Goal: Task Accomplishment & Management: Use online tool/utility

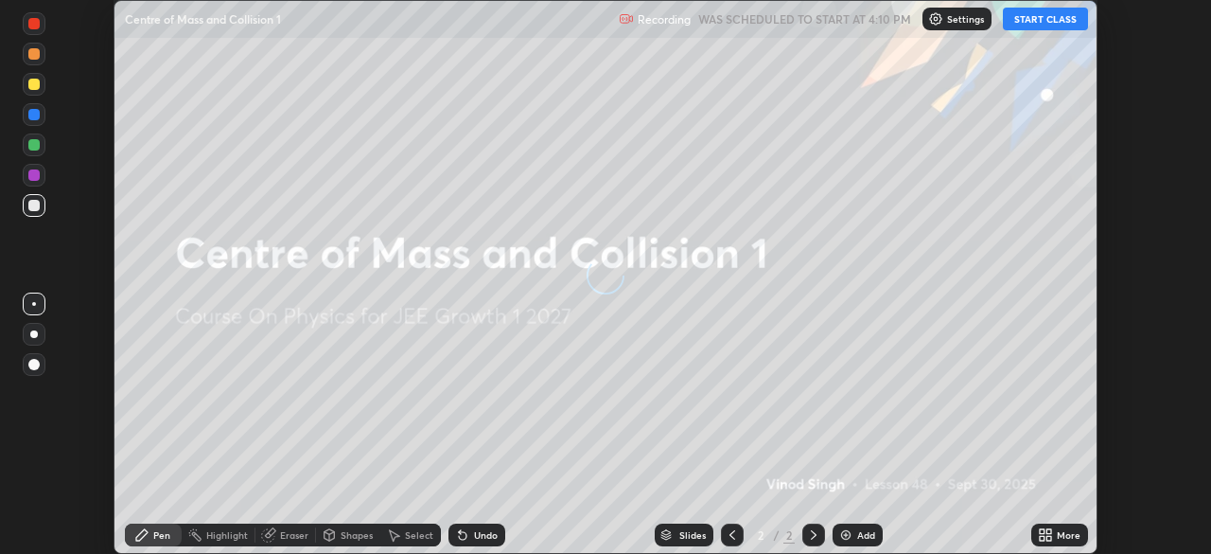
scroll to position [554, 1211]
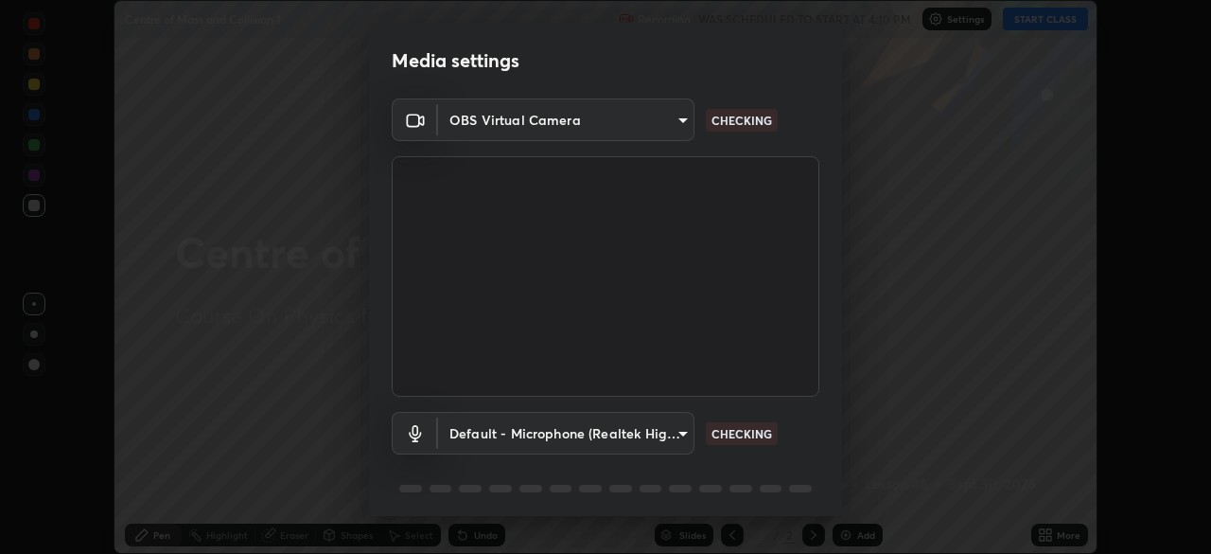
type input "14b787caa3234b54c591ffd1cb0d0a7c9d8495057a62f752d7397f13ea7eb8b5"
type input "default"
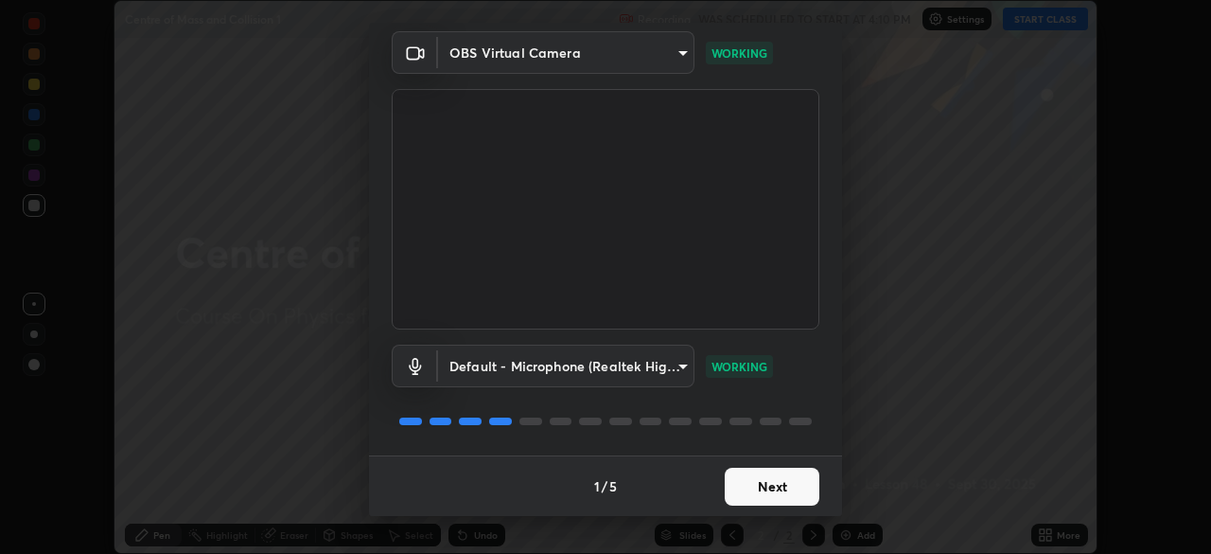
click at [774, 471] on button "Next" at bounding box center [772, 487] width 95 height 38
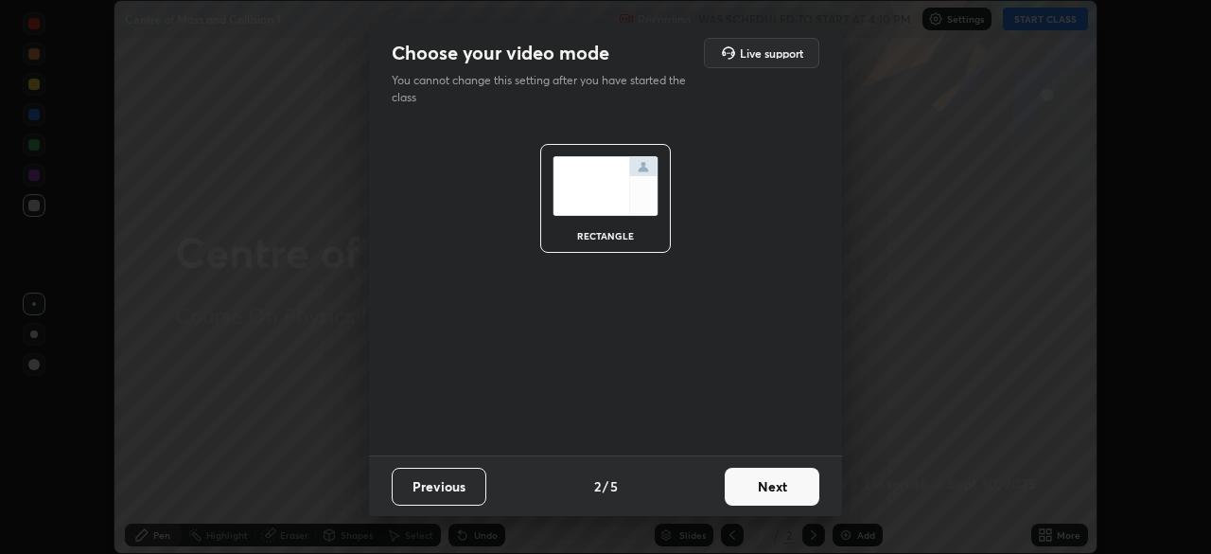
click at [774, 480] on button "Next" at bounding box center [772, 487] width 95 height 38
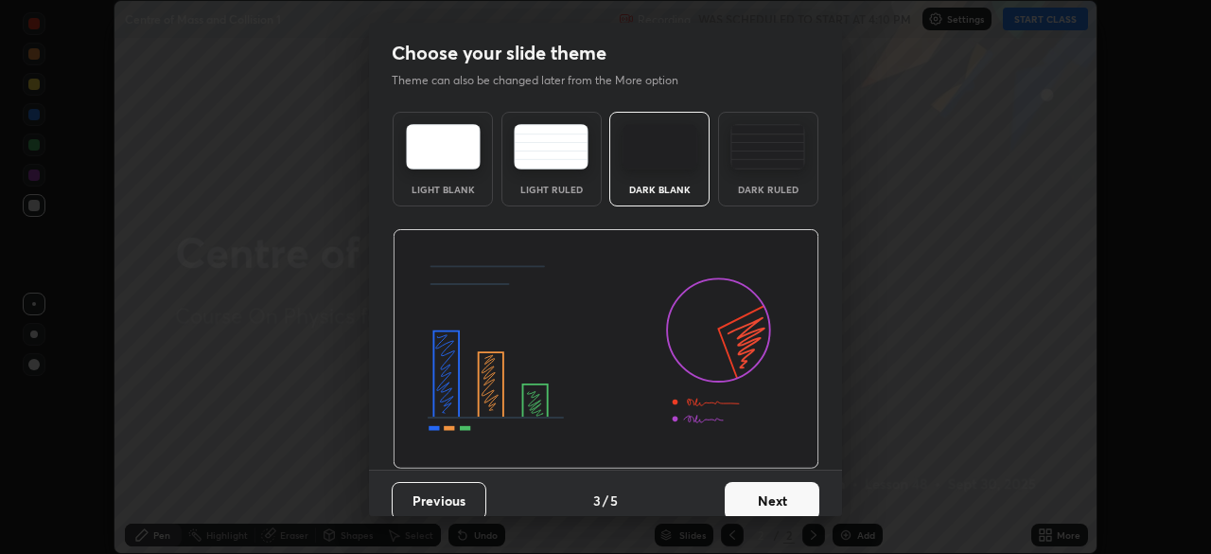
click at [774, 484] on button "Next" at bounding box center [772, 501] width 95 height 38
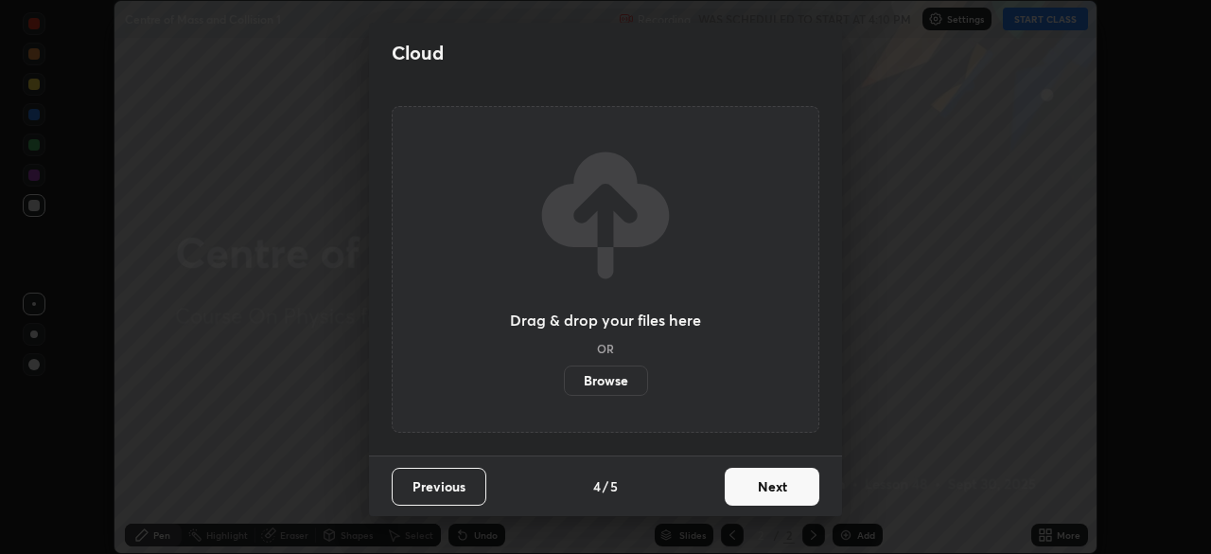
click at [778, 484] on button "Next" at bounding box center [772, 487] width 95 height 38
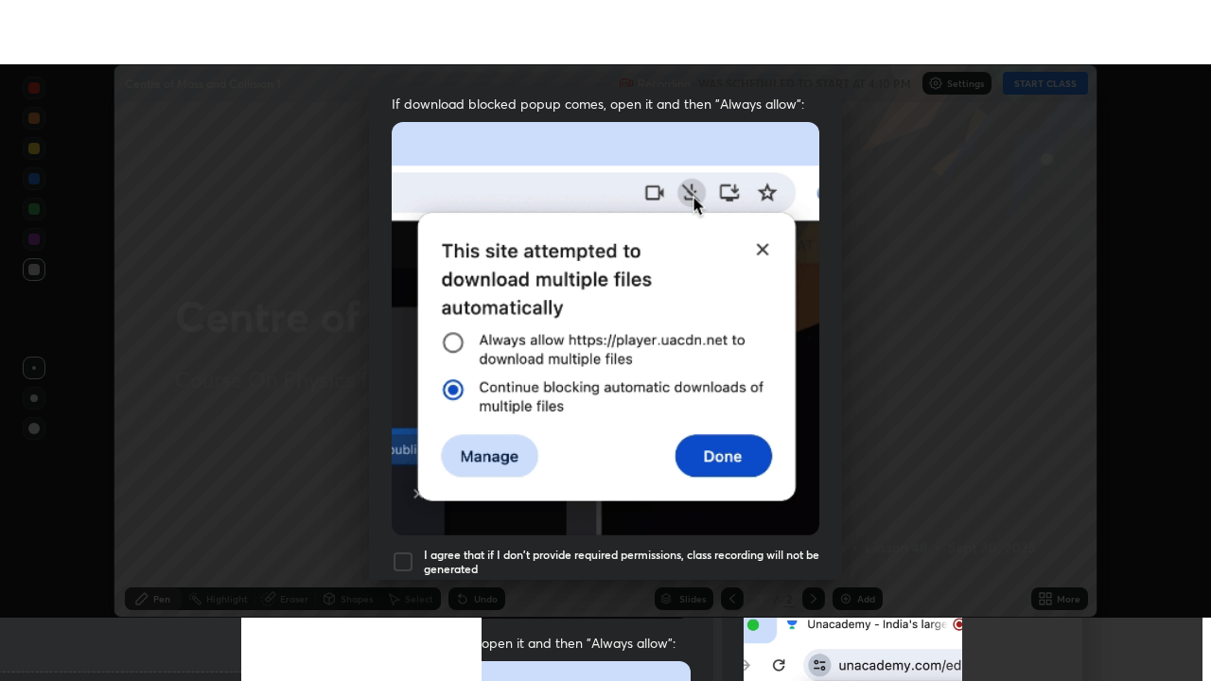
scroll to position [453, 0]
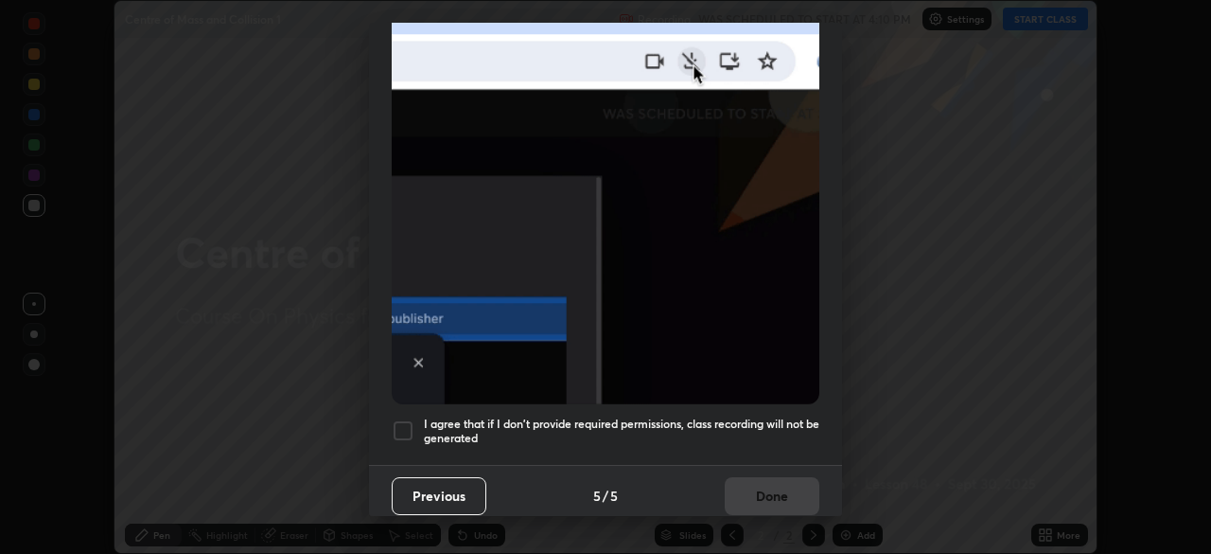
click at [779, 485] on div "Previous 5 / 5 Done" at bounding box center [605, 495] width 473 height 61
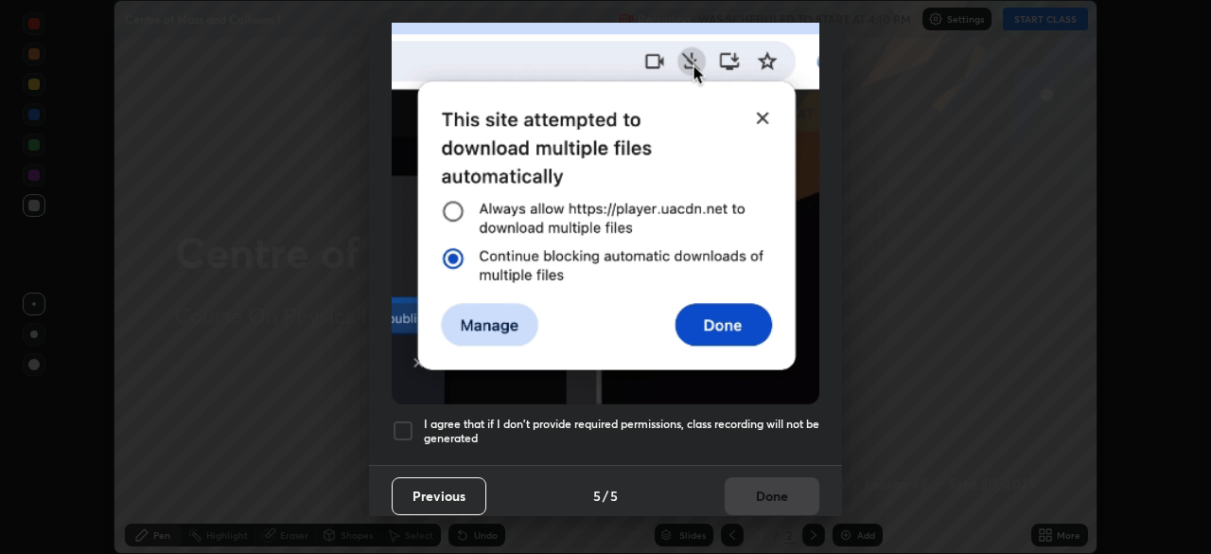
click at [764, 416] on h5 "I agree that if I don't provide required permissions, class recording will not …" at bounding box center [622, 430] width 396 height 29
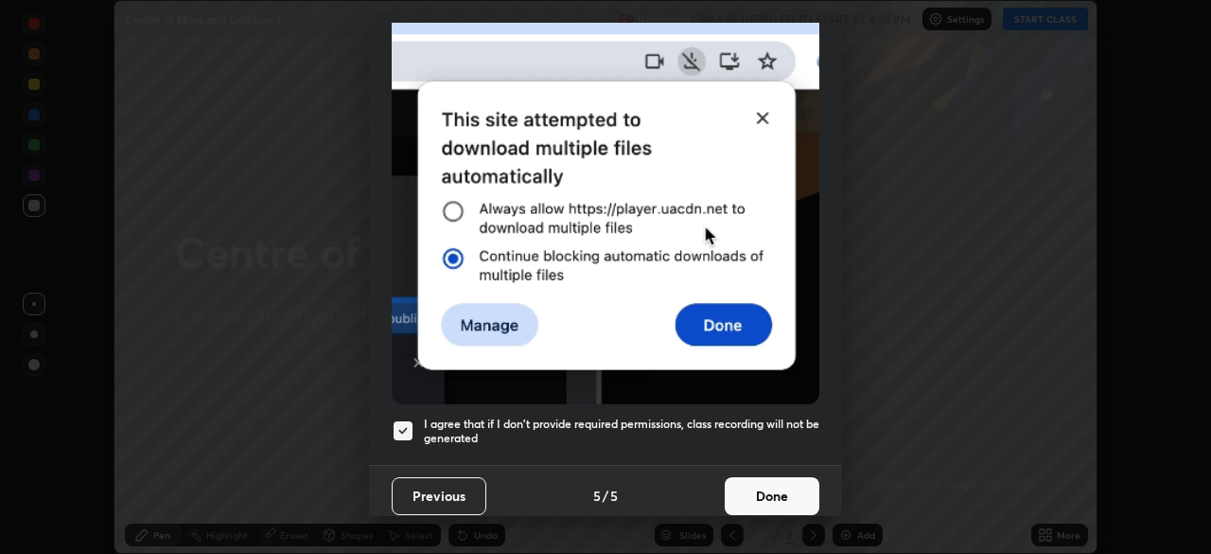
click at [774, 486] on button "Done" at bounding box center [772, 496] width 95 height 38
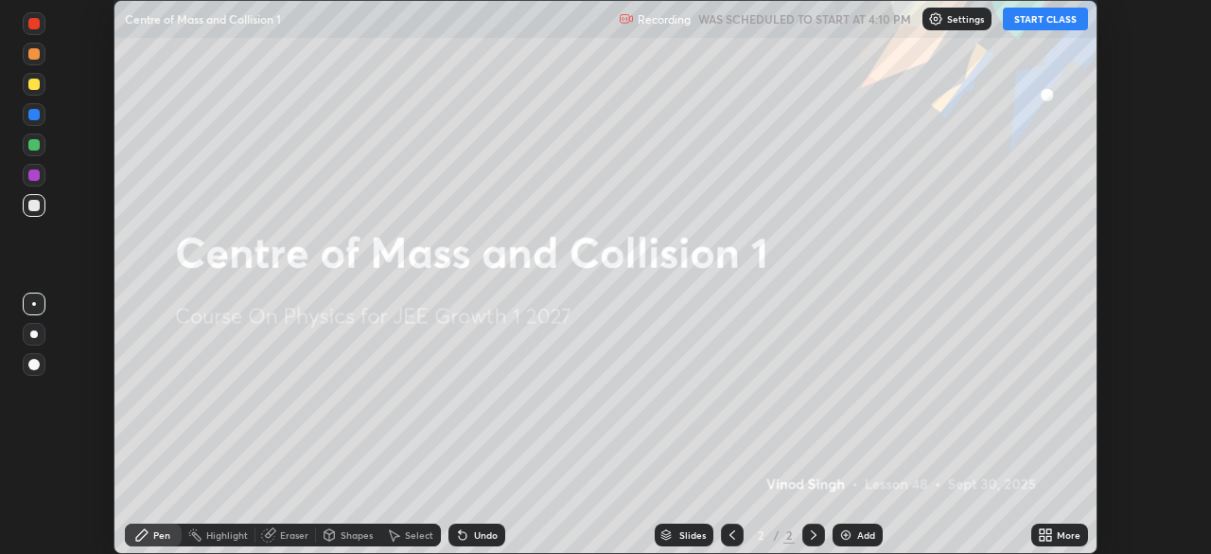
click at [1052, 18] on button "START CLASS" at bounding box center [1045, 19] width 85 height 23
click at [1059, 19] on button "End Class" at bounding box center [1050, 19] width 77 height 23
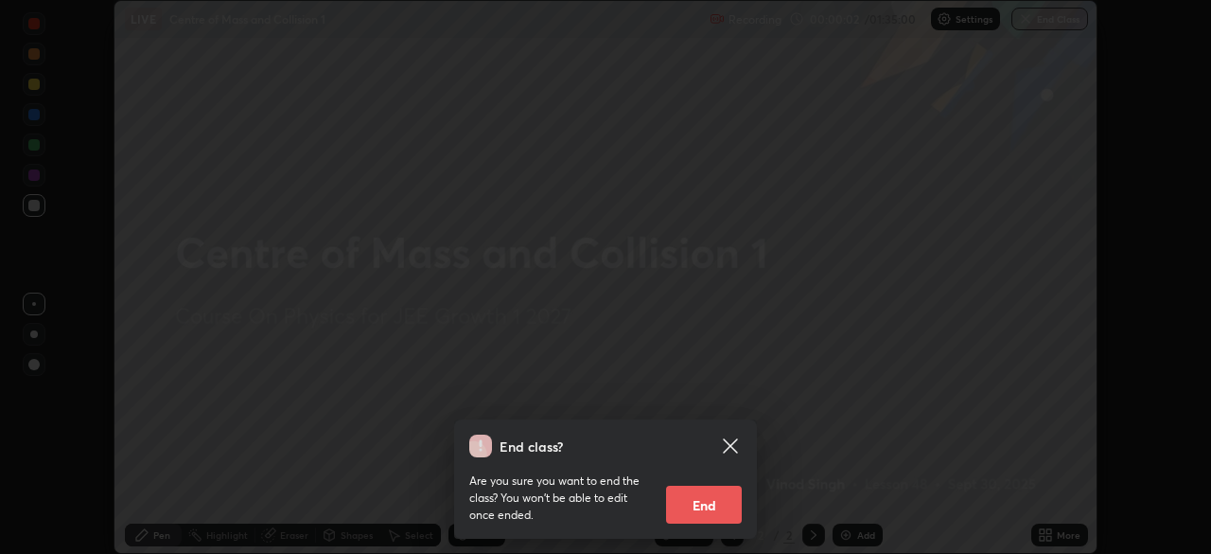
click at [733, 447] on icon at bounding box center [730, 445] width 14 height 14
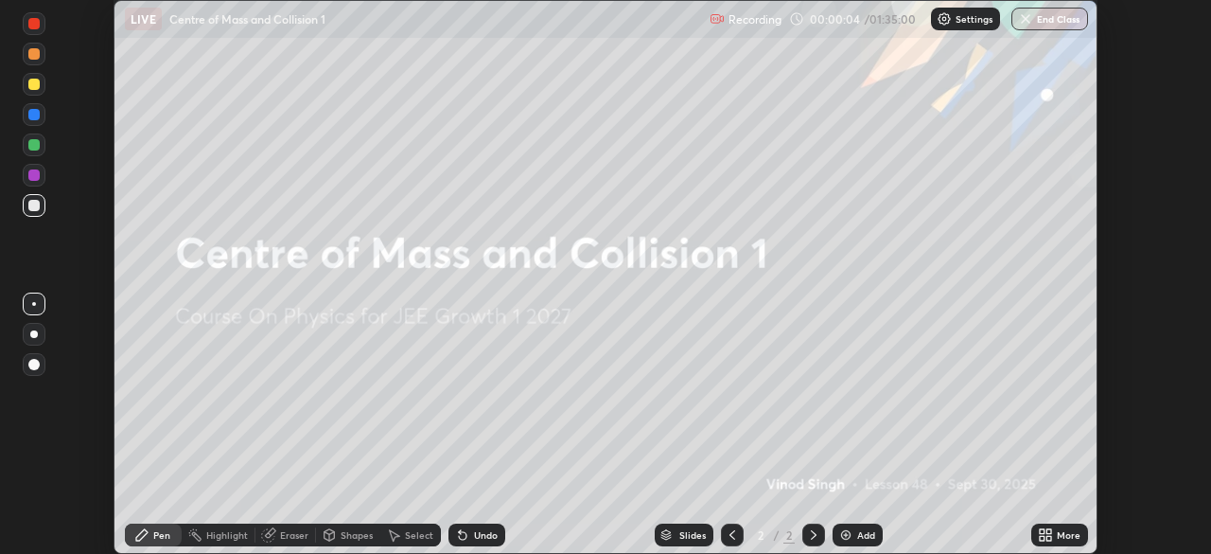
click at [1050, 533] on icon at bounding box center [1049, 531] width 5 height 5
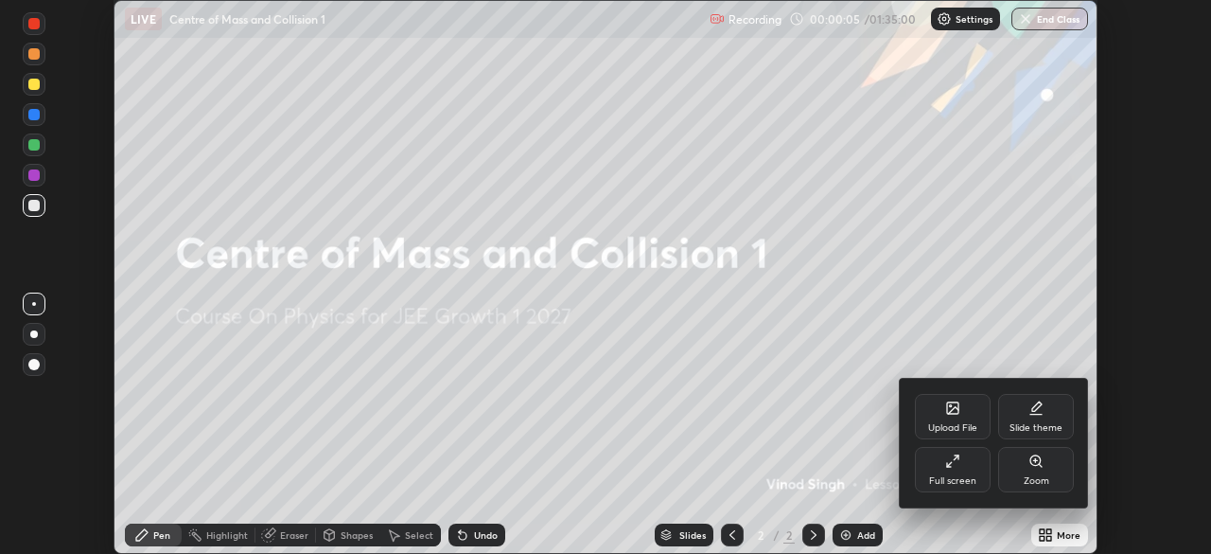
click at [954, 476] on div "Full screen" at bounding box center [952, 480] width 47 height 9
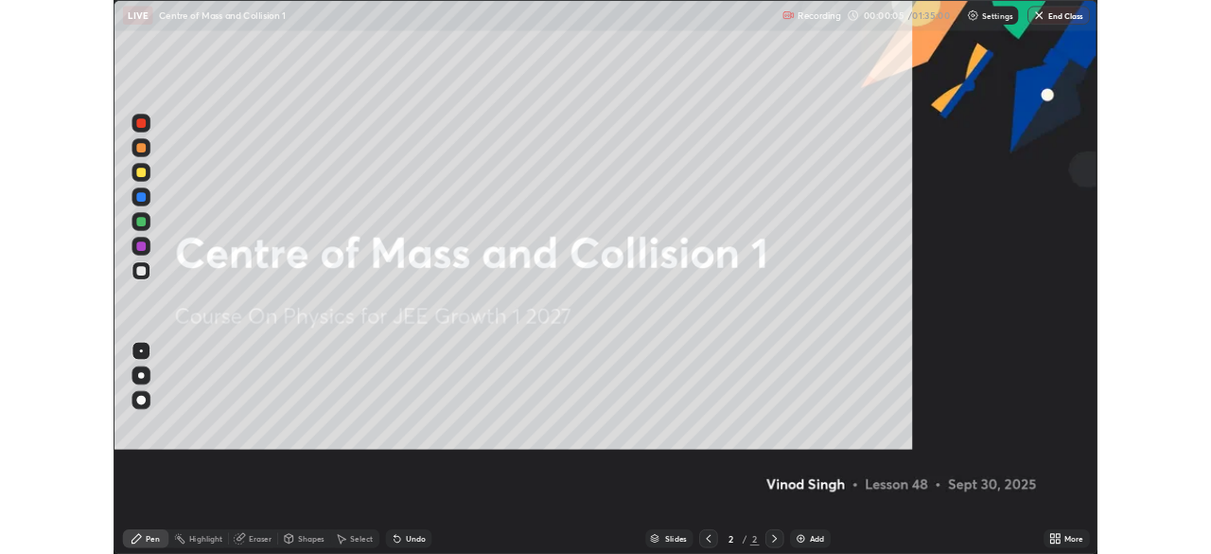
scroll to position [681, 1211]
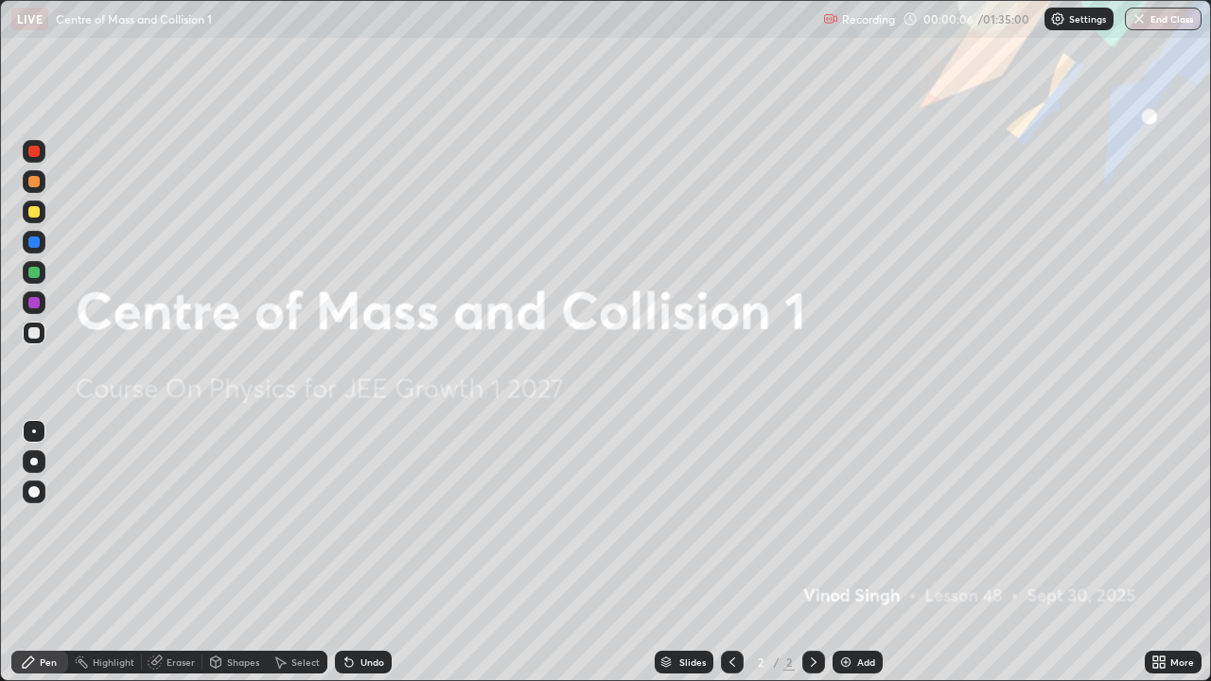
click at [841, 553] on img at bounding box center [846, 662] width 15 height 15
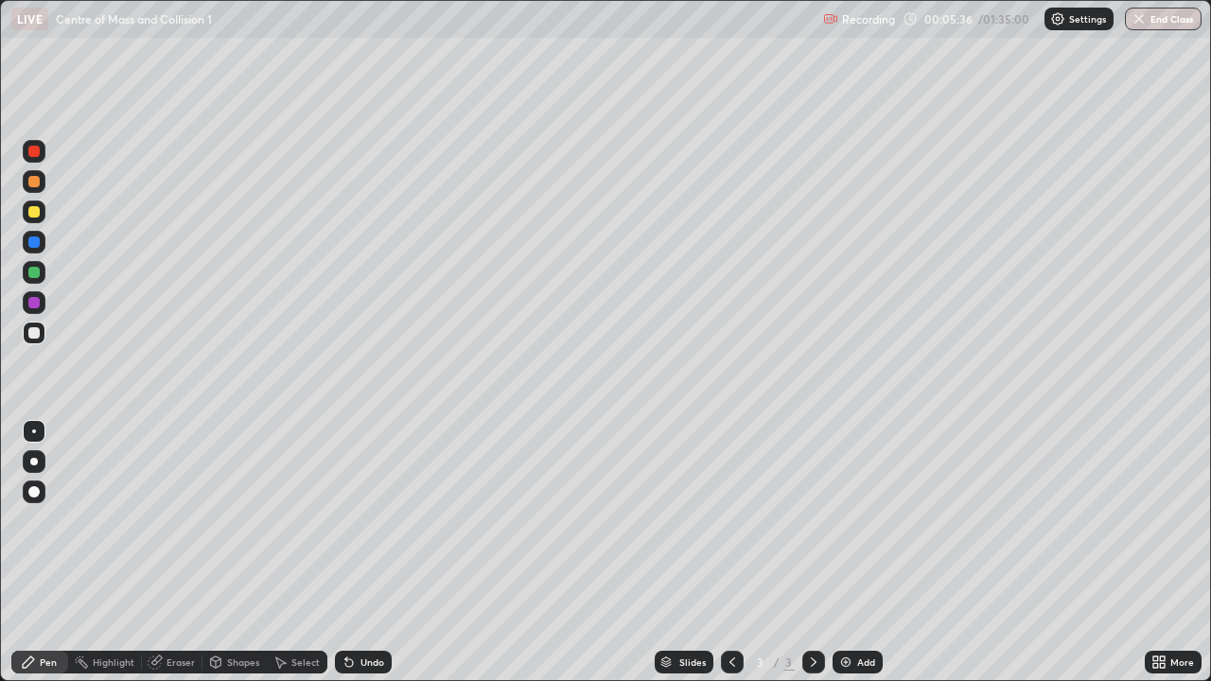
click at [31, 274] on div at bounding box center [33, 272] width 11 height 11
click at [182, 553] on div "Eraser" at bounding box center [181, 662] width 28 height 9
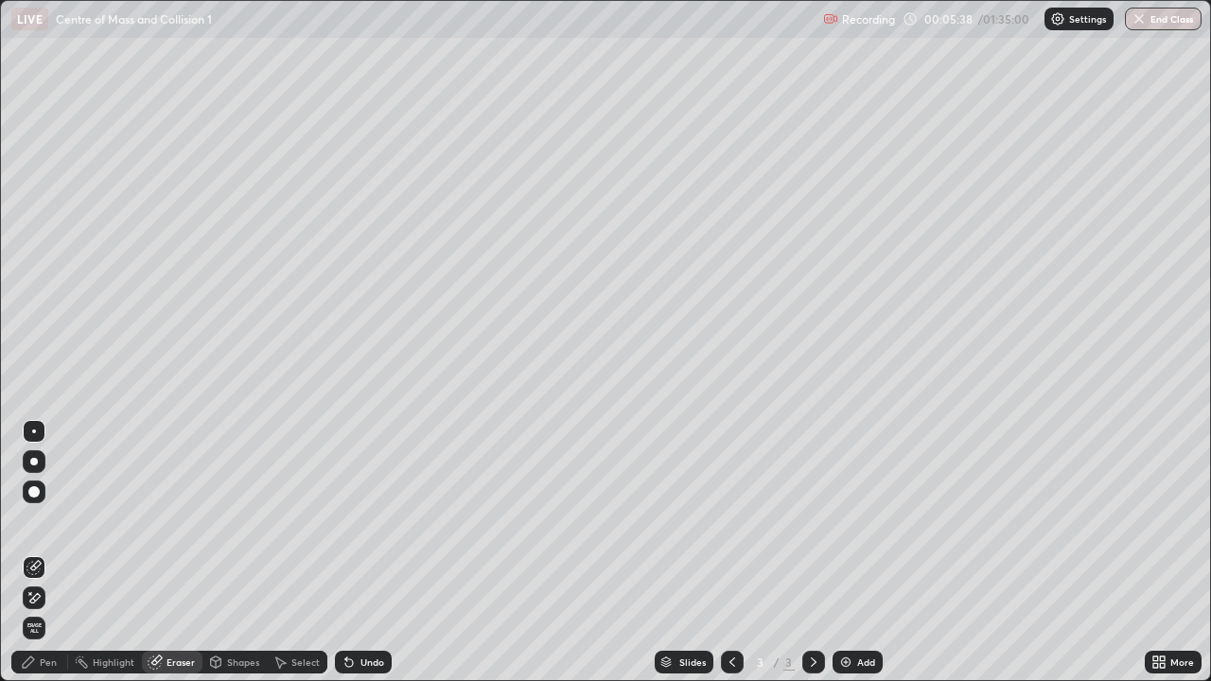
click at [243, 553] on div "Shapes" at bounding box center [235, 662] width 64 height 23
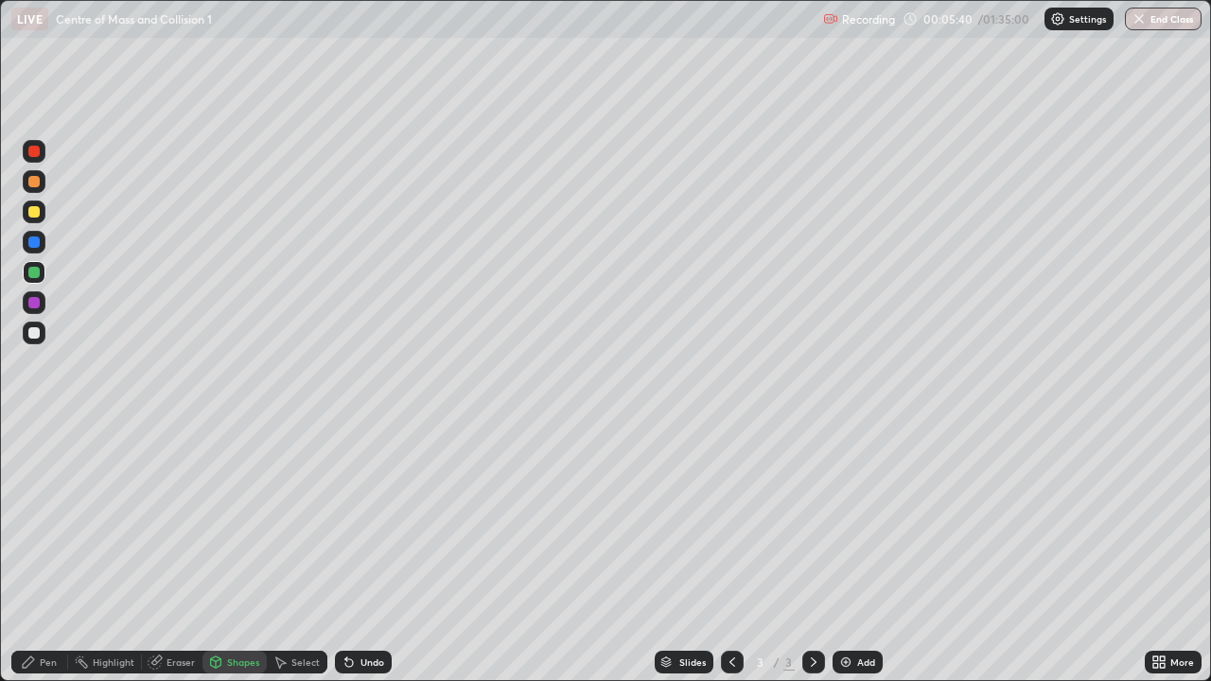
click at [52, 553] on div "Pen" at bounding box center [48, 662] width 17 height 9
click at [240, 553] on div "Shapes" at bounding box center [243, 662] width 32 height 9
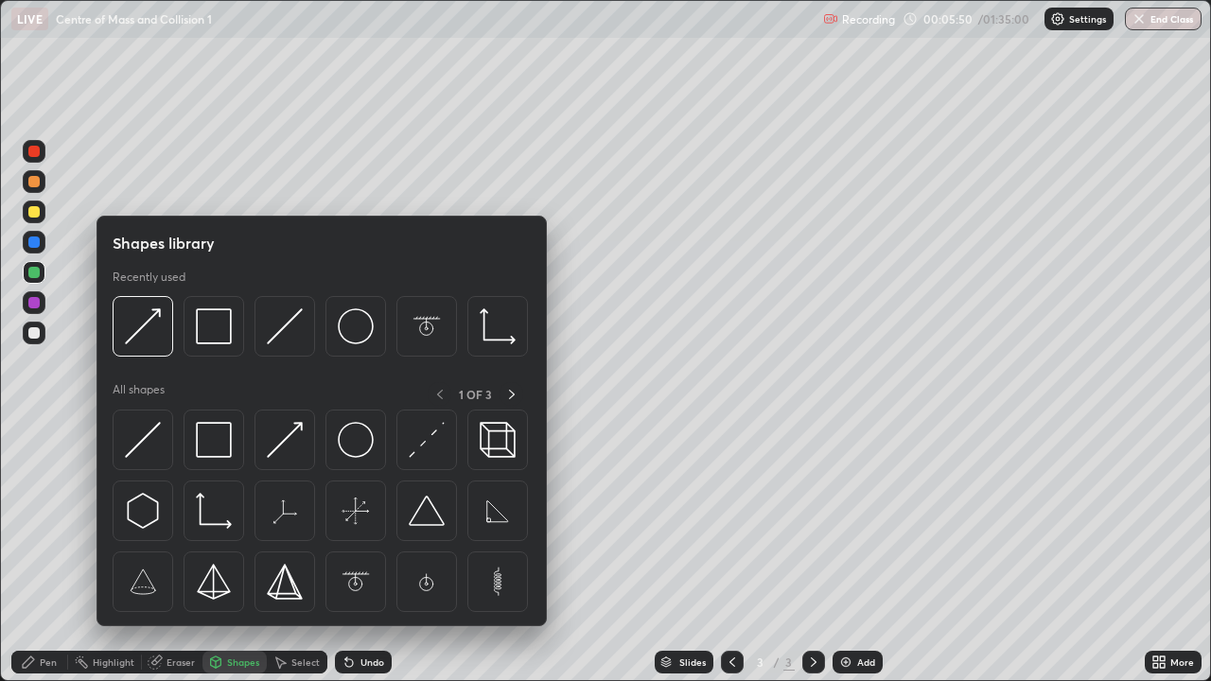
click at [183, 553] on div "Eraser" at bounding box center [172, 662] width 61 height 23
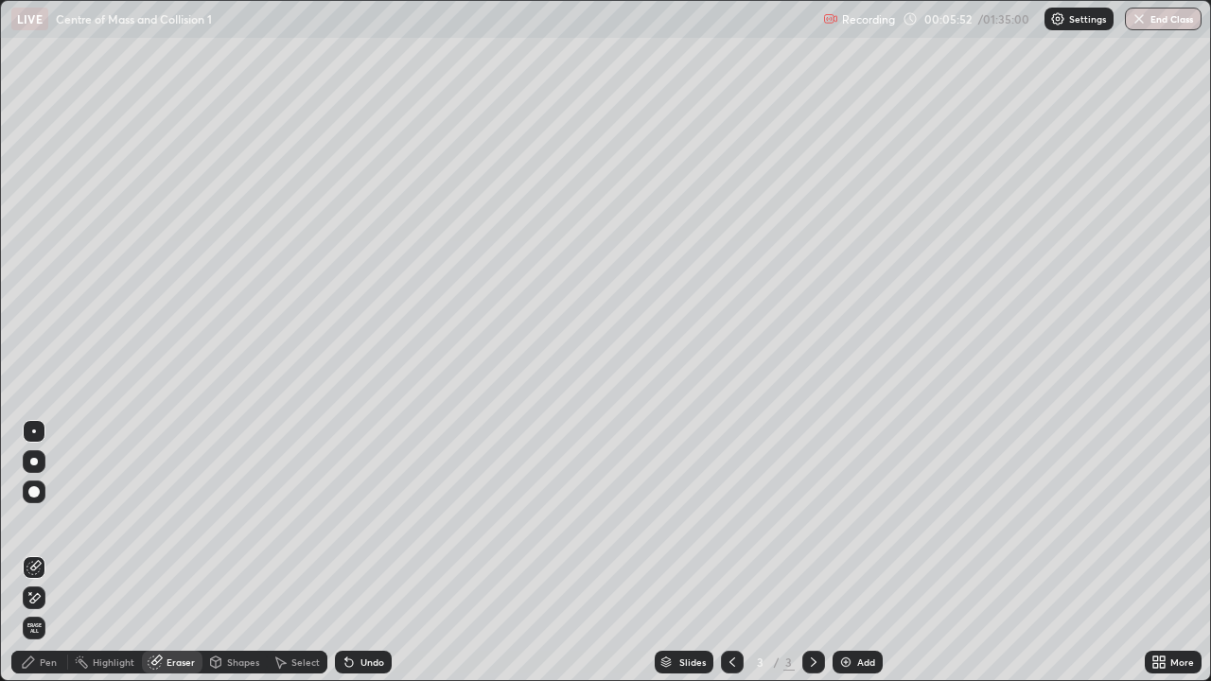
click at [55, 553] on div "Pen" at bounding box center [48, 662] width 17 height 9
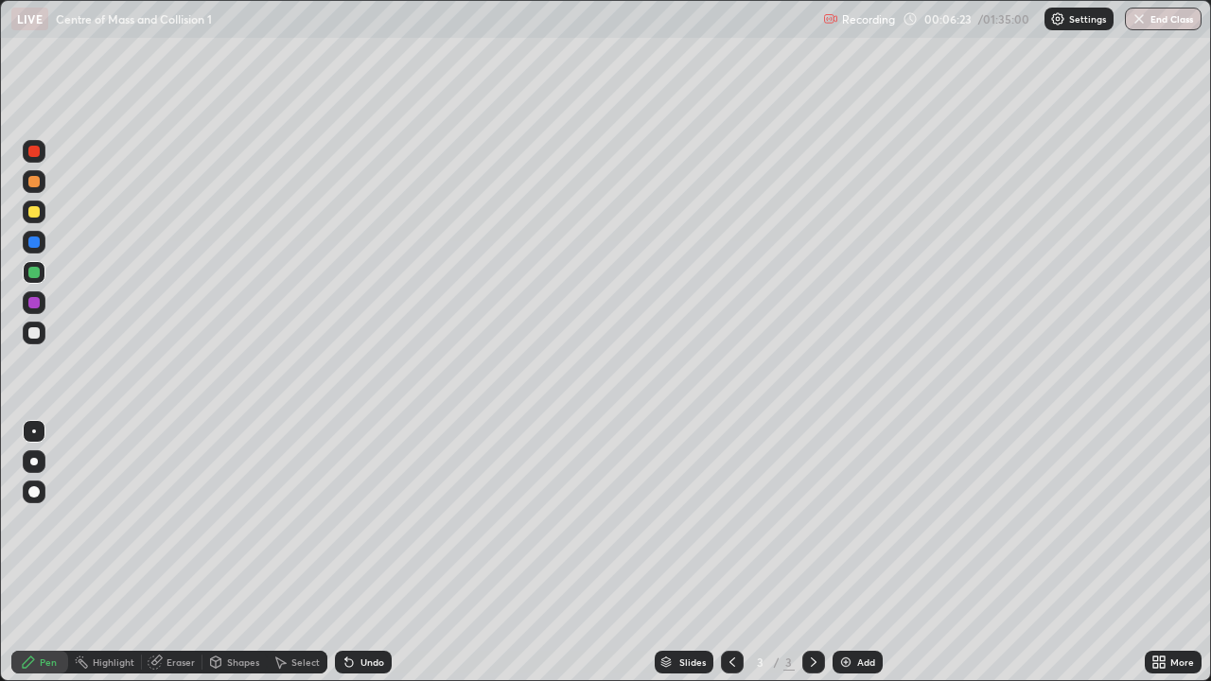
click at [39, 185] on div at bounding box center [33, 181] width 11 height 11
click at [244, 553] on div "Shapes" at bounding box center [235, 662] width 64 height 23
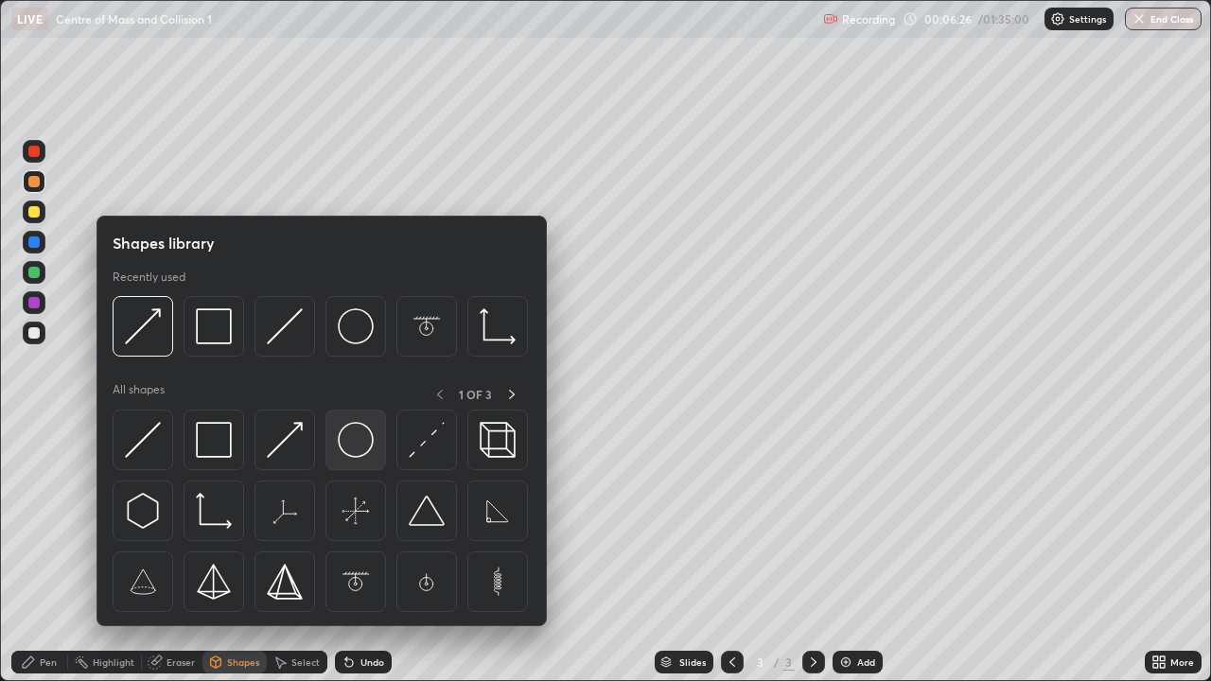
click at [347, 441] on img at bounding box center [356, 440] width 36 height 36
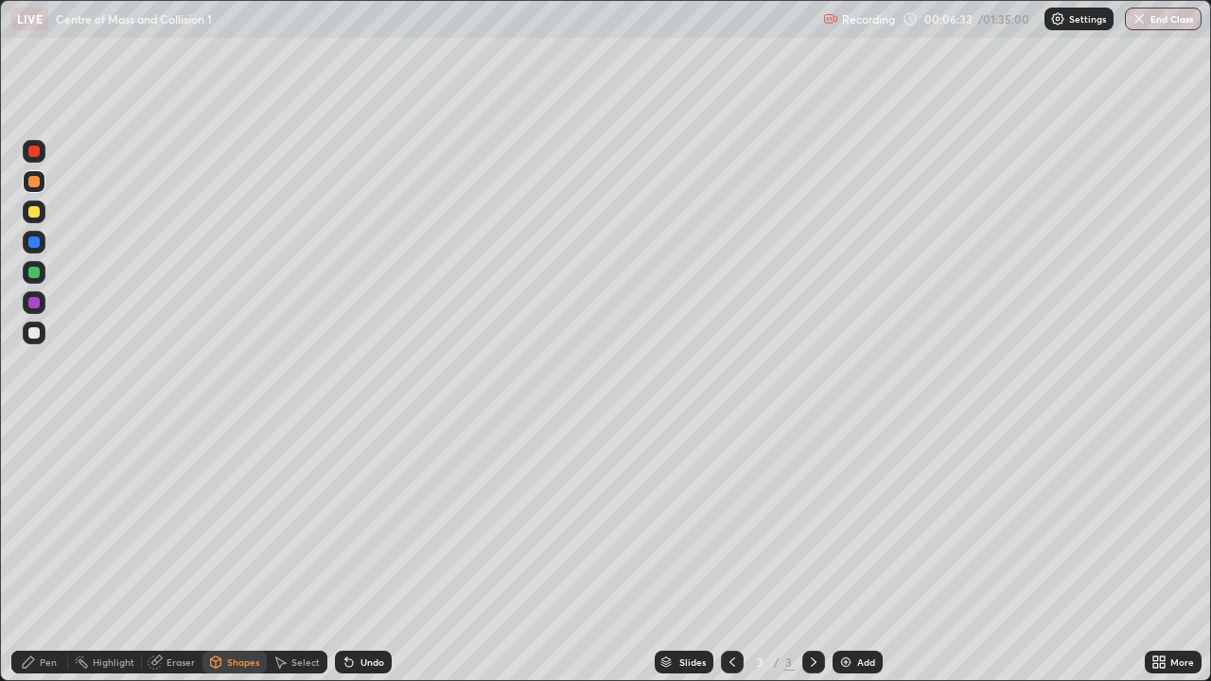
click at [250, 553] on div "Shapes" at bounding box center [243, 662] width 32 height 9
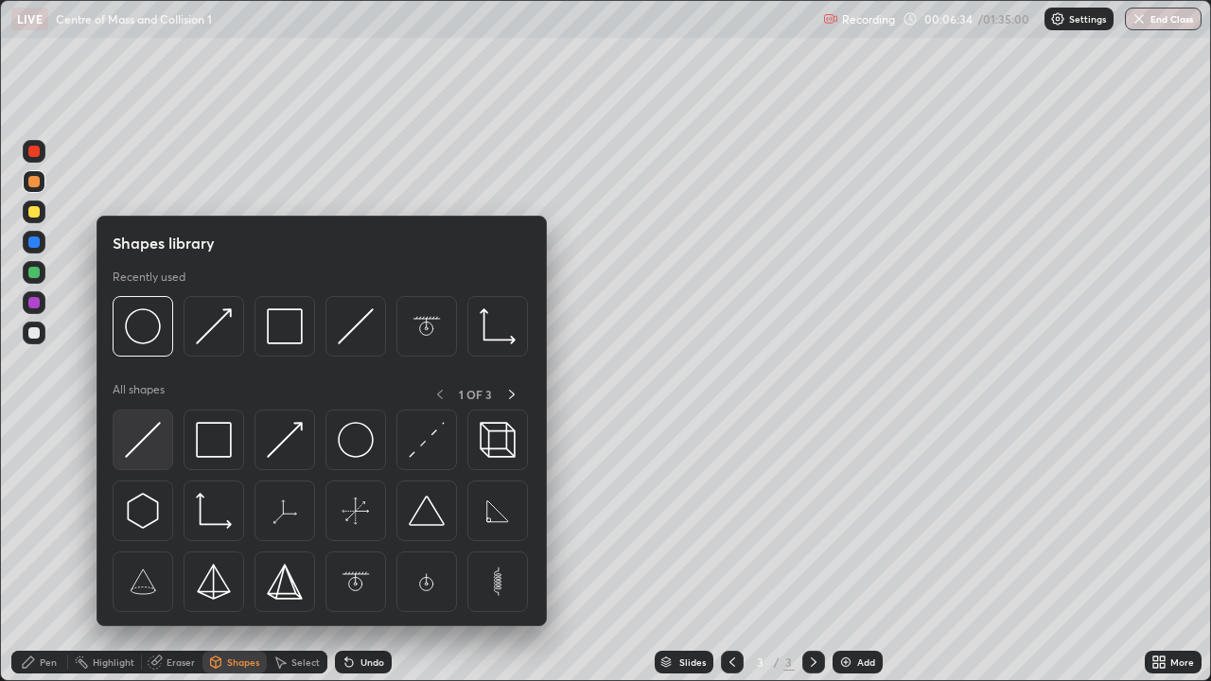
click at [150, 433] on img at bounding box center [143, 440] width 36 height 36
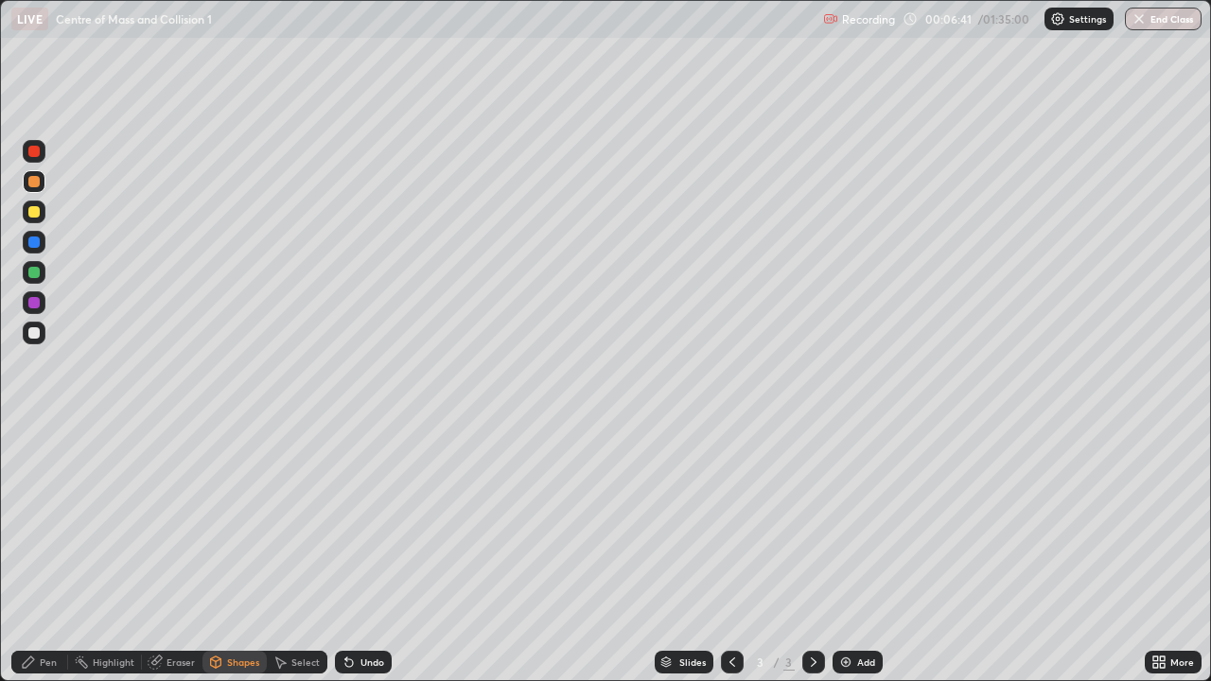
click at [34, 328] on div at bounding box center [33, 332] width 11 height 11
click at [246, 553] on div "Shapes" at bounding box center [243, 662] width 32 height 9
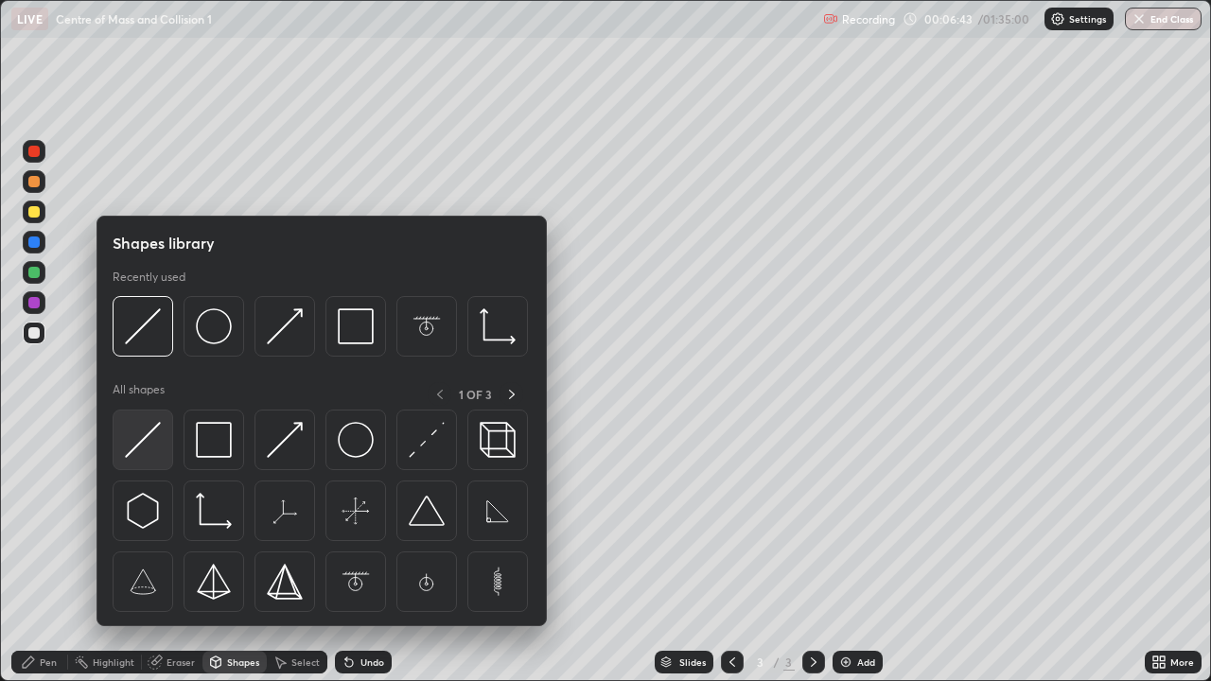
click at [145, 438] on img at bounding box center [143, 440] width 36 height 36
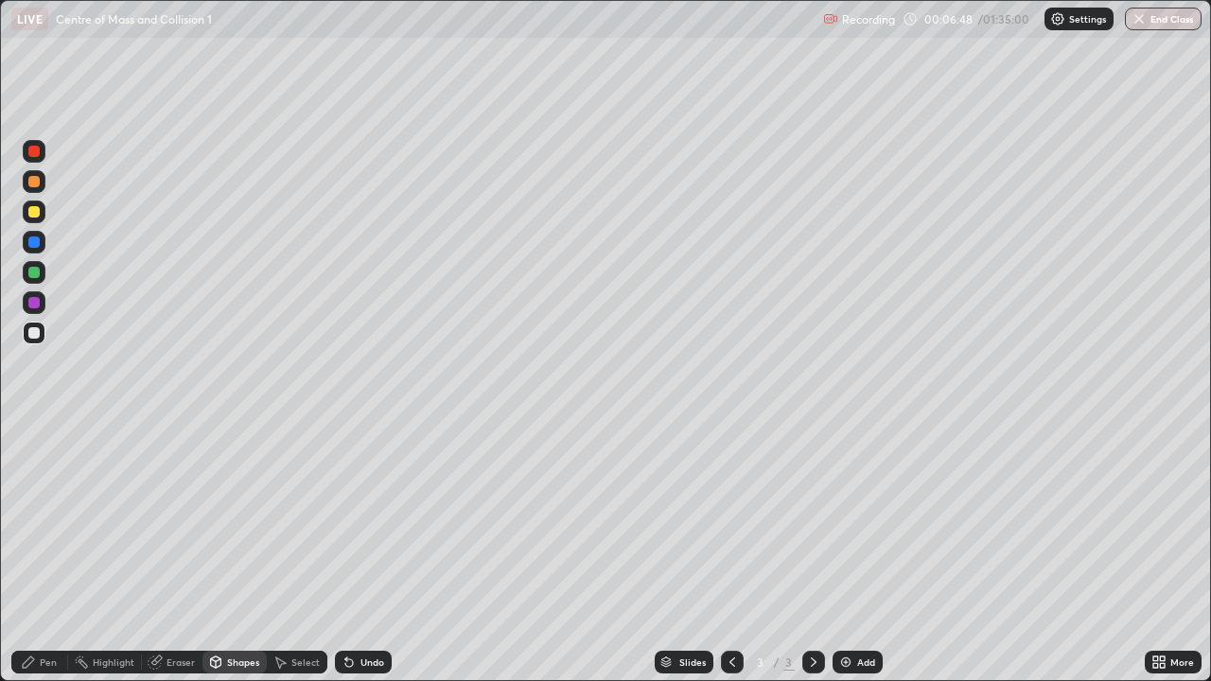
click at [57, 553] on div "Pen" at bounding box center [39, 663] width 57 height 38
click at [232, 553] on div "Shapes" at bounding box center [243, 662] width 32 height 9
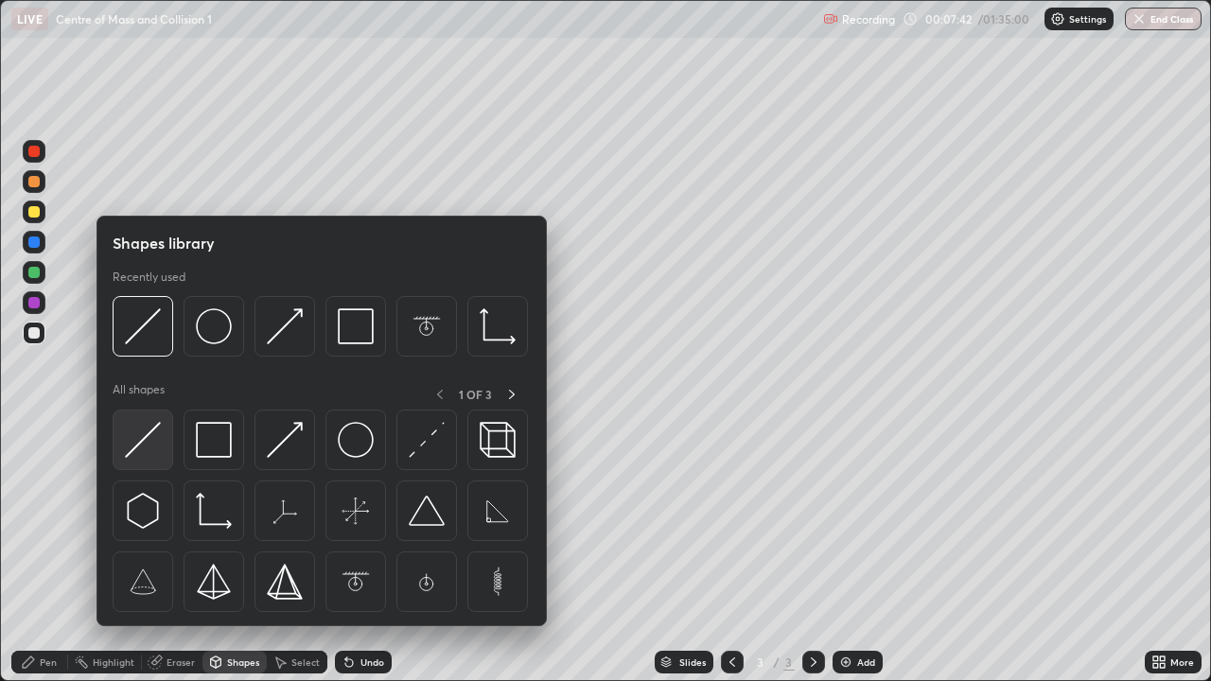
click at [152, 429] on img at bounding box center [143, 440] width 36 height 36
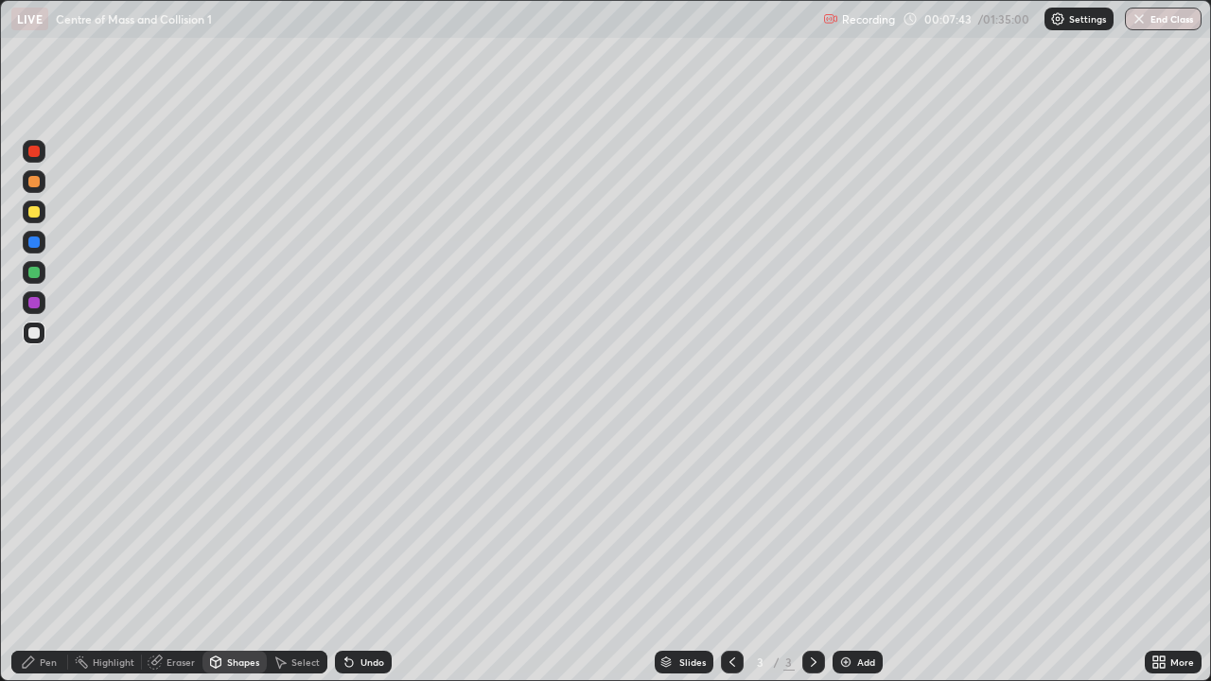
click at [31, 212] on div at bounding box center [33, 211] width 11 height 11
click at [53, 553] on div "Pen" at bounding box center [48, 662] width 17 height 9
click at [185, 553] on div "Eraser" at bounding box center [181, 662] width 28 height 9
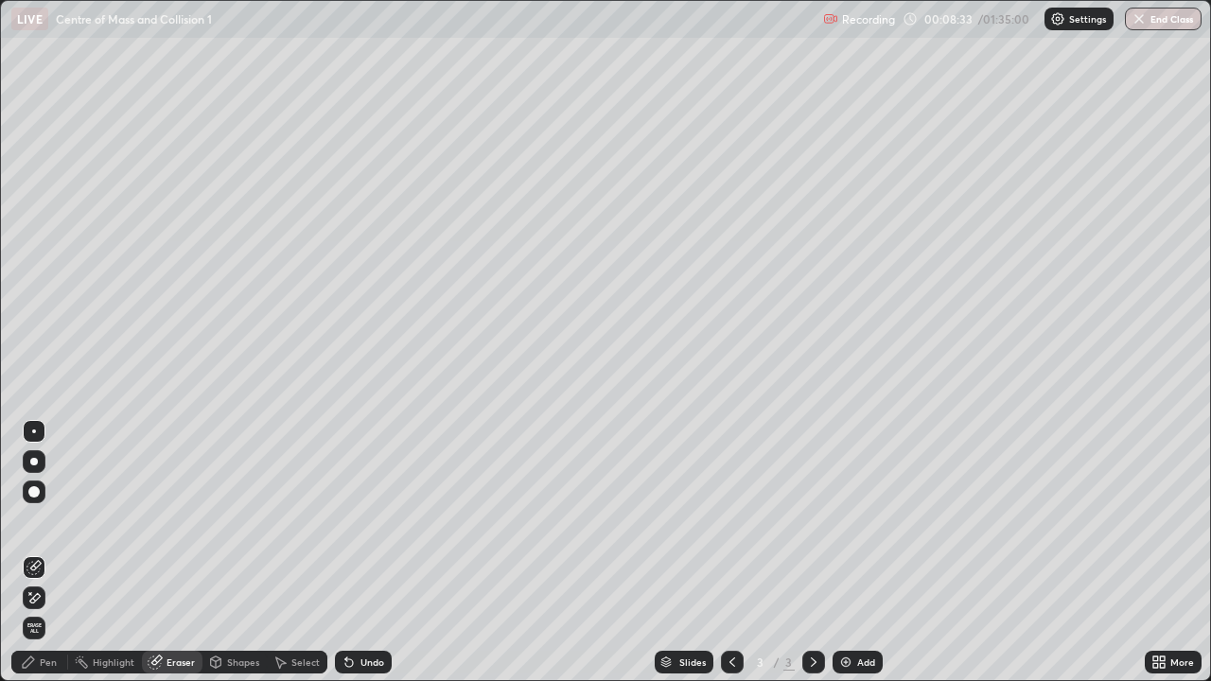
click at [55, 553] on div "Pen" at bounding box center [39, 662] width 57 height 23
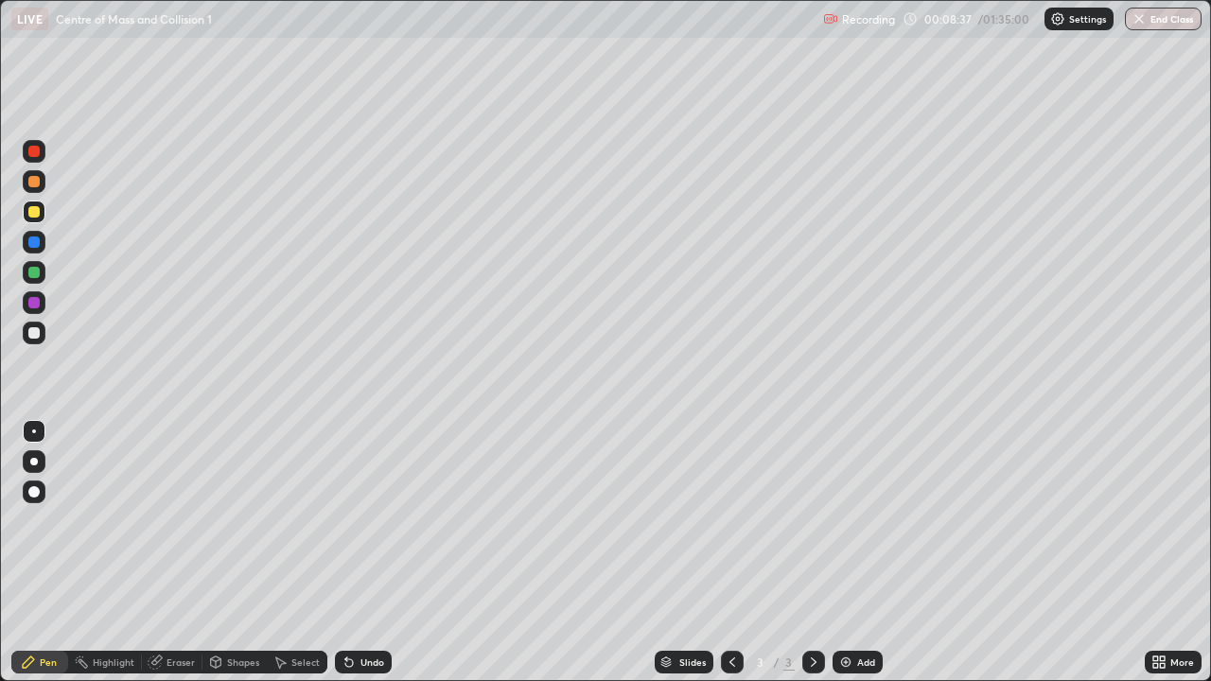
click at [36, 243] on div at bounding box center [33, 242] width 11 height 11
click at [241, 553] on div "Shapes" at bounding box center [243, 662] width 32 height 9
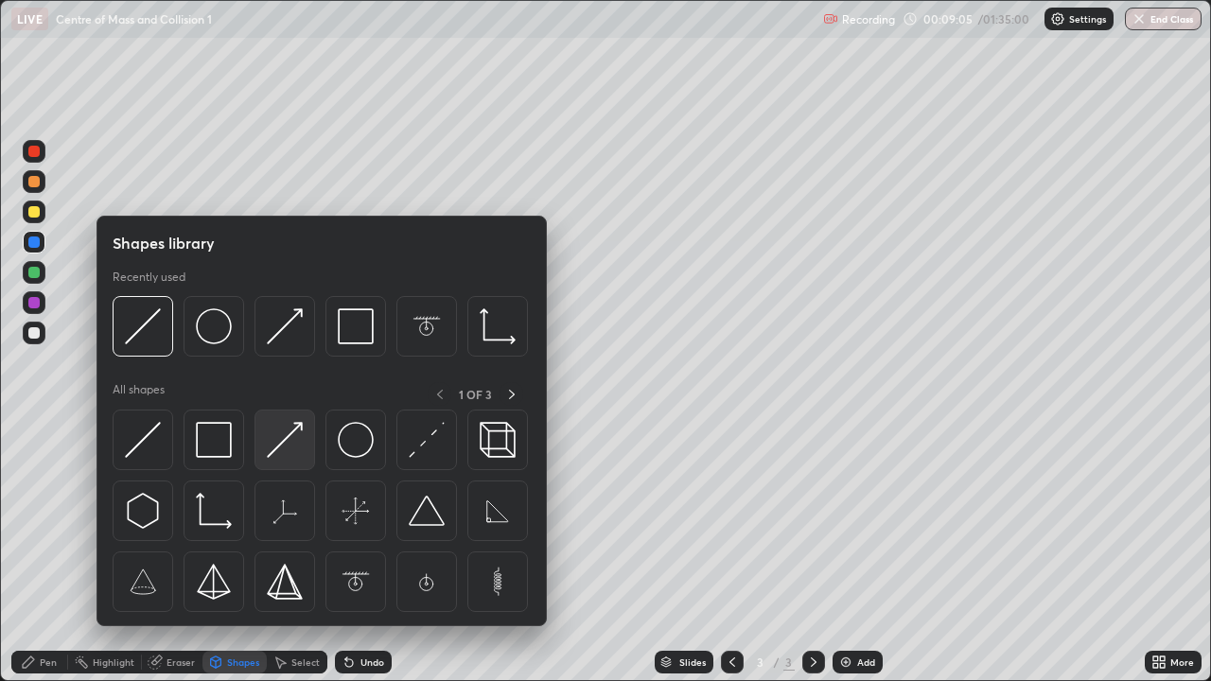
click at [271, 450] on img at bounding box center [285, 440] width 36 height 36
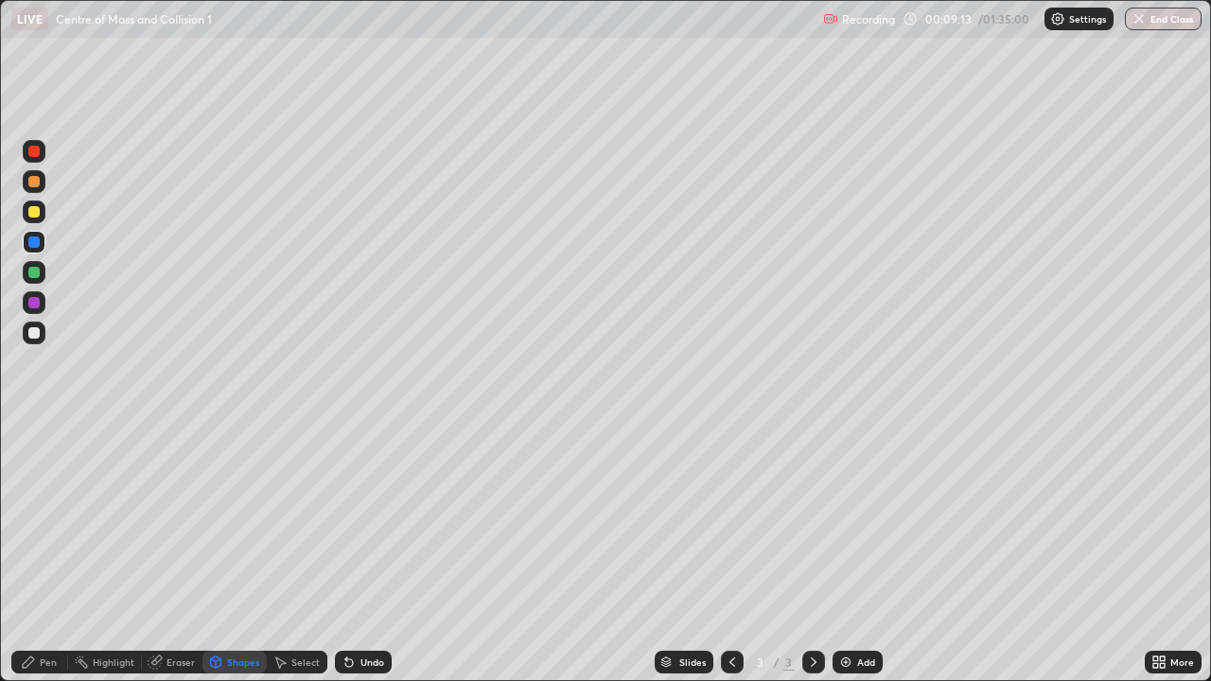
click at [48, 553] on div "Pen" at bounding box center [39, 662] width 57 height 23
click at [31, 272] on div at bounding box center [33, 272] width 11 height 11
click at [37, 185] on div at bounding box center [33, 181] width 11 height 11
click at [249, 553] on div "Shapes" at bounding box center [235, 663] width 64 height 38
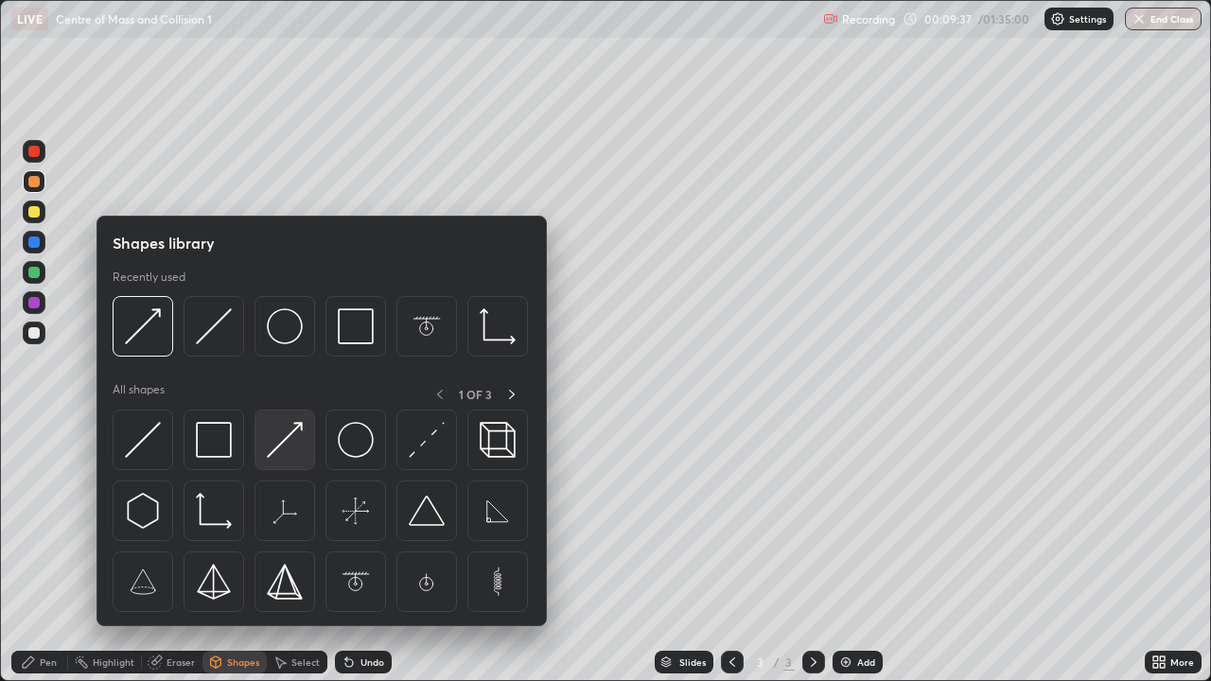
click at [296, 437] on img at bounding box center [285, 440] width 36 height 36
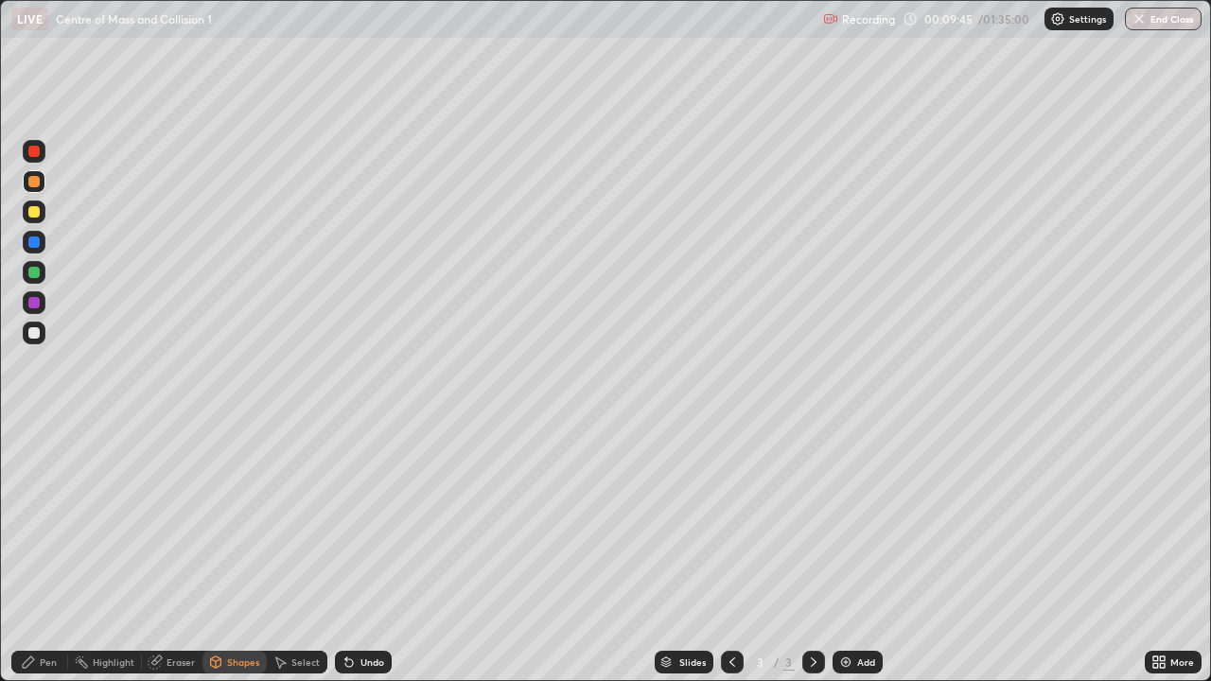
click at [243, 553] on div "Shapes" at bounding box center [243, 662] width 32 height 9
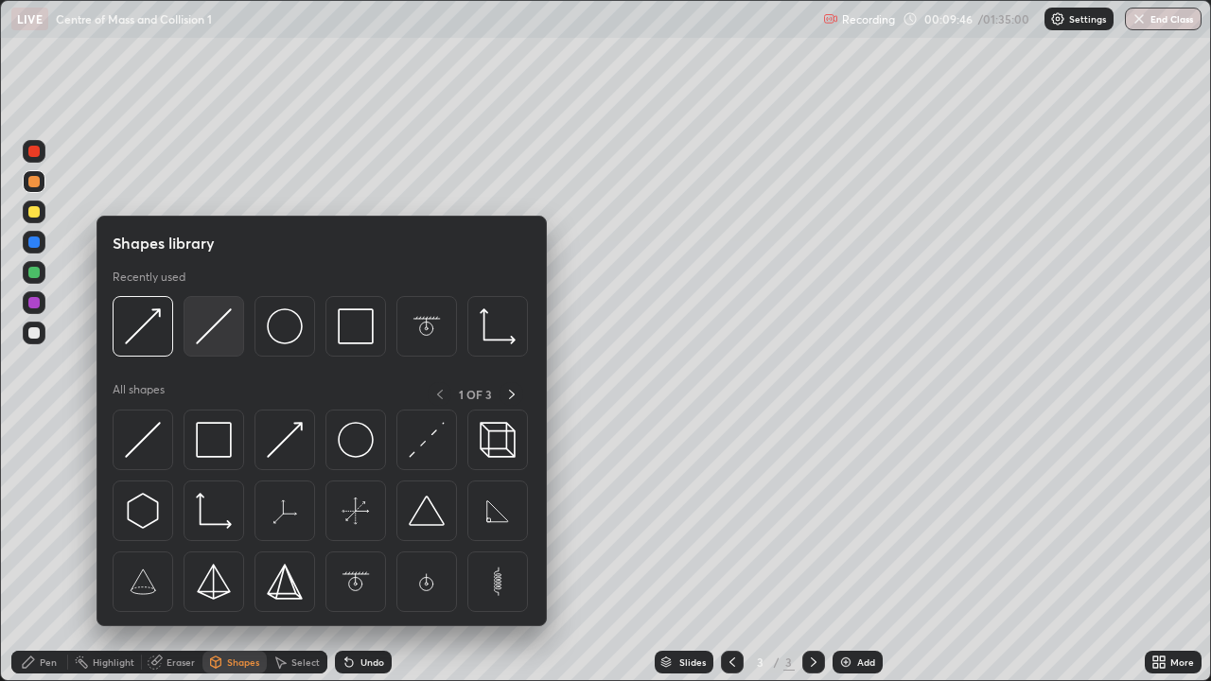
click at [203, 337] on img at bounding box center [214, 327] width 36 height 36
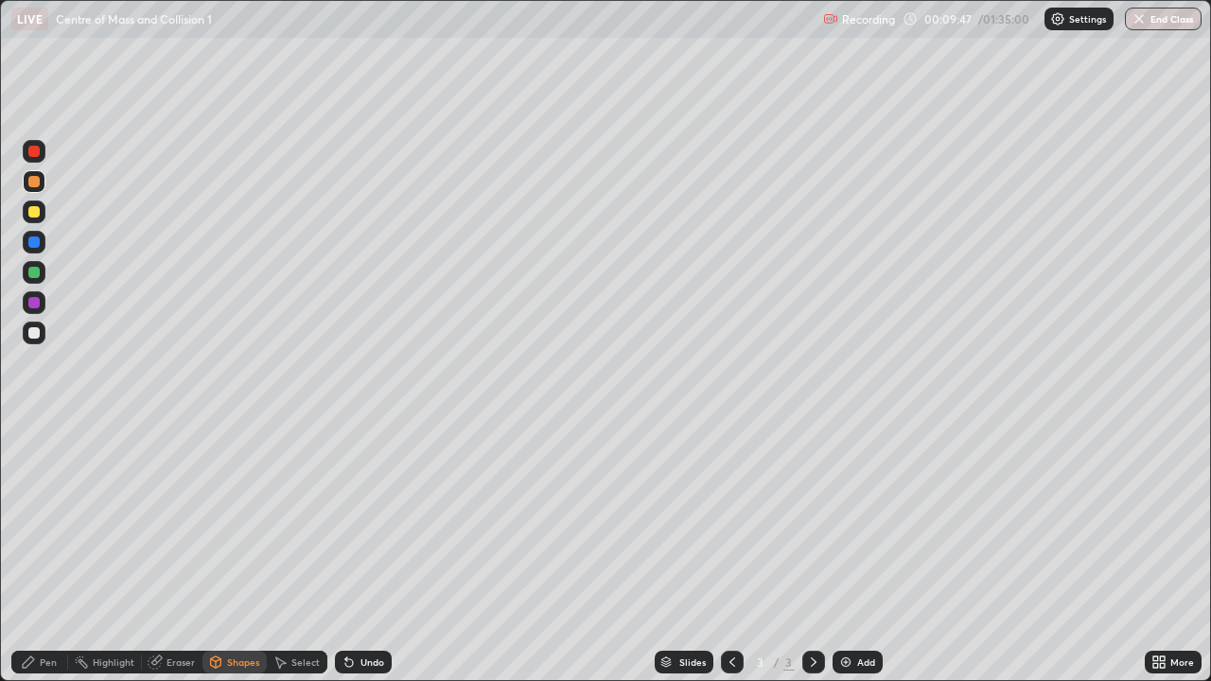
click at [32, 305] on div at bounding box center [33, 302] width 11 height 11
click at [49, 553] on div "Pen" at bounding box center [39, 662] width 57 height 23
click at [33, 154] on div at bounding box center [33, 151] width 11 height 11
click at [36, 333] on div at bounding box center [33, 332] width 11 height 11
click at [239, 553] on div "Shapes" at bounding box center [235, 662] width 64 height 23
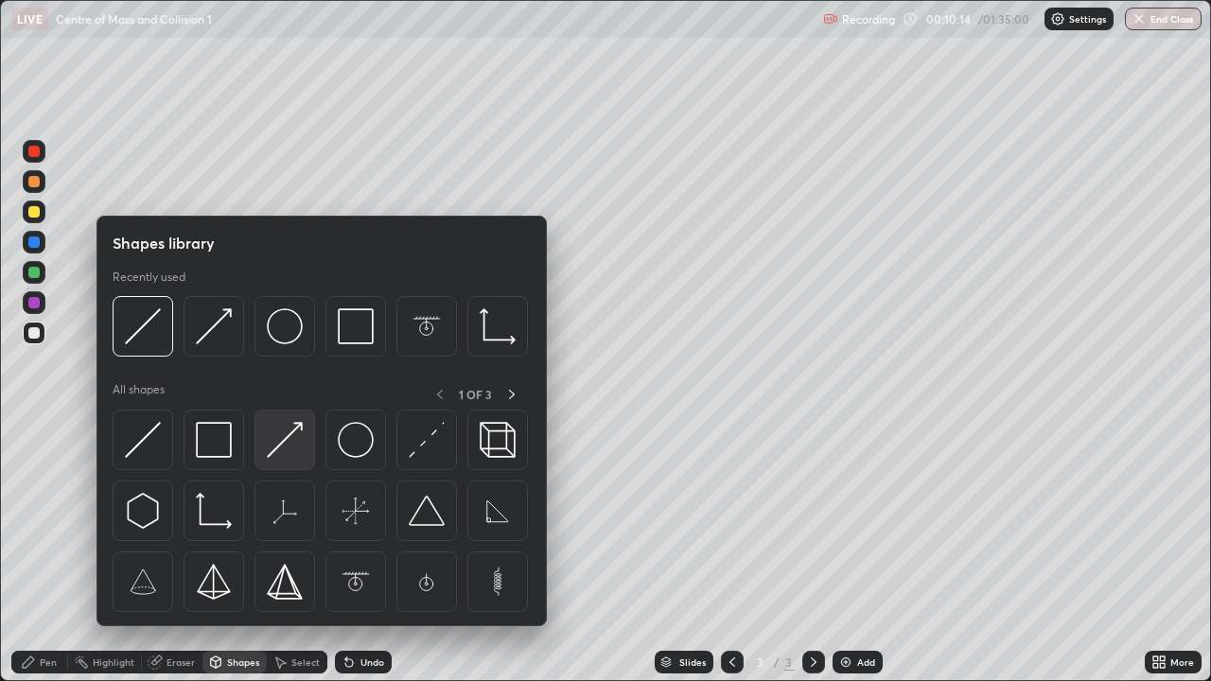
click at [269, 452] on img at bounding box center [285, 440] width 36 height 36
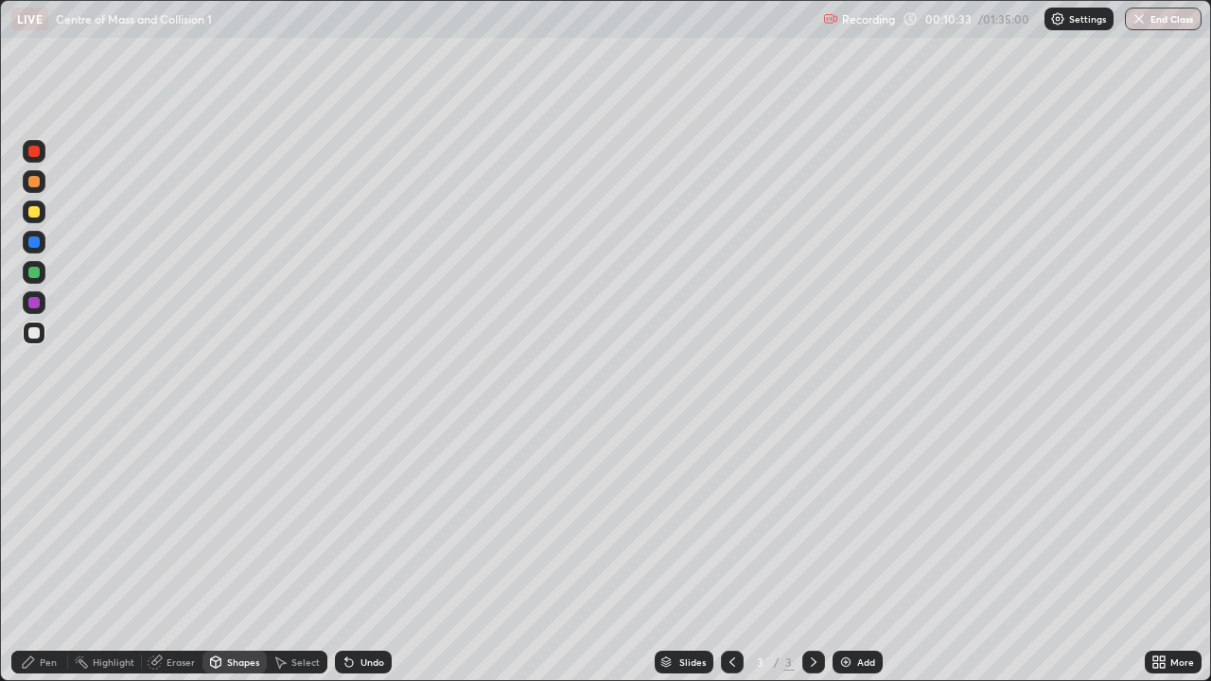
click at [46, 553] on div "Pen" at bounding box center [39, 662] width 57 height 23
click at [31, 214] on div at bounding box center [33, 211] width 11 height 11
click at [238, 553] on div "Shapes" at bounding box center [243, 662] width 32 height 9
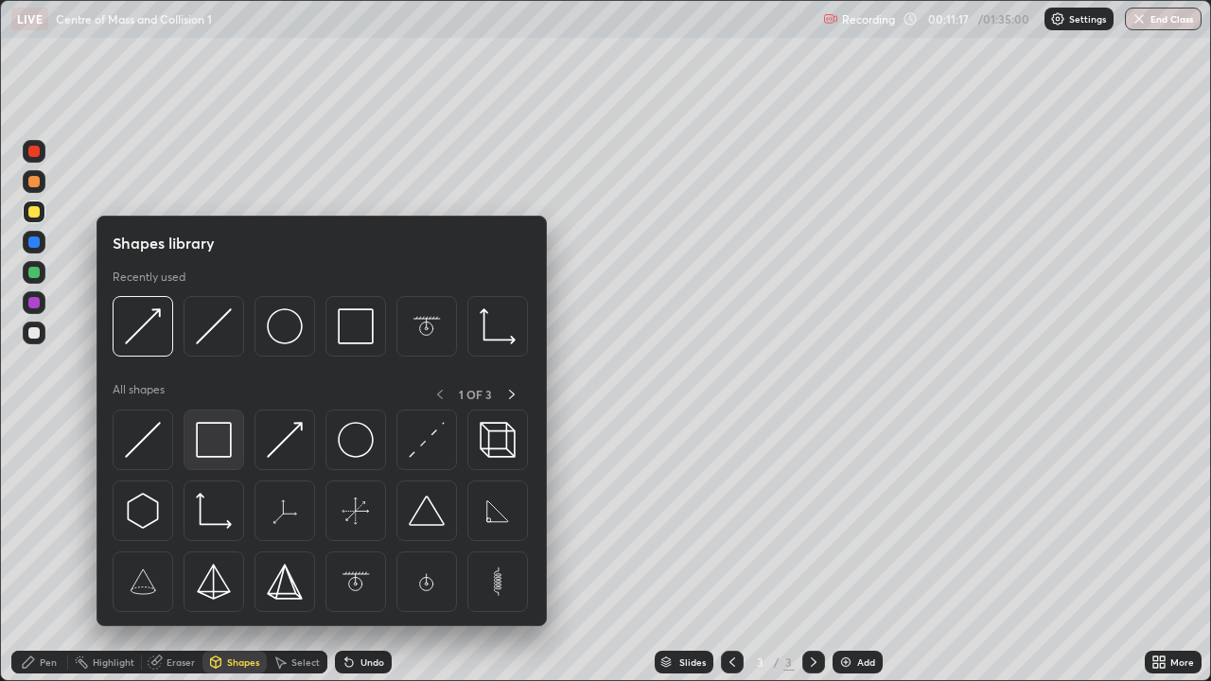
click at [210, 447] on img at bounding box center [214, 440] width 36 height 36
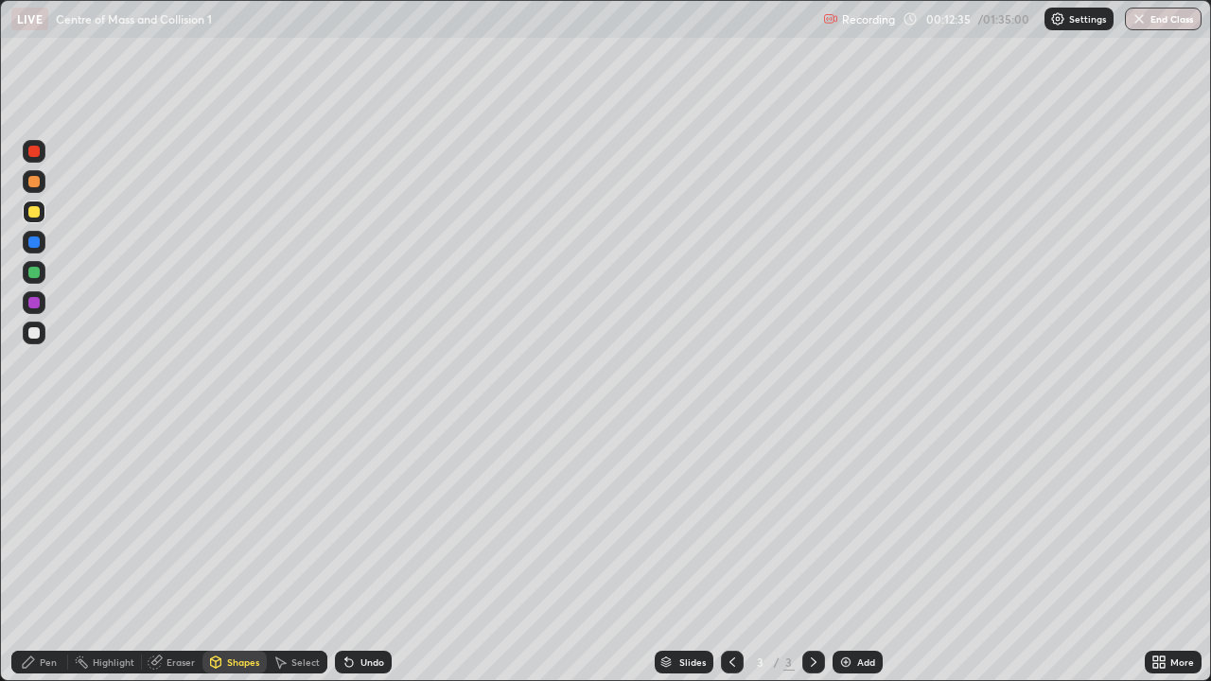
click at [35, 327] on div at bounding box center [33, 332] width 11 height 11
click at [186, 553] on div "Eraser" at bounding box center [181, 662] width 28 height 9
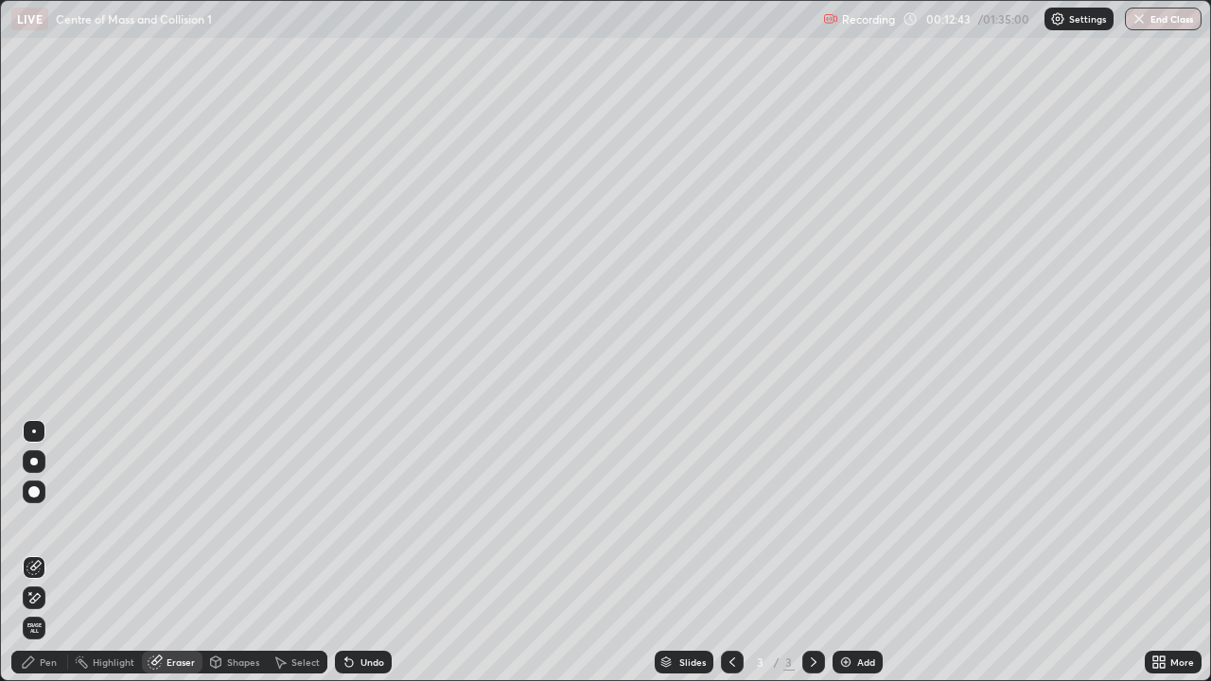
click at [57, 553] on div "Pen" at bounding box center [39, 662] width 57 height 23
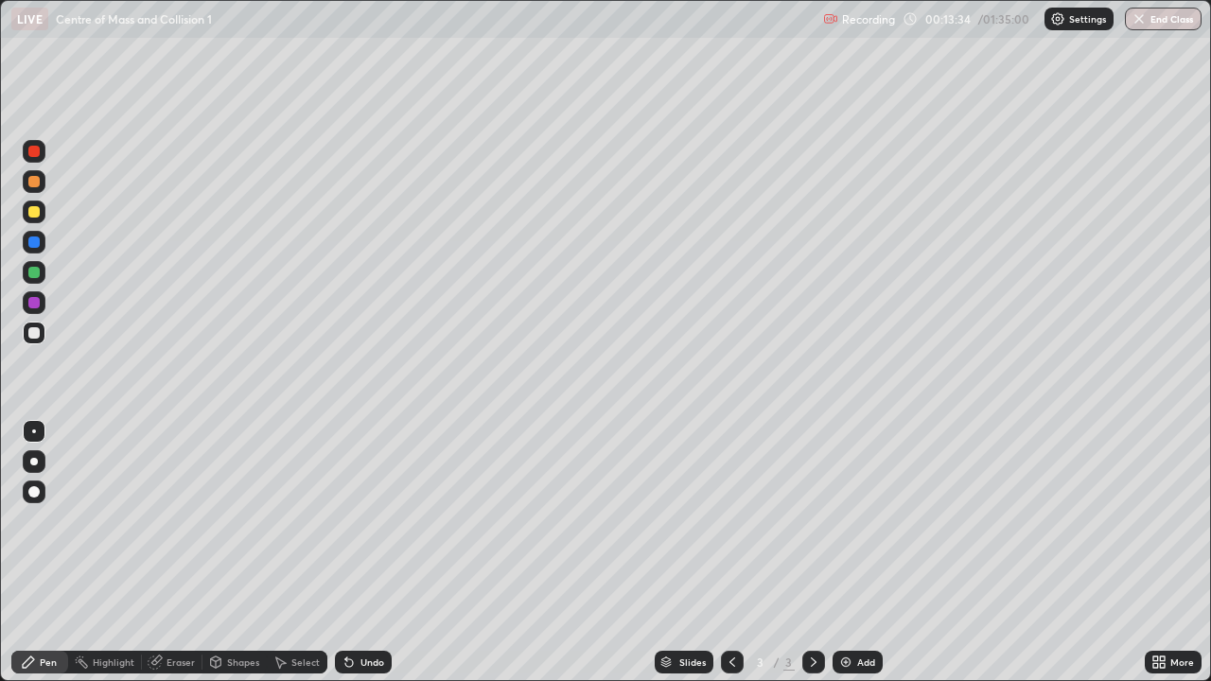
click at [247, 553] on div "Shapes" at bounding box center [243, 662] width 32 height 9
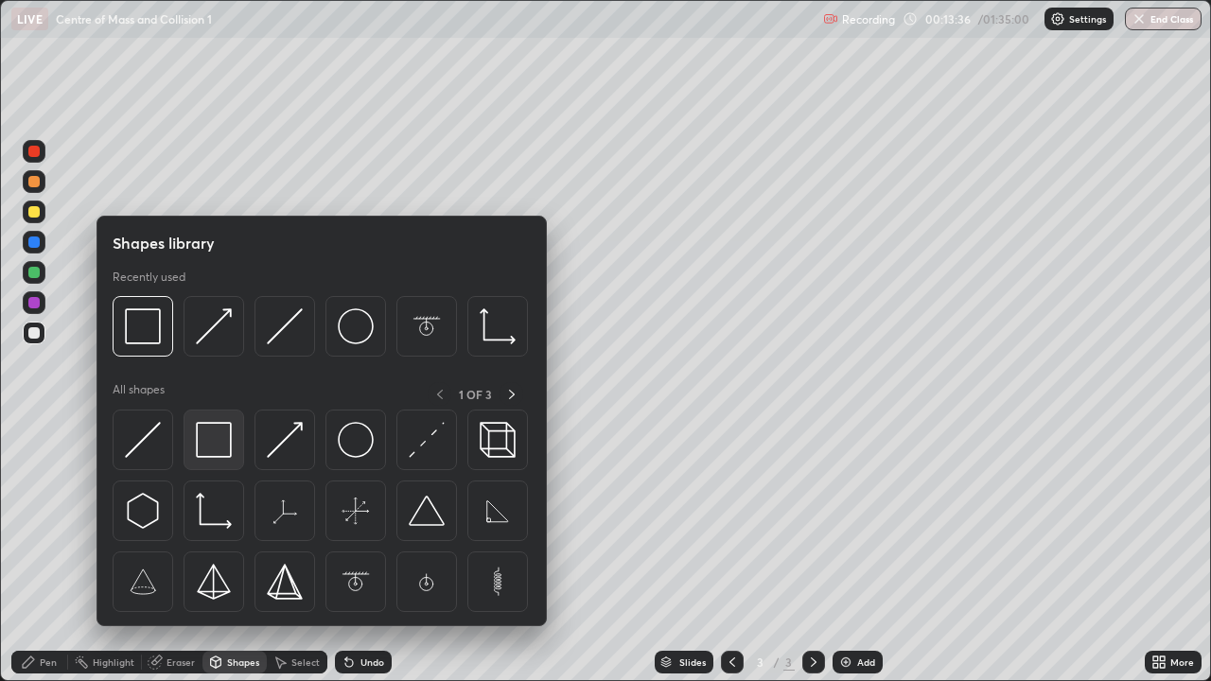
click at [220, 444] on img at bounding box center [214, 440] width 36 height 36
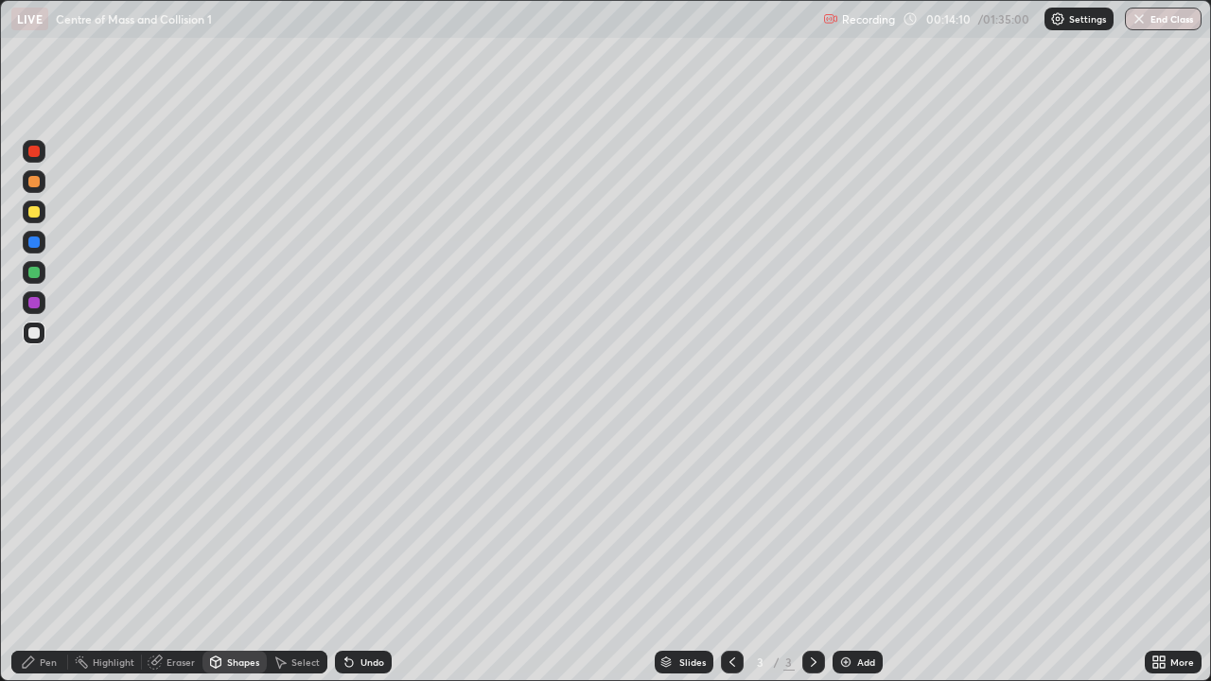
click at [33, 216] on div at bounding box center [33, 211] width 11 height 11
click at [51, 553] on div "Pen" at bounding box center [48, 662] width 17 height 9
click at [26, 335] on div at bounding box center [34, 333] width 23 height 23
click at [842, 553] on img at bounding box center [846, 662] width 15 height 15
click at [31, 332] on div at bounding box center [33, 332] width 11 height 11
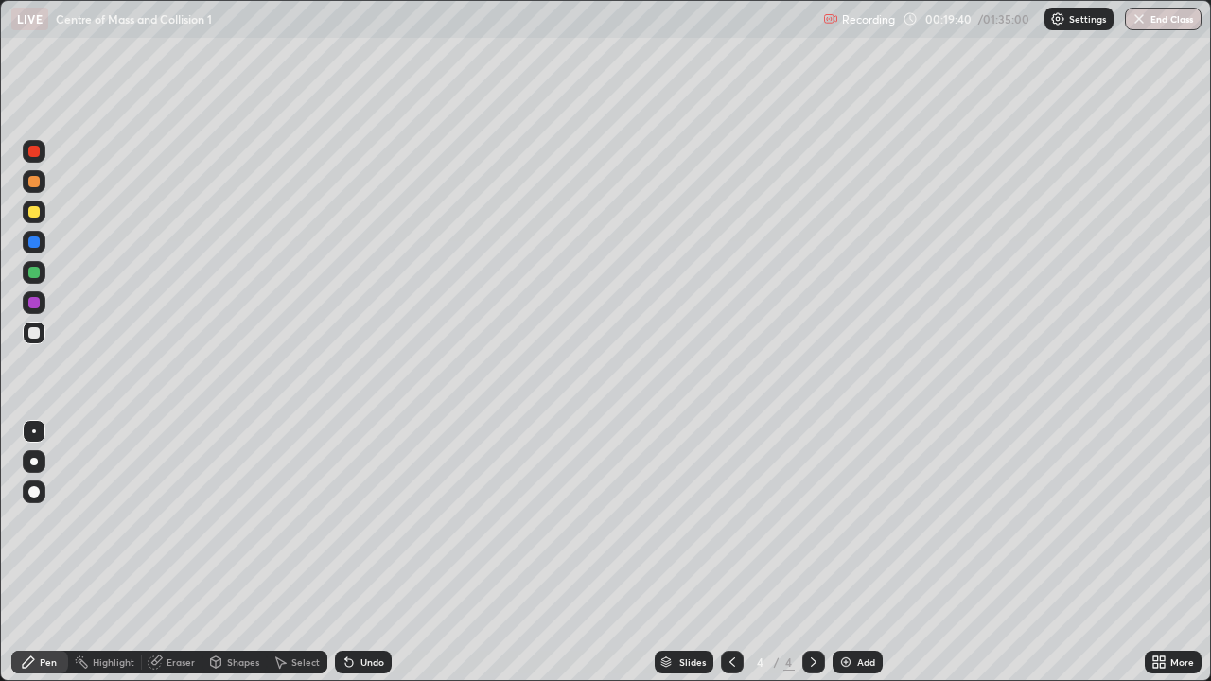
click at [36, 181] on div at bounding box center [33, 181] width 11 height 11
click at [250, 553] on div "Shapes" at bounding box center [243, 662] width 32 height 9
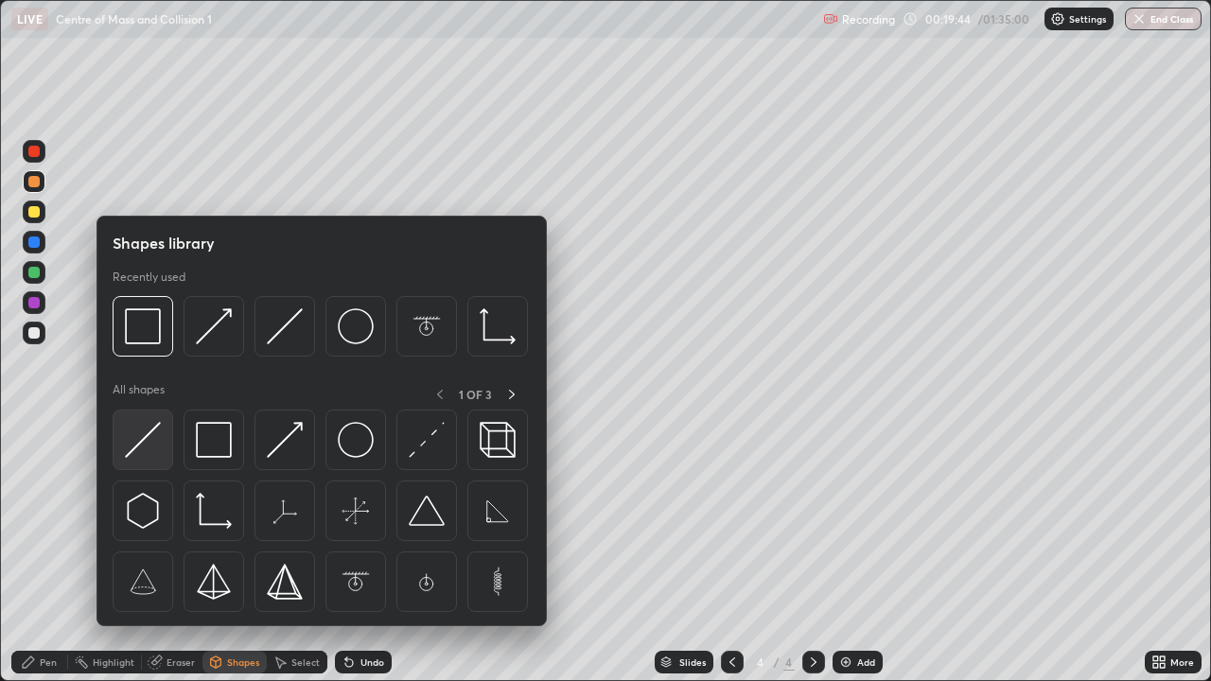
click at [150, 431] on img at bounding box center [143, 440] width 36 height 36
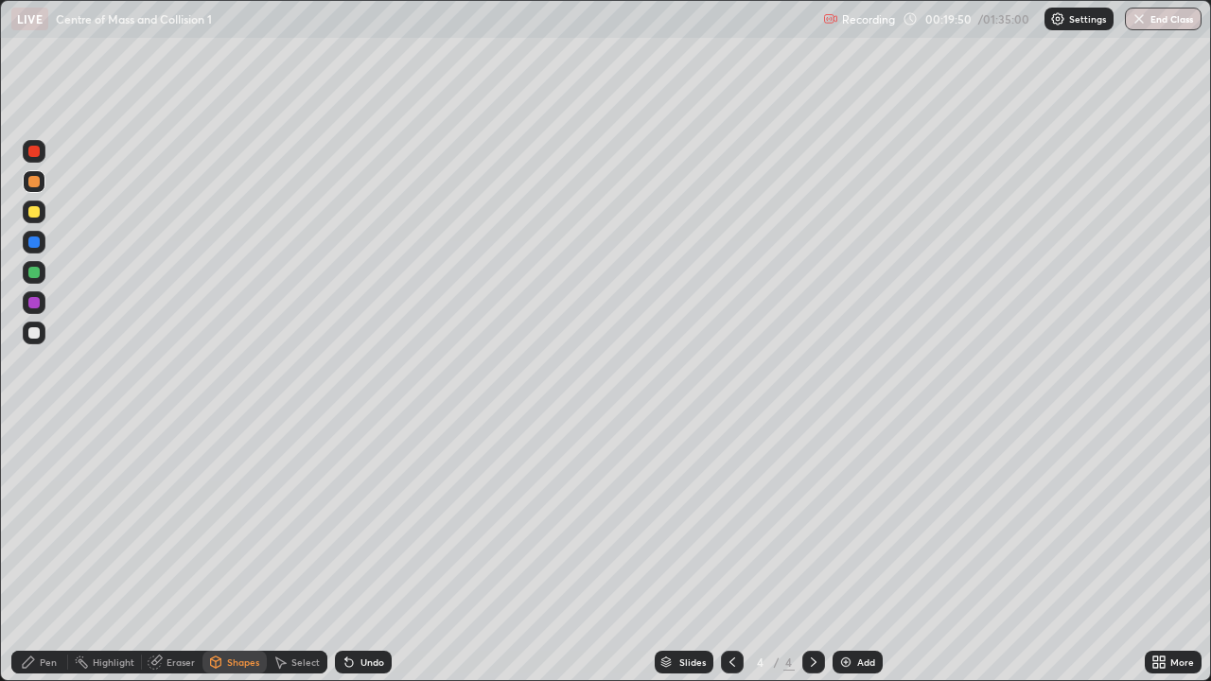
click at [34, 247] on div at bounding box center [33, 242] width 11 height 11
click at [252, 553] on div "Shapes" at bounding box center [243, 662] width 32 height 9
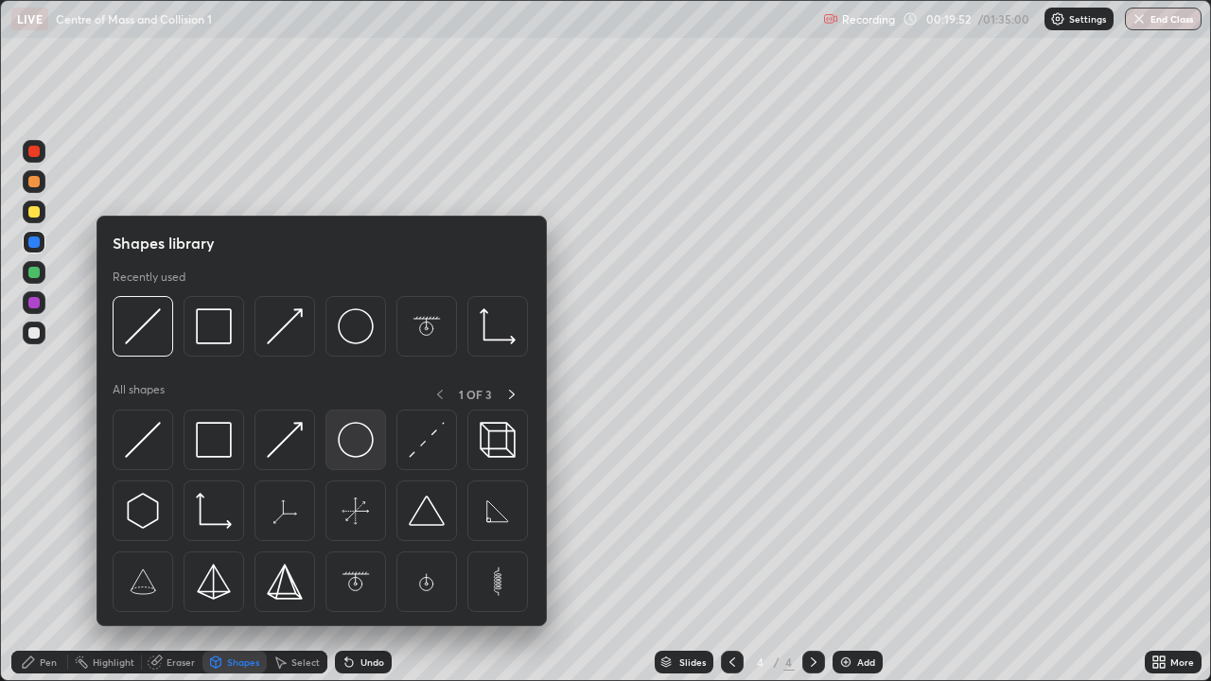
click at [340, 448] on img at bounding box center [356, 440] width 36 height 36
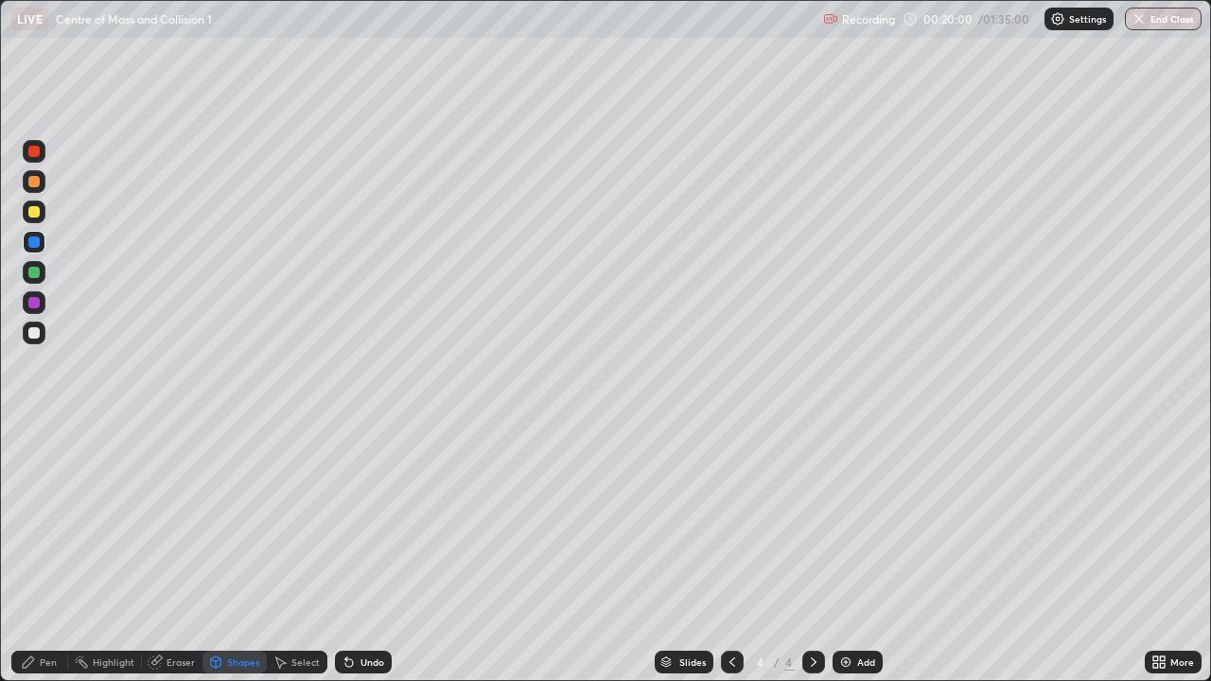
click at [55, 553] on div "Pen" at bounding box center [39, 662] width 57 height 23
click at [238, 553] on div "Shapes" at bounding box center [243, 662] width 32 height 9
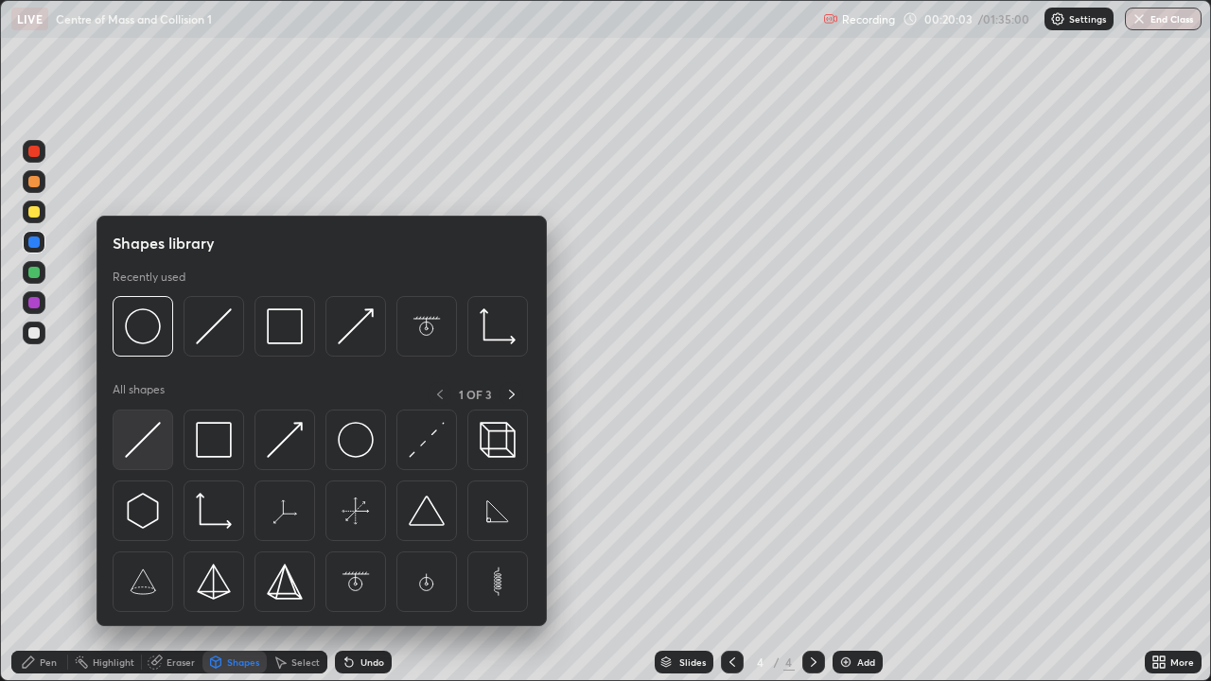
click at [149, 433] on img at bounding box center [143, 440] width 36 height 36
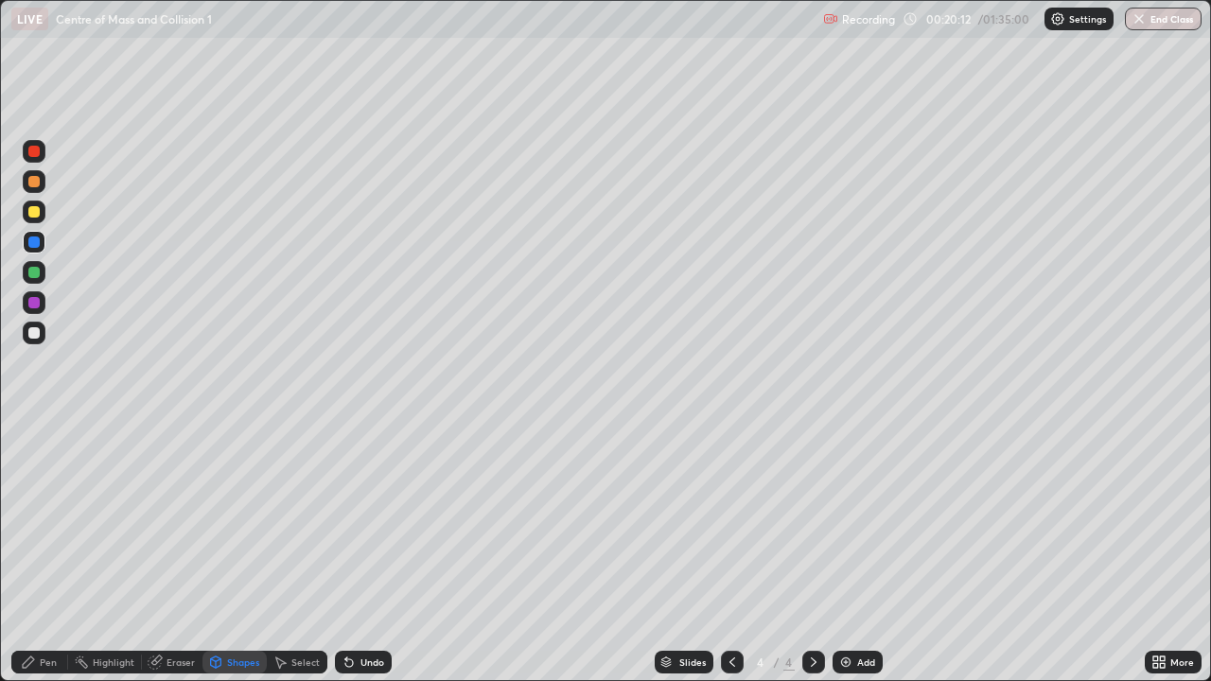
click at [53, 553] on div "Pen" at bounding box center [48, 662] width 17 height 9
click at [30, 216] on div at bounding box center [33, 211] width 11 height 11
click at [34, 340] on div at bounding box center [34, 333] width 23 height 23
click at [246, 553] on div "Shapes" at bounding box center [235, 662] width 64 height 23
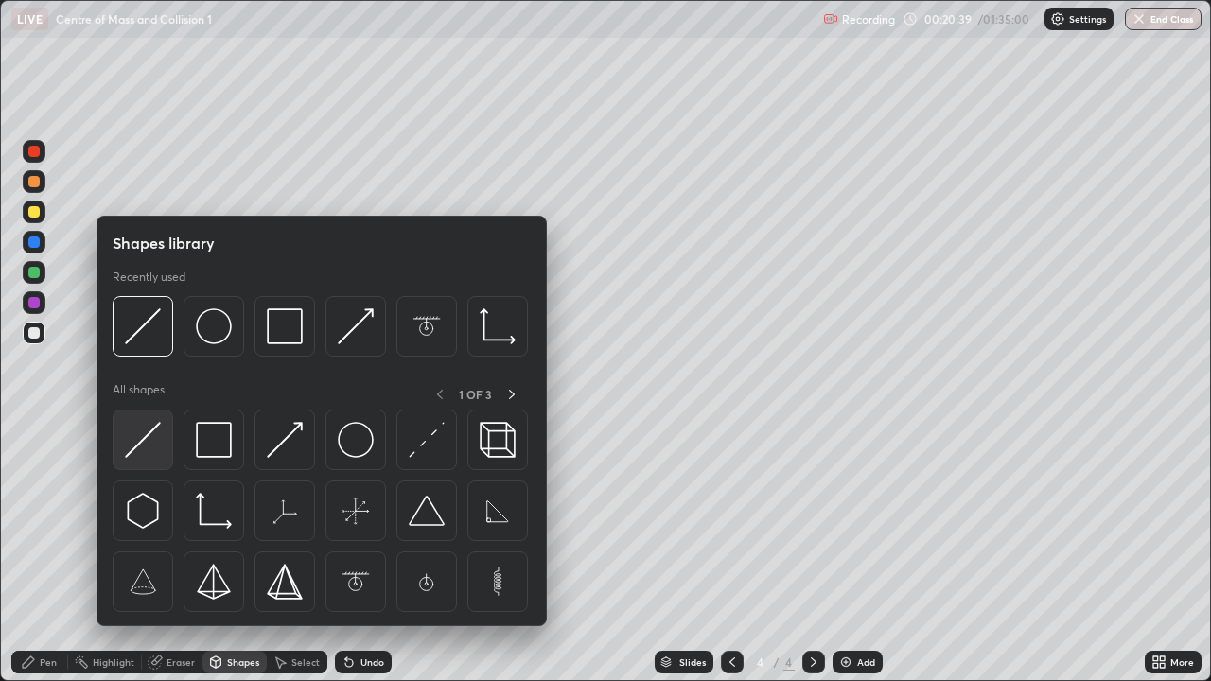
click at [147, 435] on img at bounding box center [143, 440] width 36 height 36
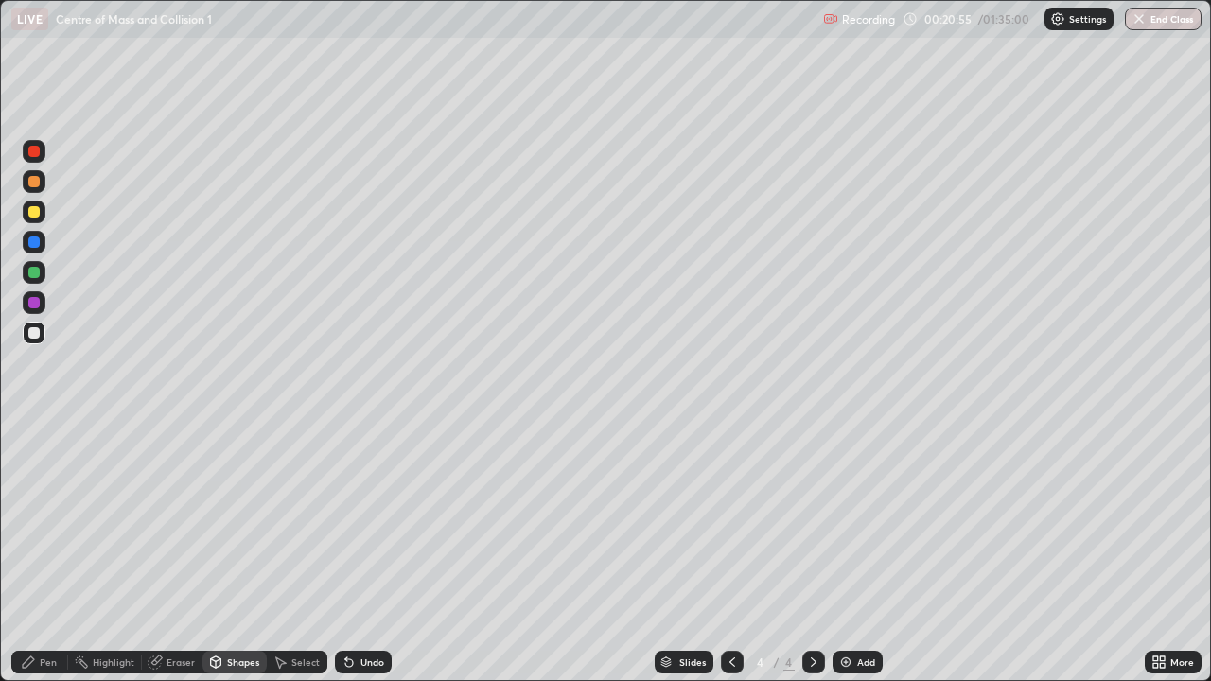
click at [52, 553] on div "Pen" at bounding box center [39, 662] width 57 height 23
click at [33, 185] on div at bounding box center [33, 181] width 11 height 11
click at [39, 151] on div at bounding box center [33, 151] width 11 height 11
click at [238, 553] on div "Shapes" at bounding box center [243, 662] width 32 height 9
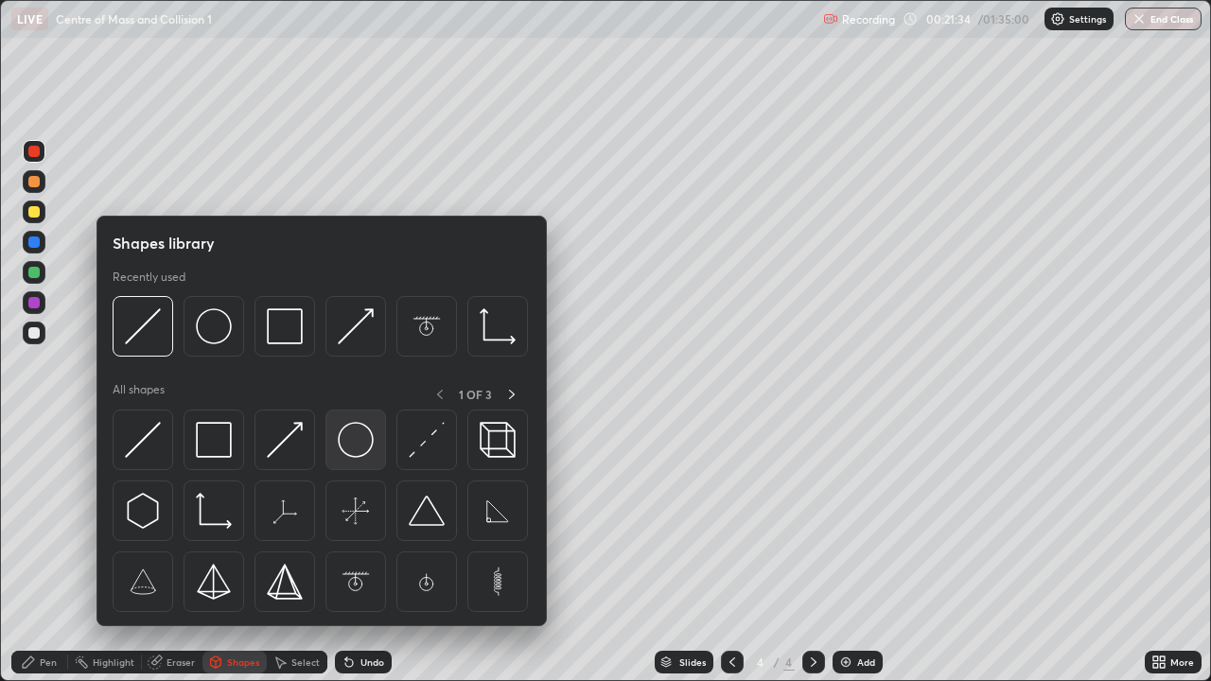
click at [347, 442] on img at bounding box center [356, 440] width 36 height 36
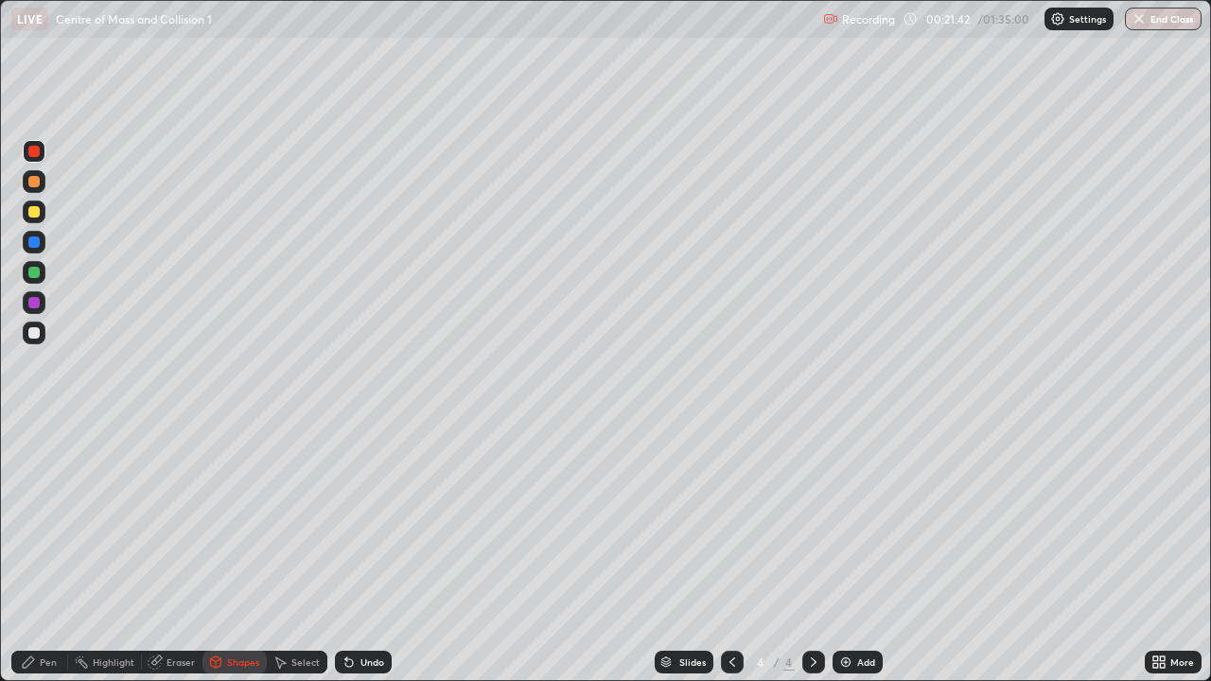
click at [57, 553] on div "Pen" at bounding box center [39, 662] width 57 height 23
click at [35, 273] on div at bounding box center [33, 272] width 11 height 11
click at [242, 553] on div "Shapes" at bounding box center [243, 662] width 32 height 9
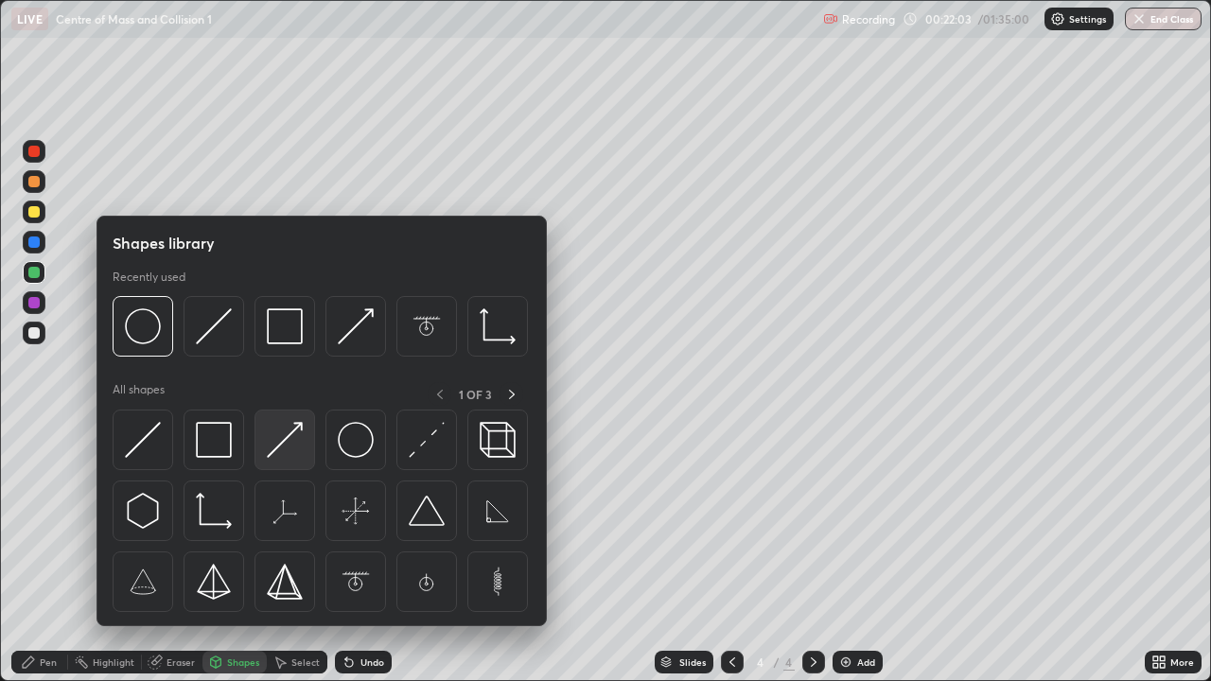
click at [289, 437] on img at bounding box center [285, 440] width 36 height 36
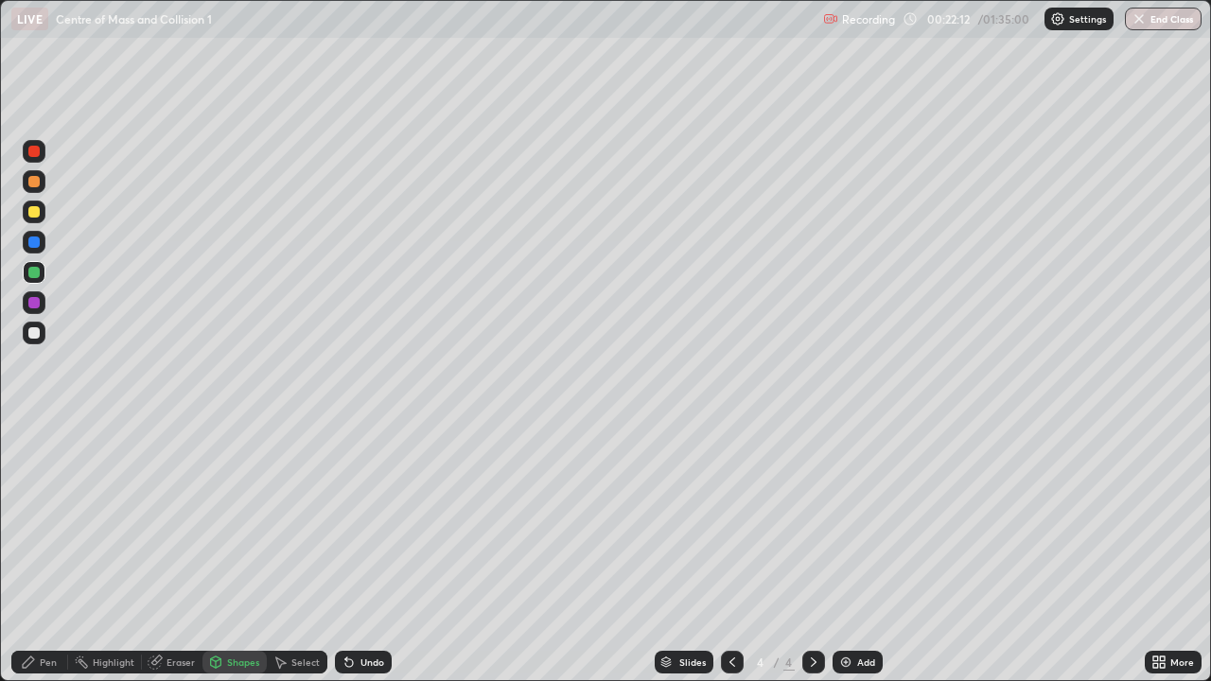
click at [52, 553] on div "Pen" at bounding box center [39, 662] width 57 height 23
click at [35, 184] on div at bounding box center [33, 181] width 11 height 11
click at [38, 154] on div at bounding box center [33, 151] width 11 height 11
click at [240, 553] on div "Shapes" at bounding box center [243, 662] width 32 height 9
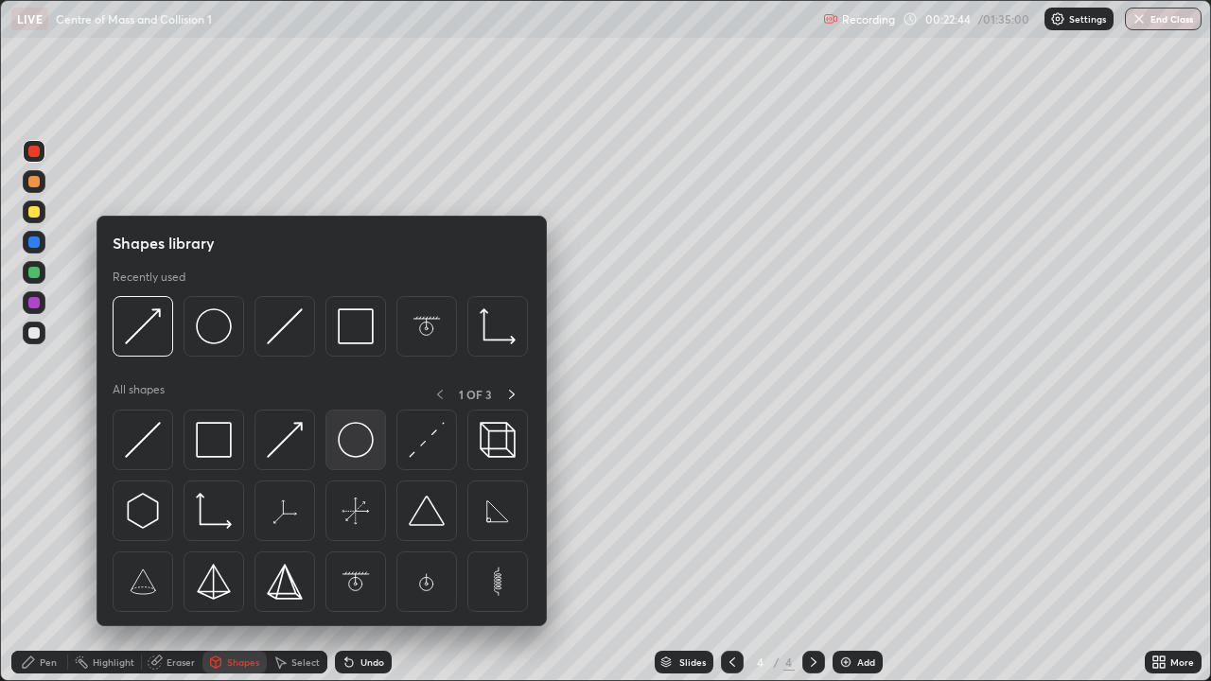
click at [351, 442] on img at bounding box center [356, 440] width 36 height 36
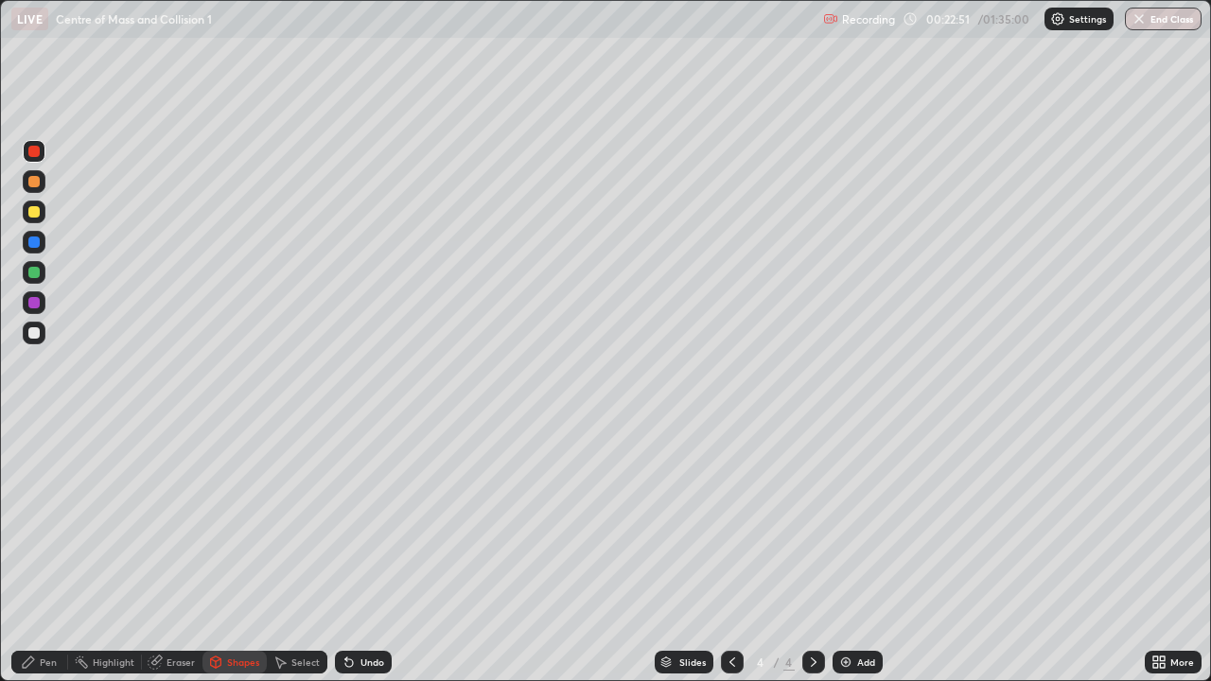
click at [49, 553] on div "Pen" at bounding box center [48, 662] width 17 height 9
click at [35, 329] on div at bounding box center [33, 332] width 11 height 11
click at [240, 553] on div "Shapes" at bounding box center [243, 662] width 32 height 9
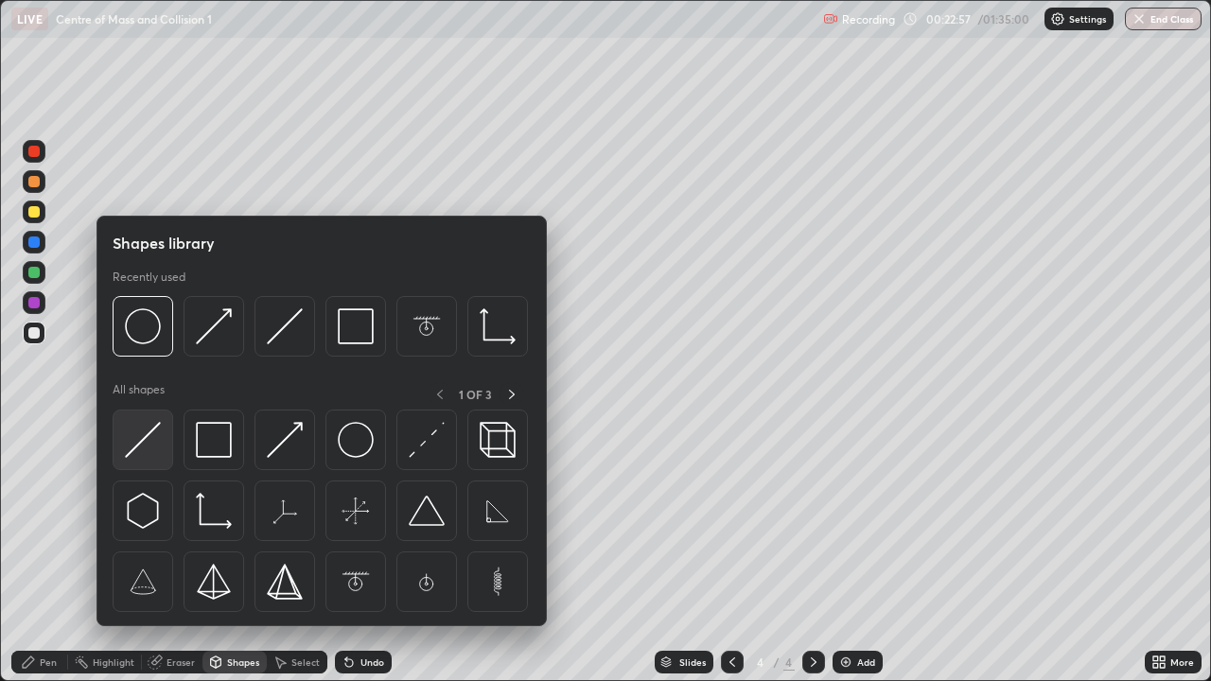
click at [153, 427] on img at bounding box center [143, 440] width 36 height 36
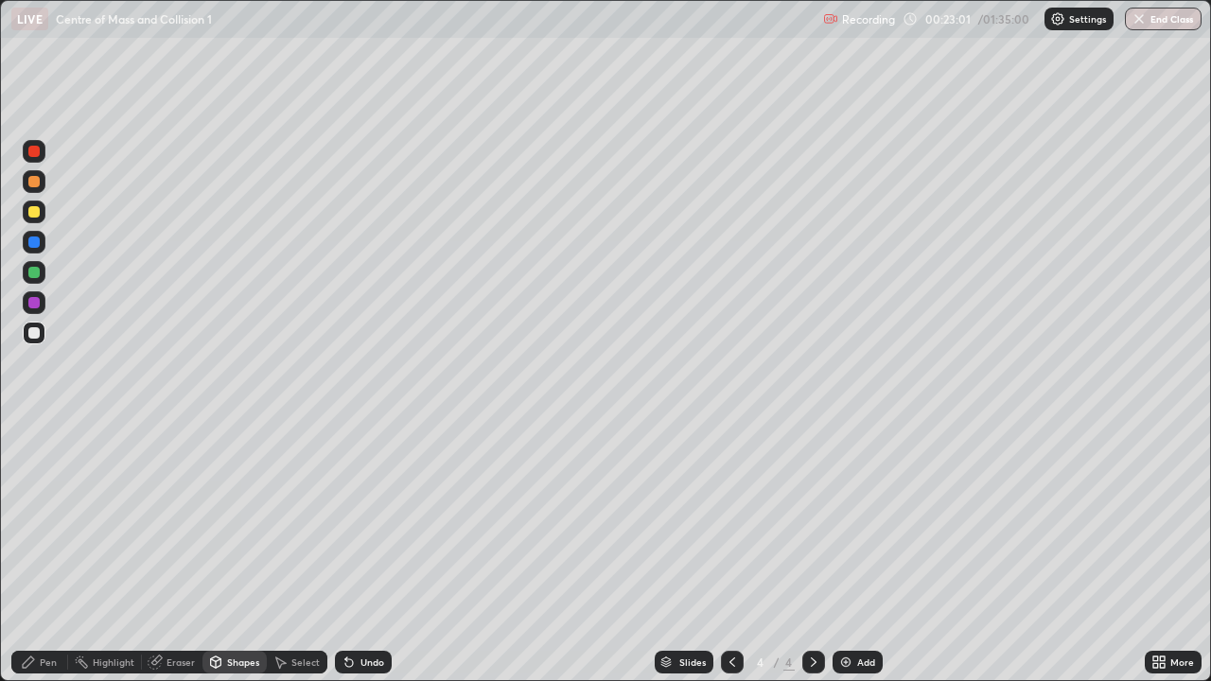
click at [49, 553] on div "Pen" at bounding box center [39, 663] width 57 height 38
click at [37, 207] on div at bounding box center [33, 211] width 11 height 11
click at [185, 553] on div "Eraser" at bounding box center [181, 662] width 28 height 9
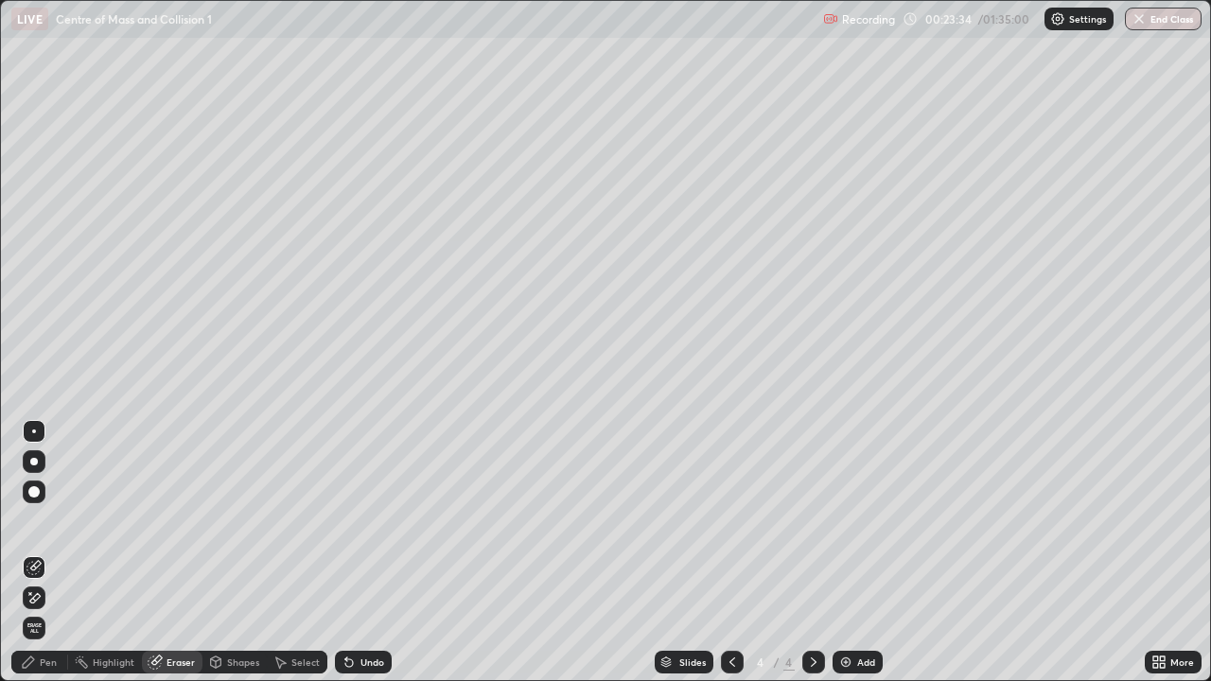
click at [55, 553] on div "Pen" at bounding box center [48, 662] width 17 height 9
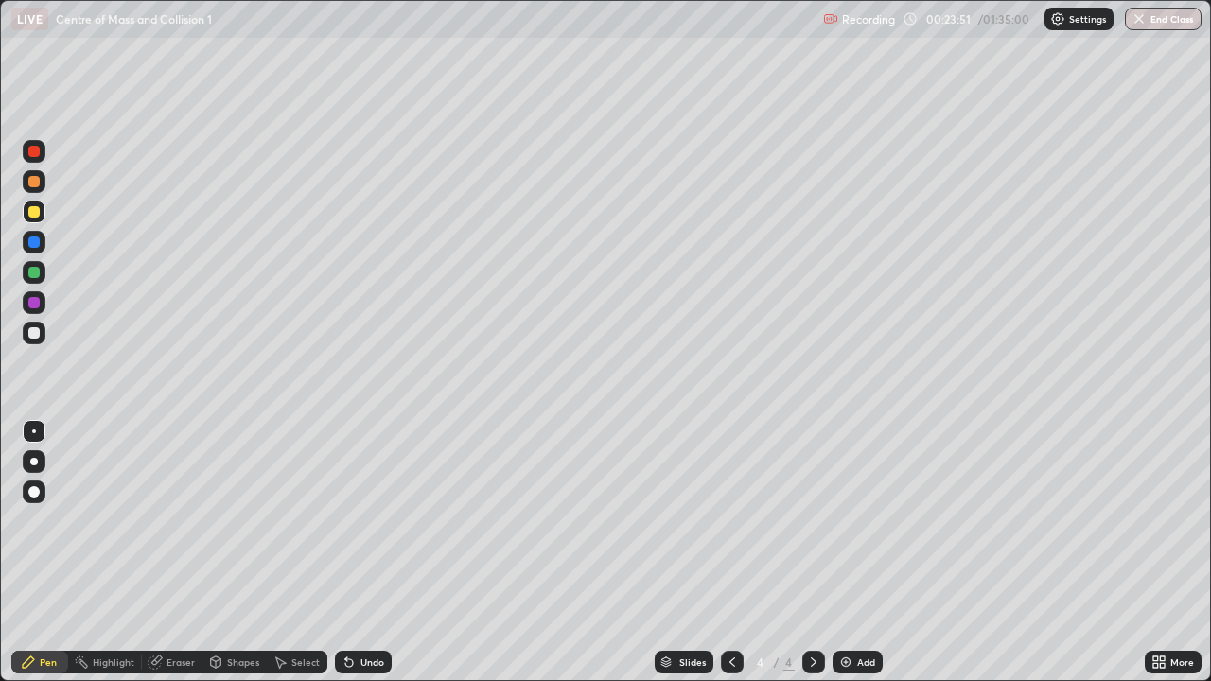
click at [37, 330] on div at bounding box center [33, 332] width 11 height 11
click at [105, 553] on div "Highlight" at bounding box center [105, 662] width 74 height 23
click at [238, 553] on div "Shapes" at bounding box center [235, 662] width 64 height 23
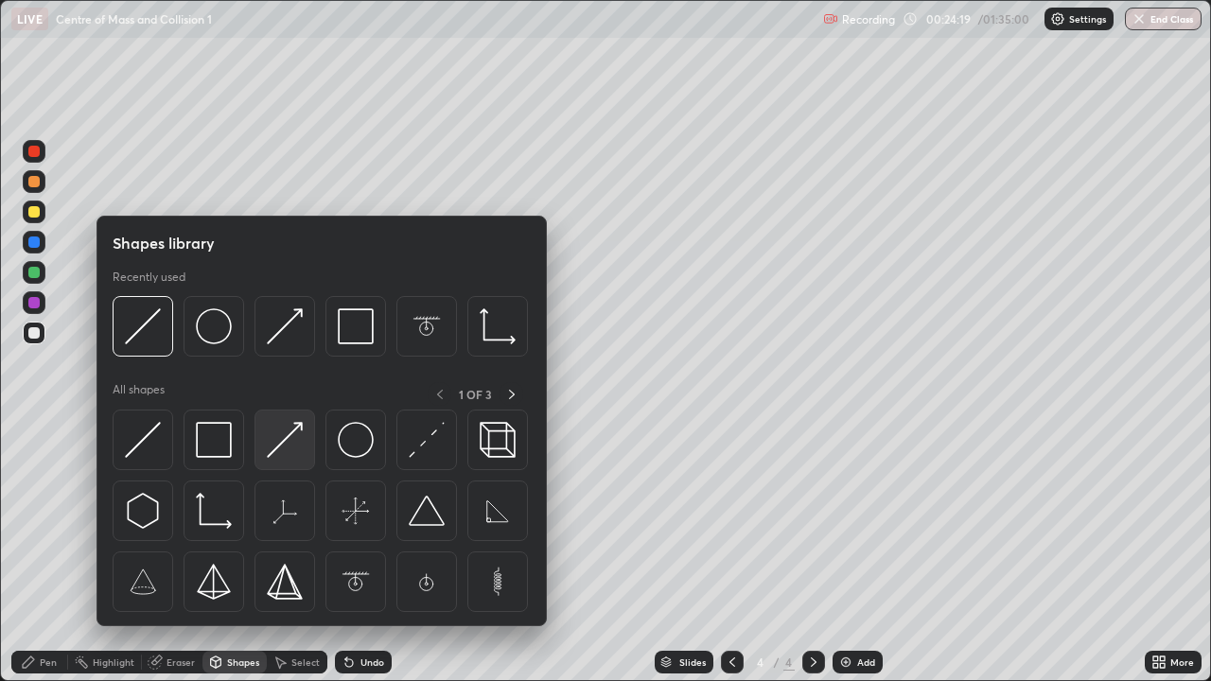
click at [288, 435] on img at bounding box center [285, 440] width 36 height 36
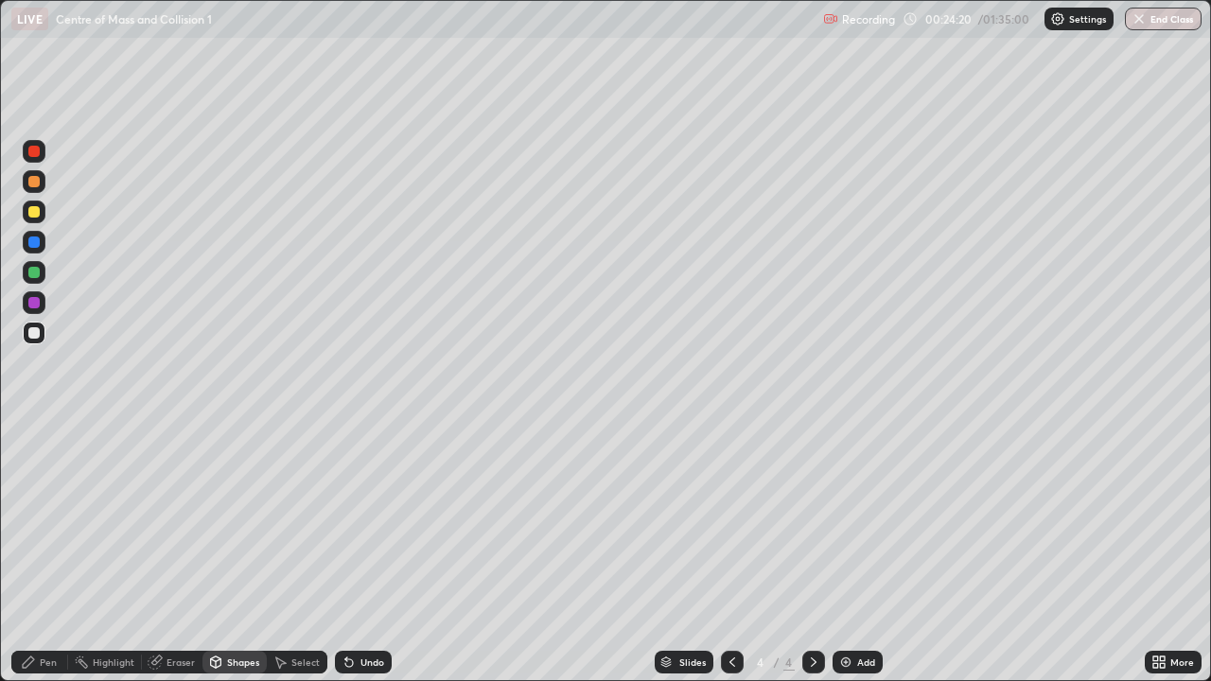
click at [32, 303] on div at bounding box center [33, 302] width 11 height 11
click at [49, 553] on div "Pen" at bounding box center [48, 662] width 17 height 9
click at [35, 330] on div at bounding box center [33, 332] width 11 height 11
click at [34, 336] on div at bounding box center [33, 332] width 11 height 11
click at [842, 553] on img at bounding box center [846, 662] width 15 height 15
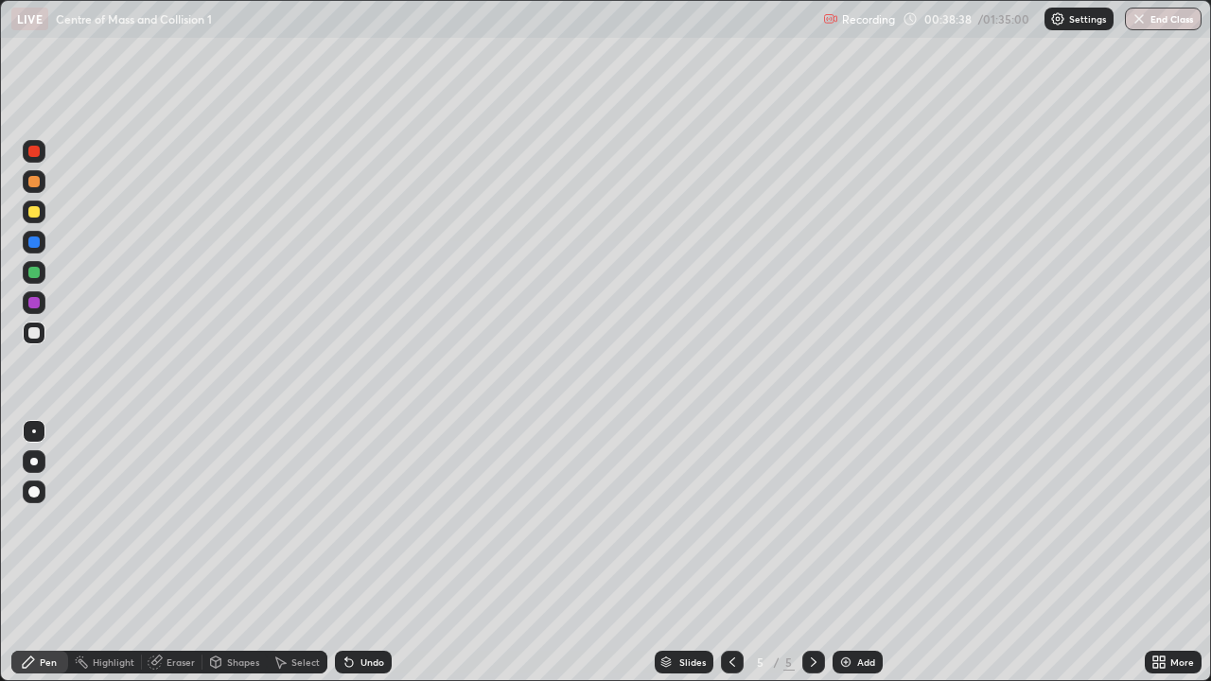
click at [38, 240] on div at bounding box center [33, 242] width 11 height 11
click at [247, 553] on div "Shapes" at bounding box center [243, 662] width 32 height 9
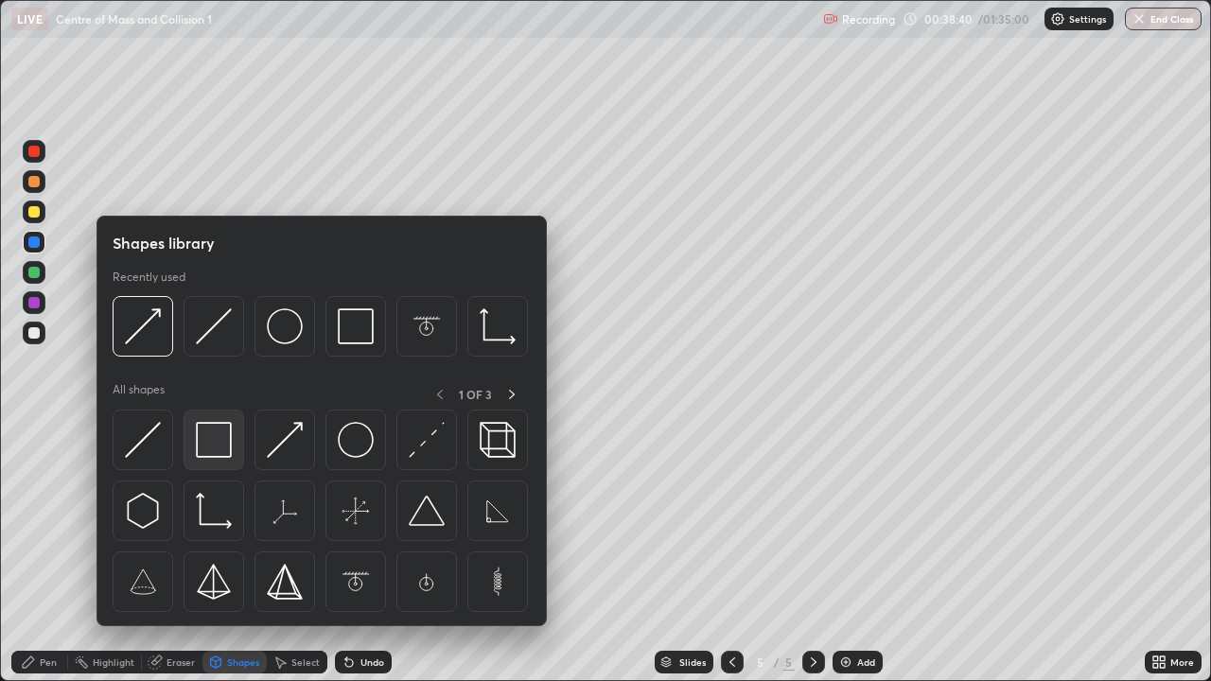
click at [215, 449] on img at bounding box center [214, 440] width 36 height 36
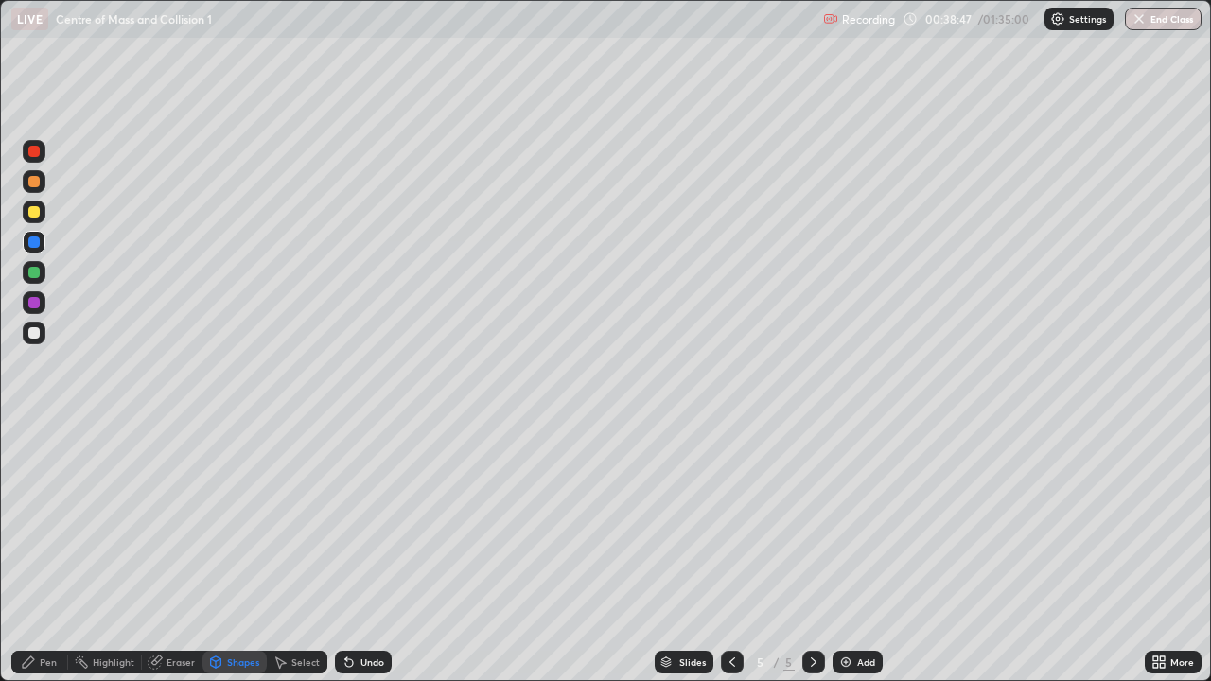
click at [233, 553] on div "Shapes" at bounding box center [243, 662] width 32 height 9
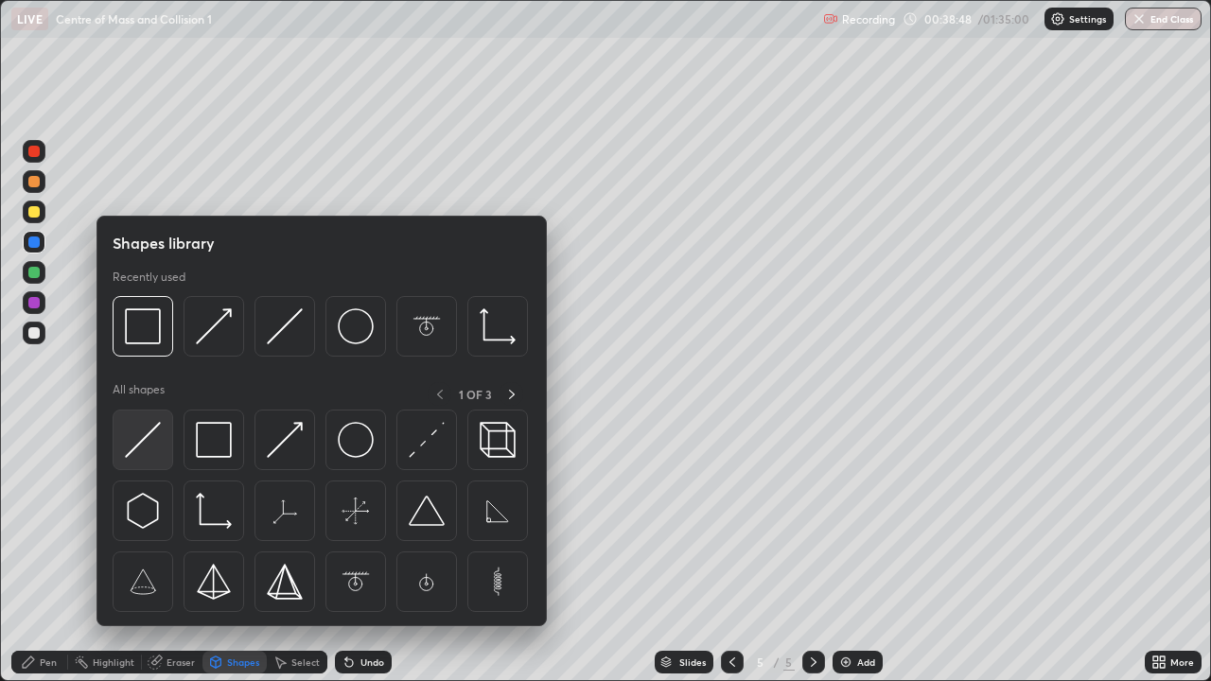
click at [139, 444] on img at bounding box center [143, 440] width 36 height 36
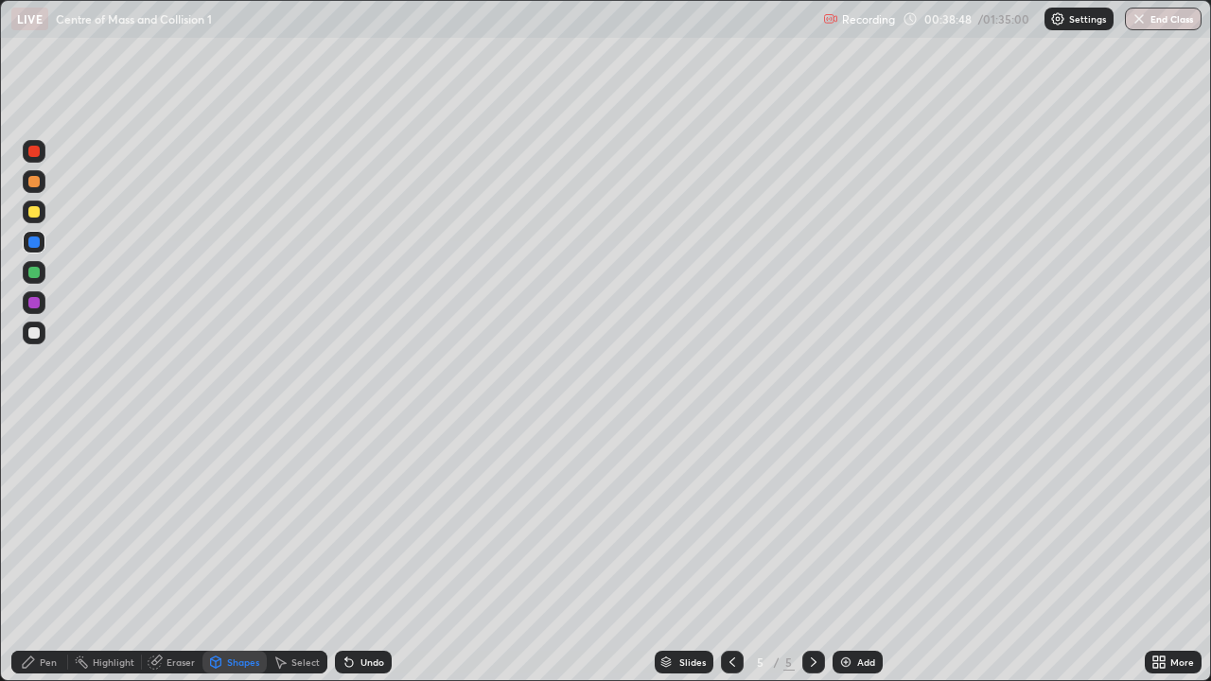
click at [32, 274] on div at bounding box center [33, 272] width 11 height 11
click at [181, 553] on div "Eraser" at bounding box center [181, 662] width 28 height 9
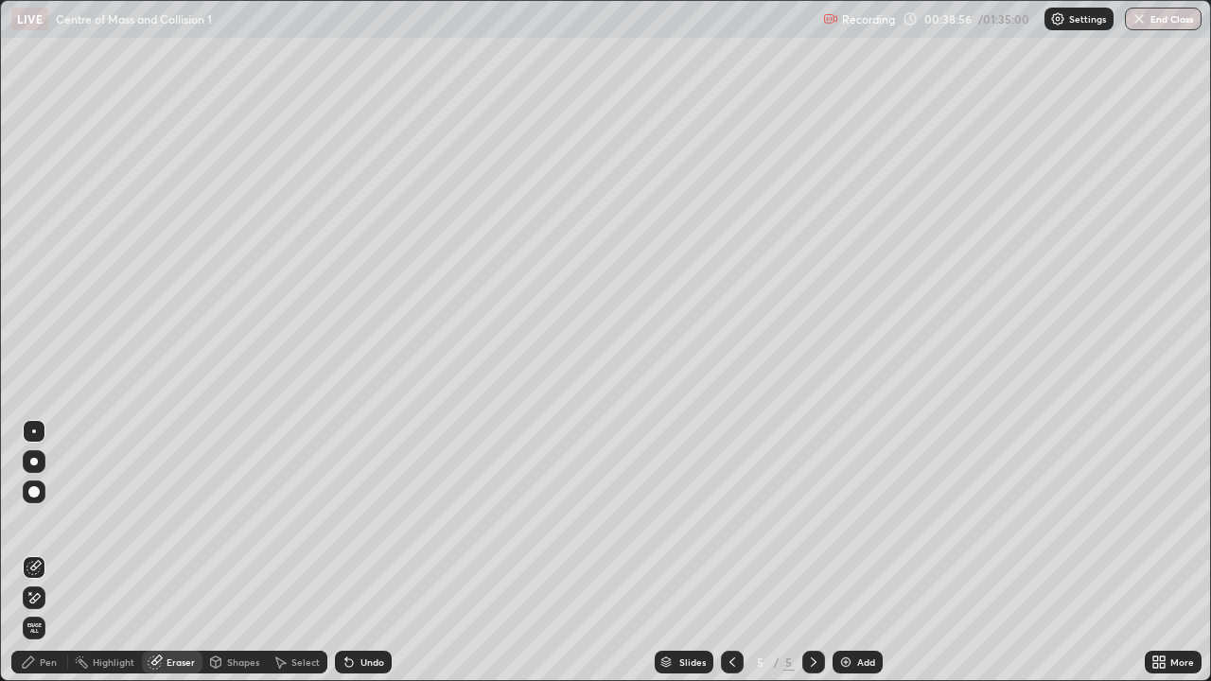
click at [42, 553] on div "Pen" at bounding box center [48, 662] width 17 height 9
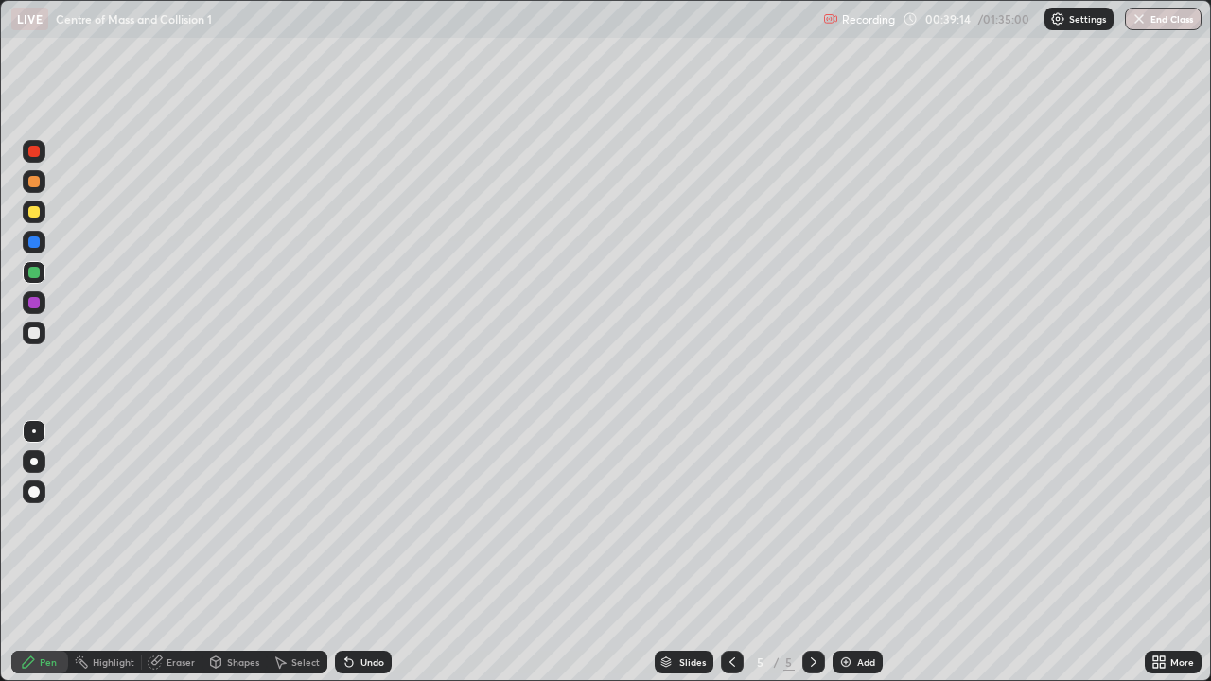
click at [36, 306] on div at bounding box center [33, 302] width 11 height 11
click at [250, 553] on div "Shapes" at bounding box center [243, 662] width 32 height 9
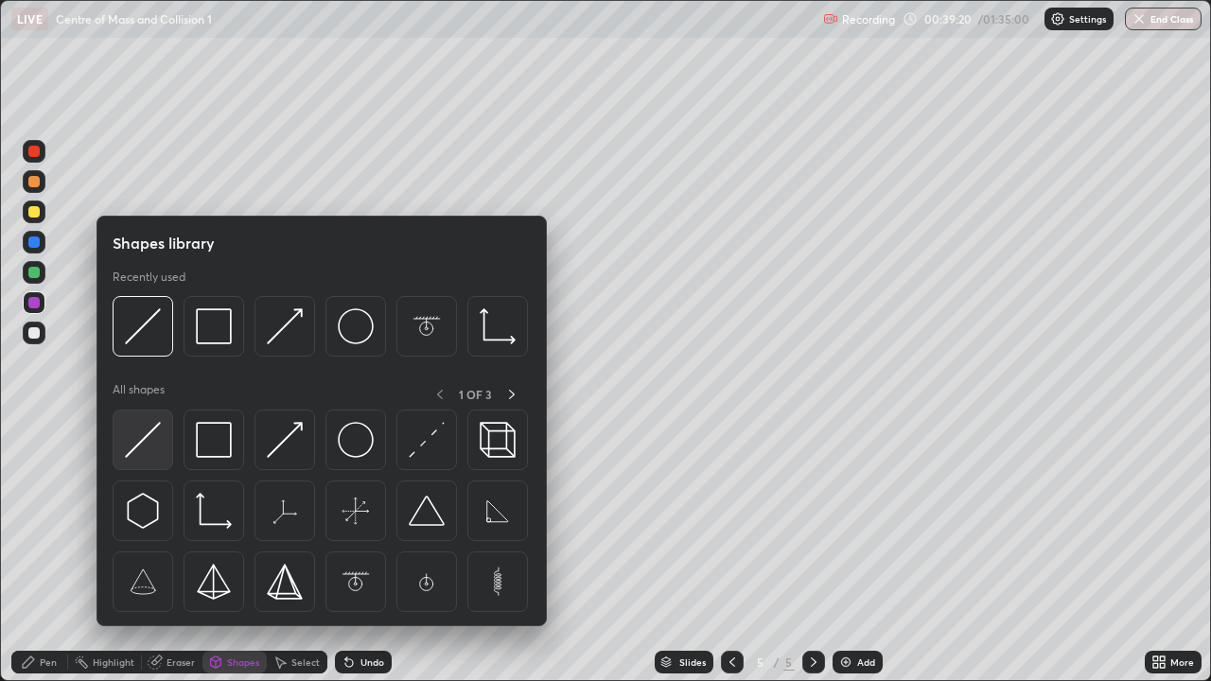
click at [147, 437] on img at bounding box center [143, 440] width 36 height 36
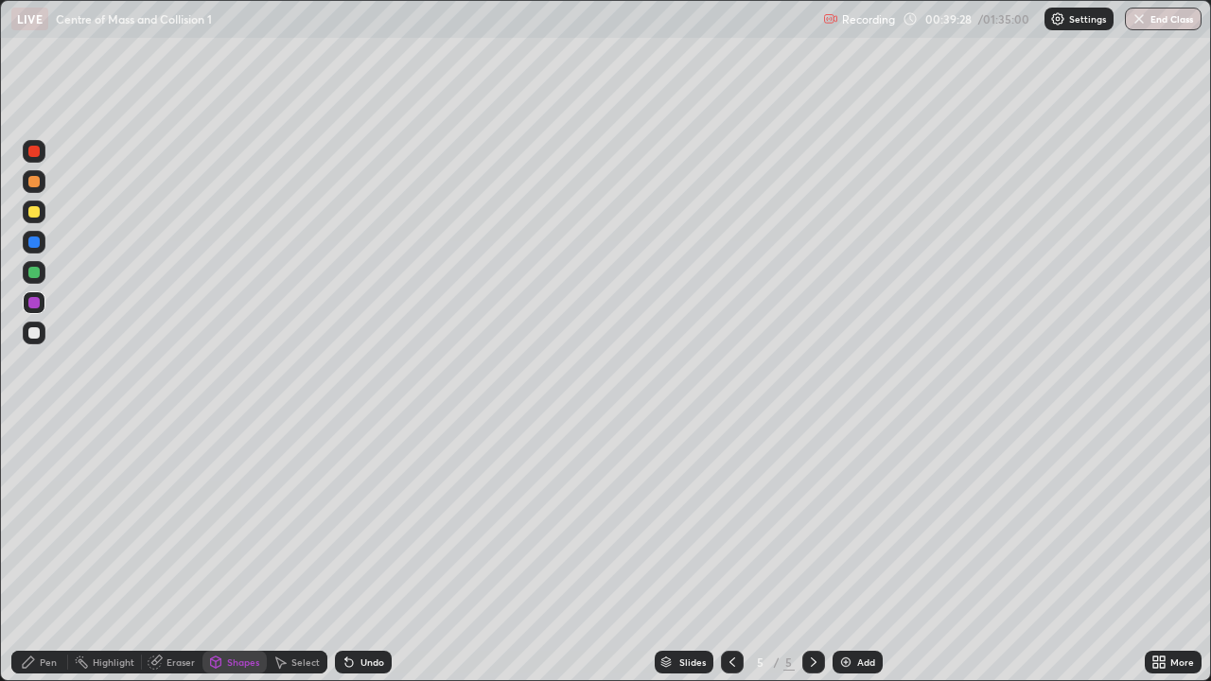
click at [57, 553] on div "Pen" at bounding box center [39, 662] width 57 height 23
click at [34, 333] on div at bounding box center [33, 332] width 11 height 11
click at [176, 553] on div "Eraser" at bounding box center [181, 662] width 28 height 9
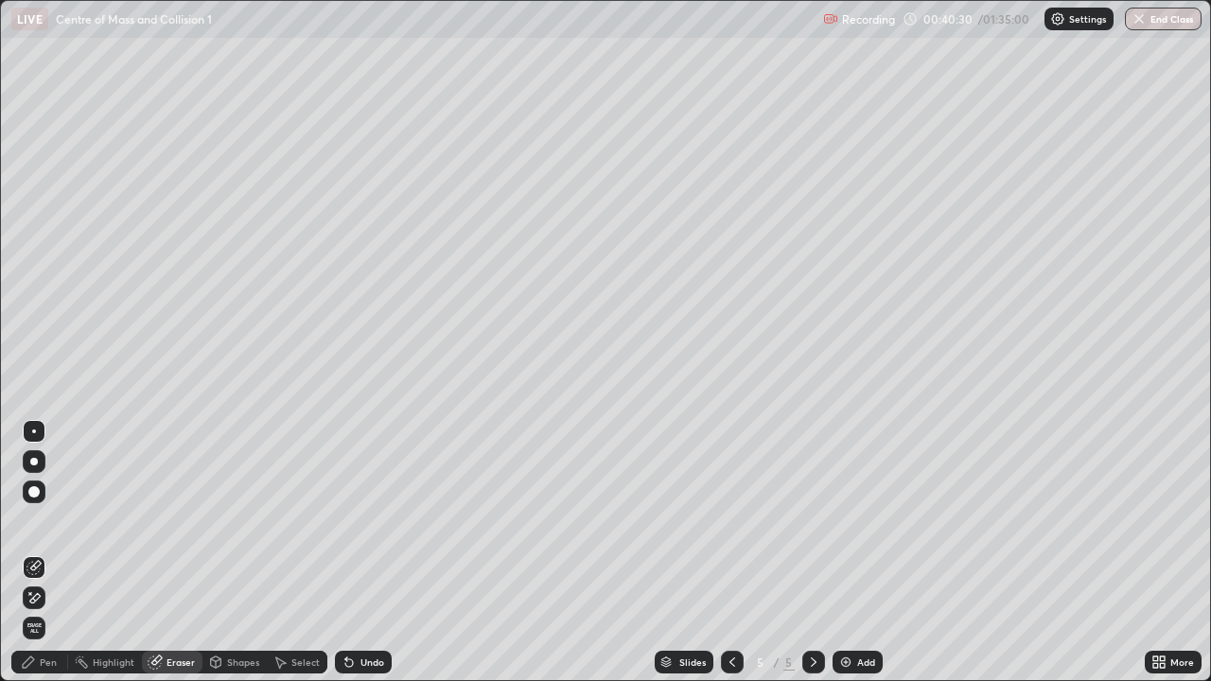
click at [51, 553] on div "Pen" at bounding box center [39, 662] width 57 height 23
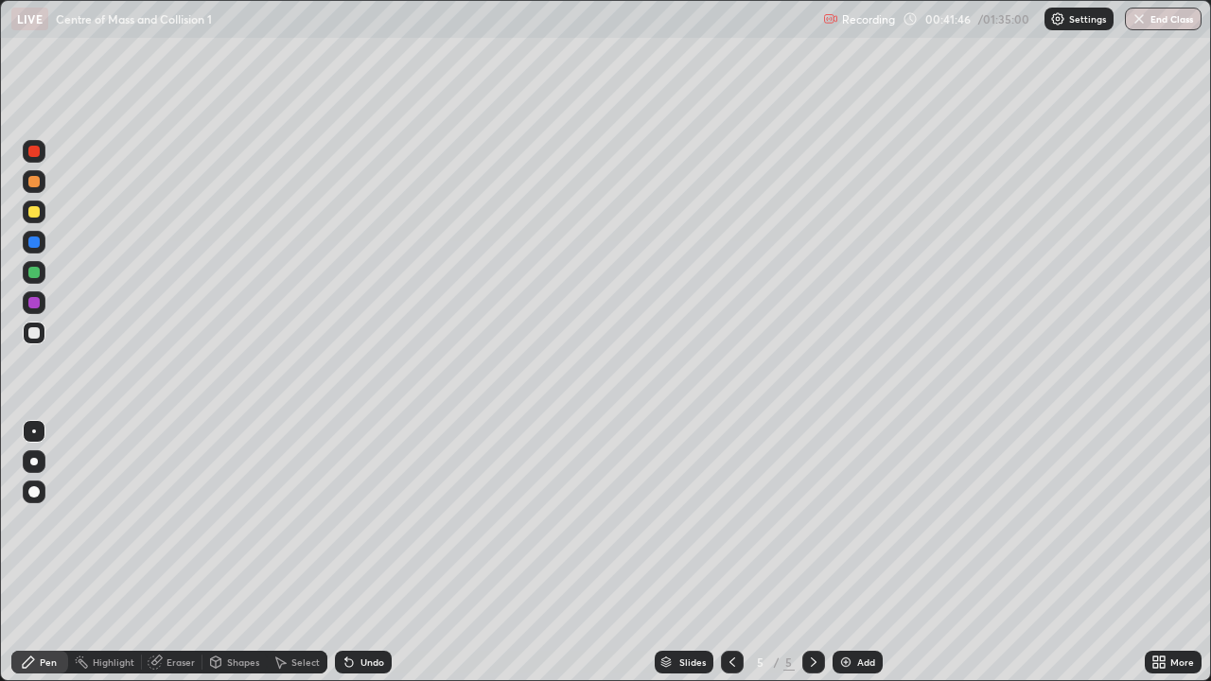
click at [33, 208] on div at bounding box center [33, 211] width 11 height 11
click at [182, 553] on div "Eraser" at bounding box center [181, 662] width 28 height 9
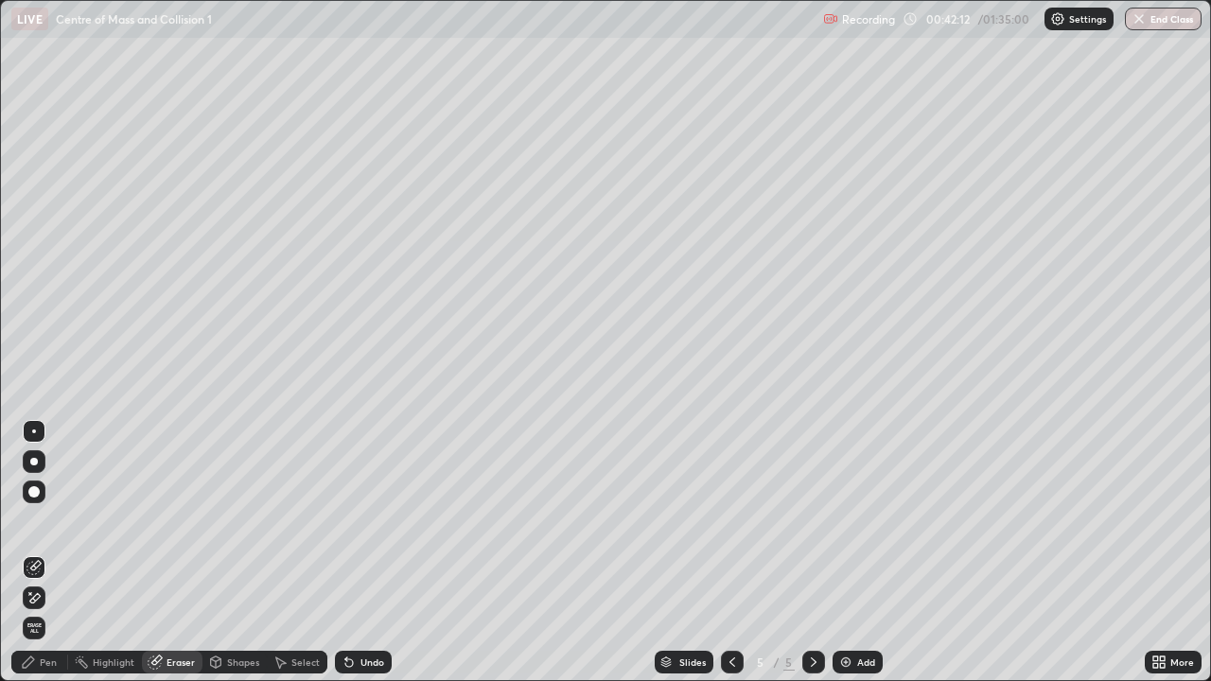
click at [52, 553] on div "Pen" at bounding box center [48, 662] width 17 height 9
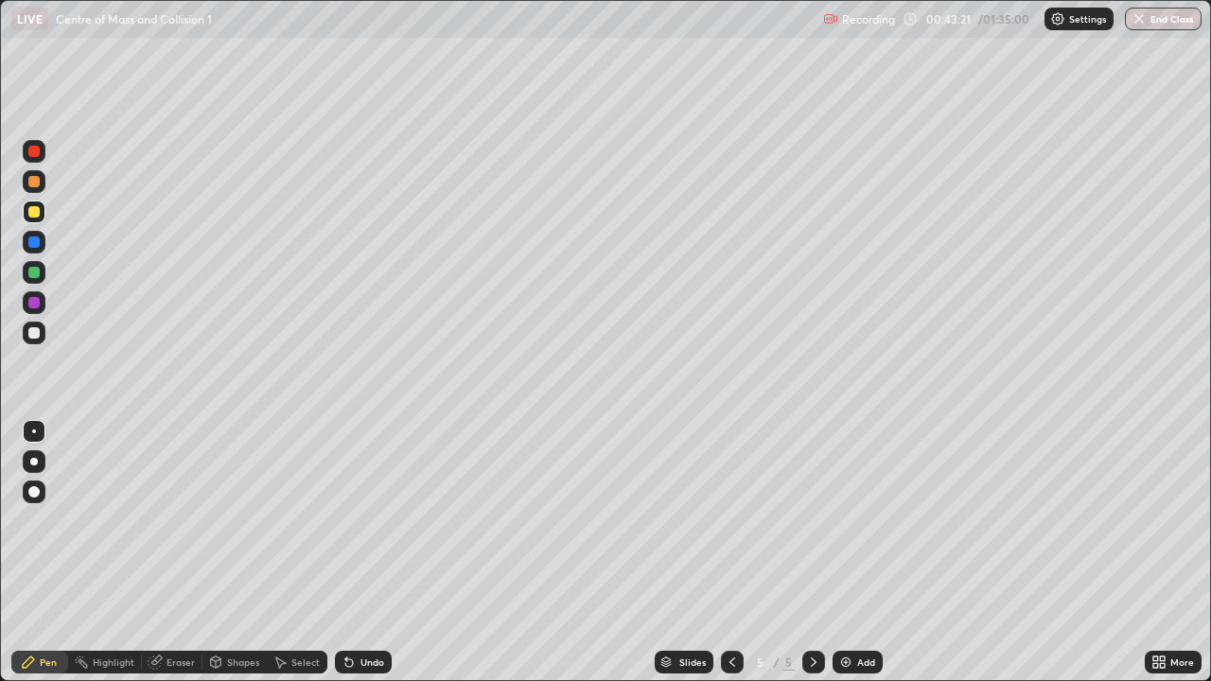
click at [36, 327] on div at bounding box center [33, 332] width 11 height 11
click at [843, 553] on img at bounding box center [846, 662] width 15 height 15
click at [731, 553] on icon at bounding box center [732, 662] width 15 height 15
click at [174, 553] on div "Eraser" at bounding box center [181, 662] width 28 height 9
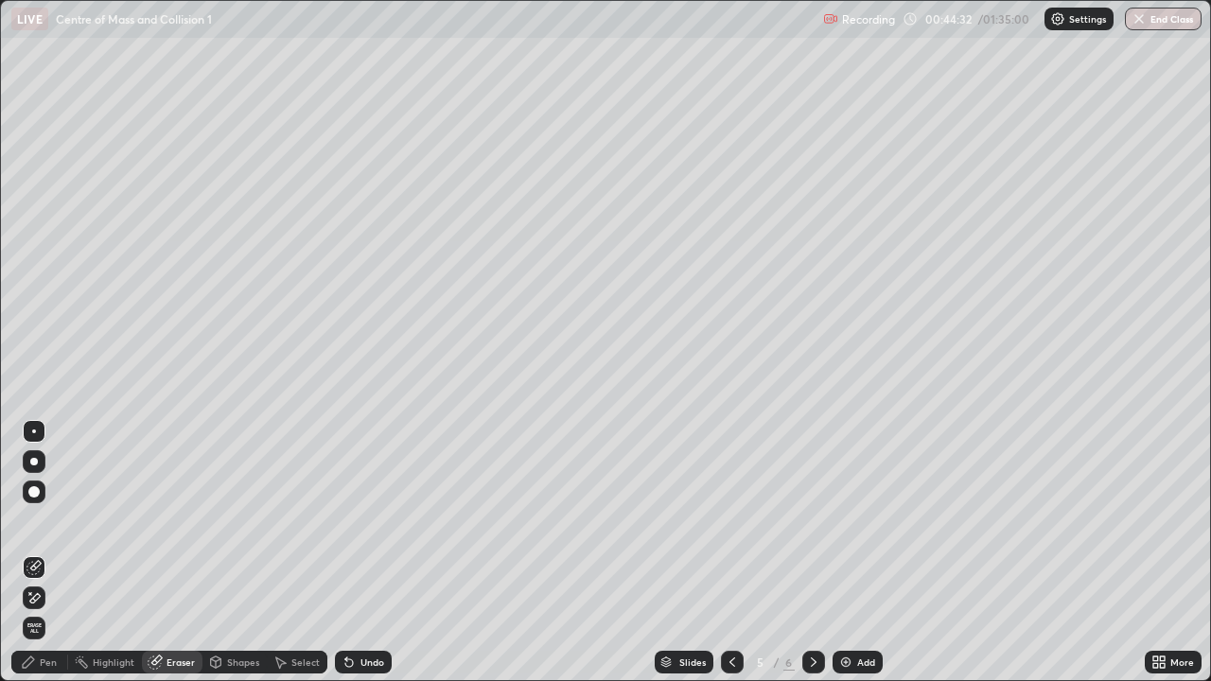
click at [811, 553] on icon at bounding box center [814, 662] width 6 height 9
click at [54, 553] on div "Pen" at bounding box center [39, 662] width 57 height 23
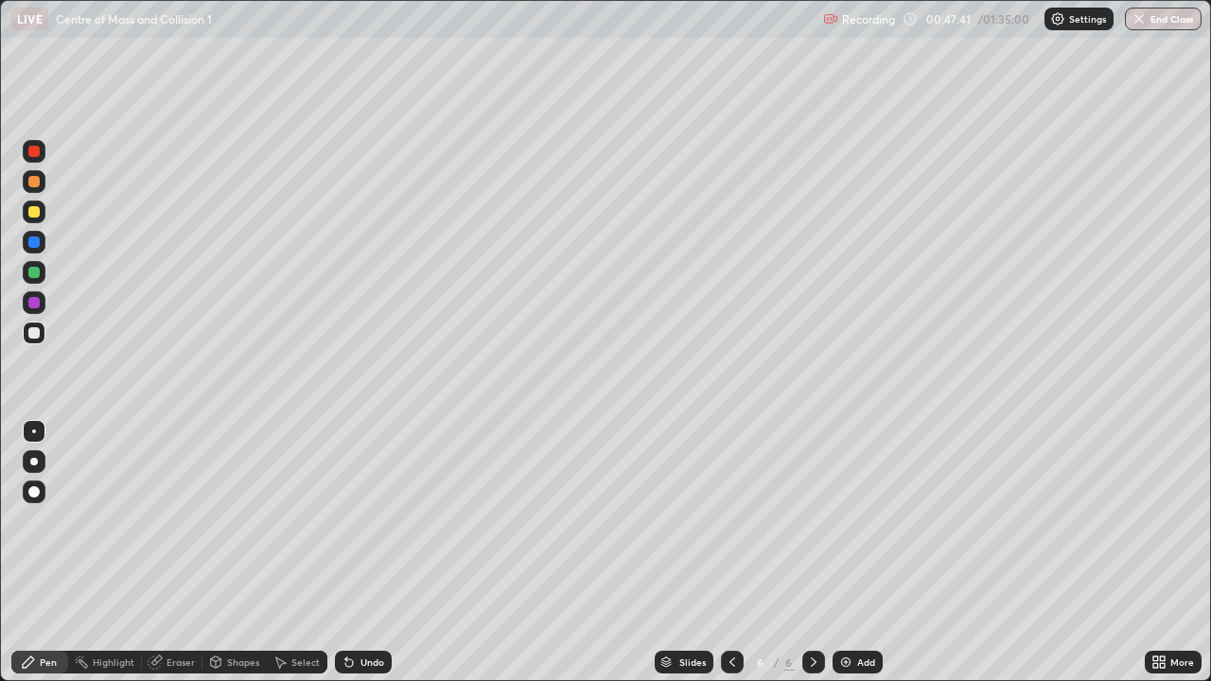
click at [183, 553] on div "Eraser" at bounding box center [181, 662] width 28 height 9
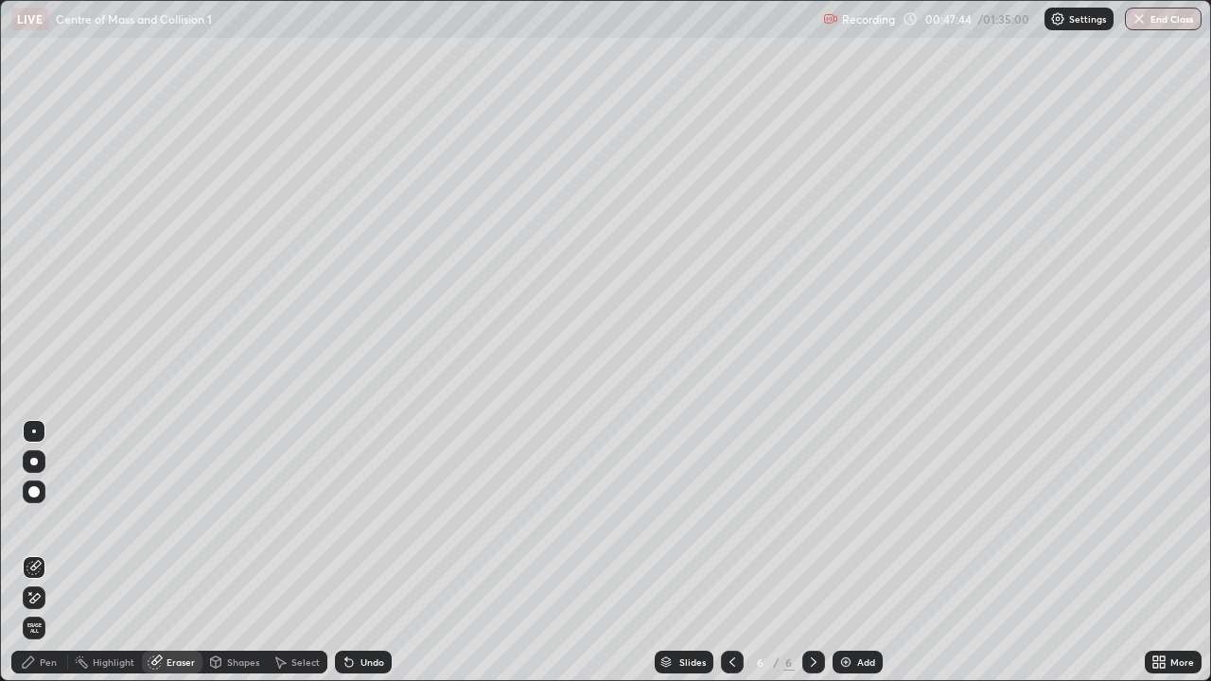
click at [60, 553] on div "Pen" at bounding box center [39, 662] width 57 height 23
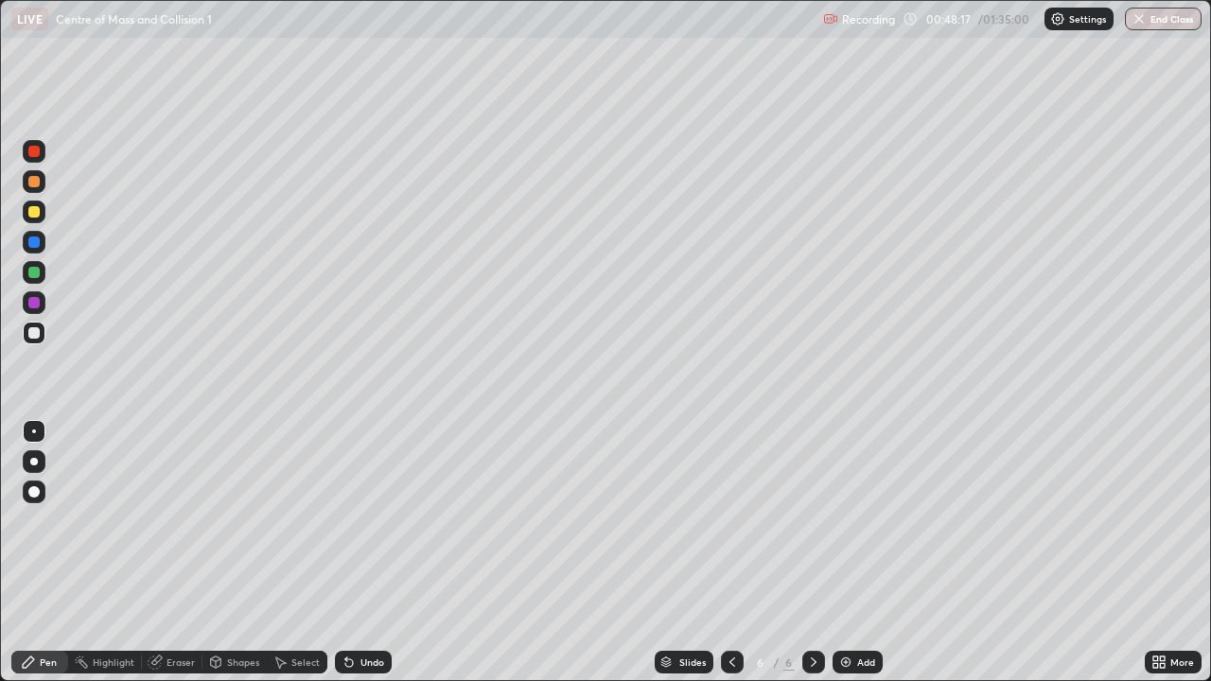
click at [721, 553] on div at bounding box center [732, 662] width 23 height 23
click at [845, 553] on img at bounding box center [846, 662] width 15 height 15
click at [813, 553] on icon at bounding box center [813, 662] width 15 height 15
click at [839, 553] on img at bounding box center [846, 662] width 15 height 15
click at [244, 553] on div "Shapes" at bounding box center [243, 662] width 32 height 9
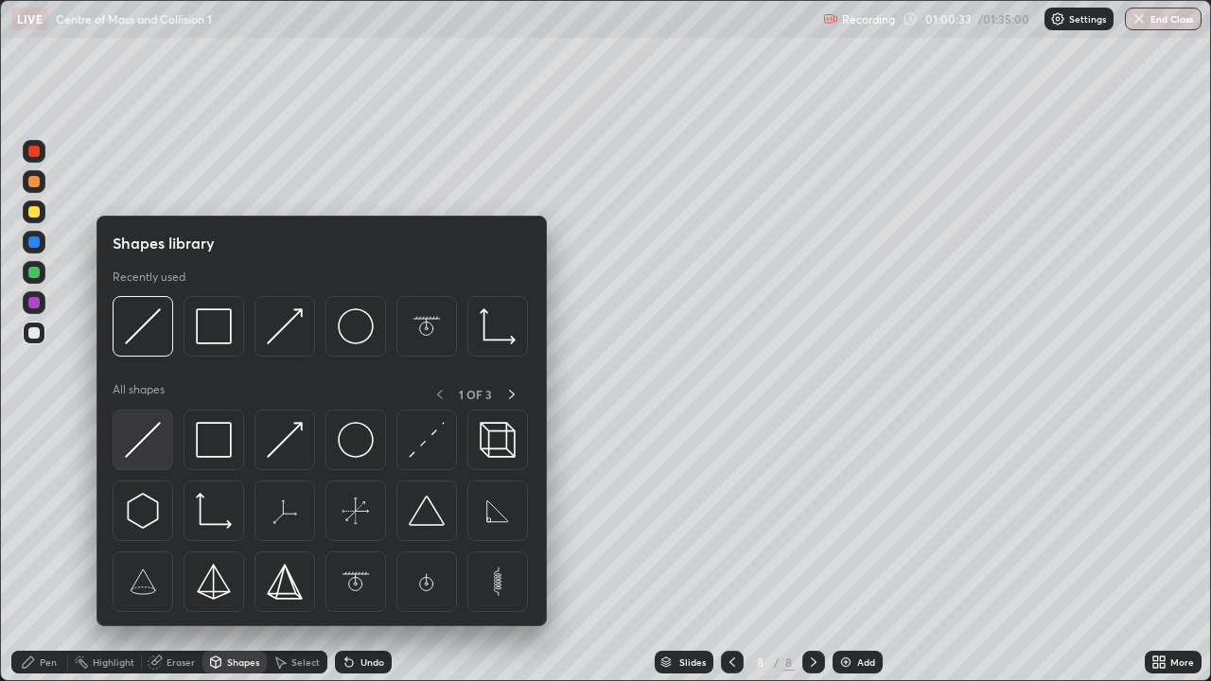
click at [148, 439] on img at bounding box center [143, 440] width 36 height 36
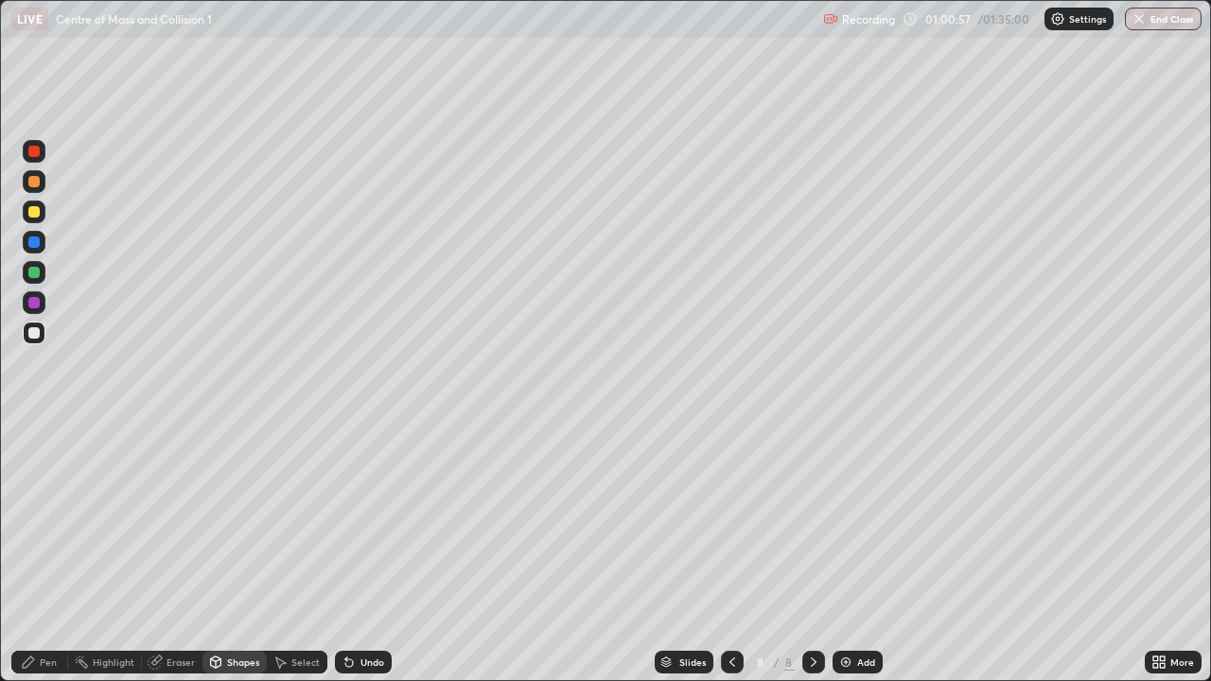
click at [33, 269] on div at bounding box center [33, 272] width 11 height 11
click at [246, 553] on div "Shapes" at bounding box center [235, 662] width 64 height 23
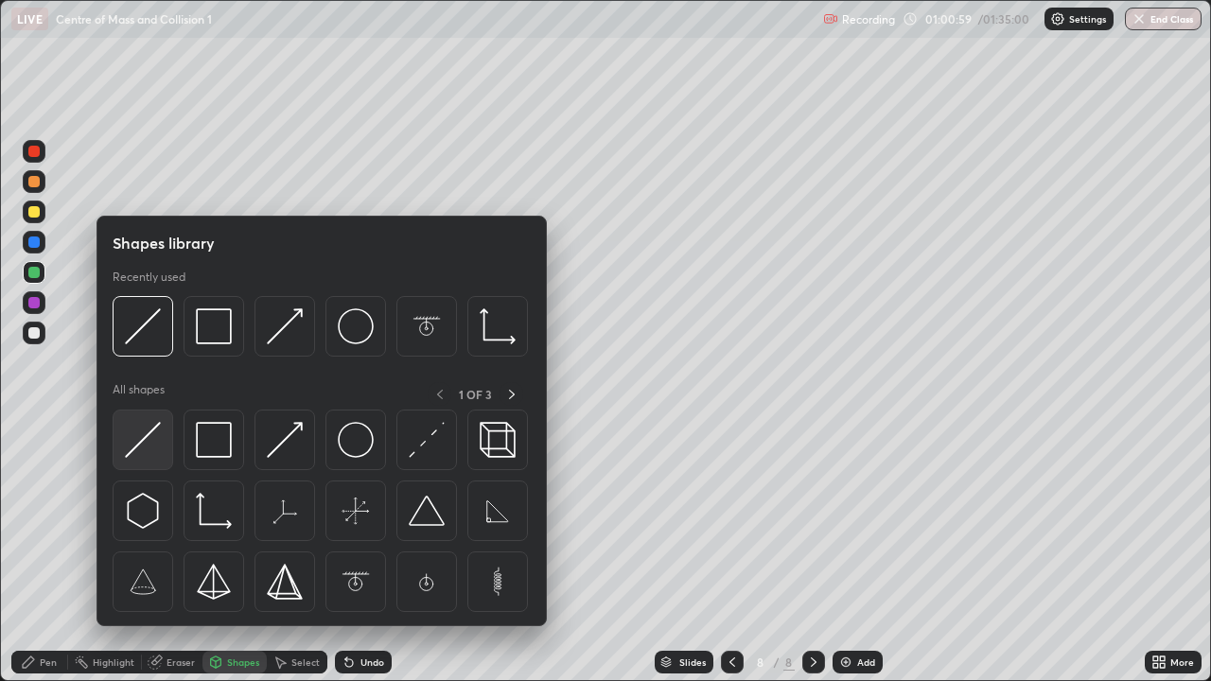
click at [150, 434] on img at bounding box center [143, 440] width 36 height 36
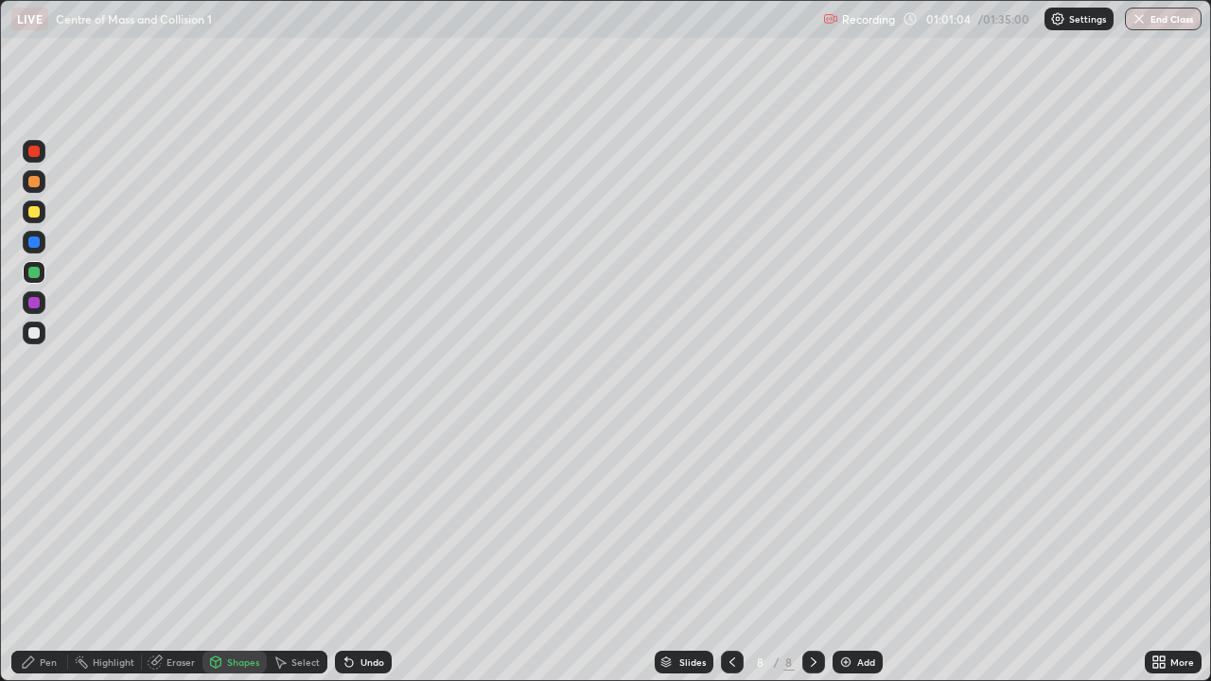
click at [232, 553] on div "Shapes" at bounding box center [243, 662] width 32 height 9
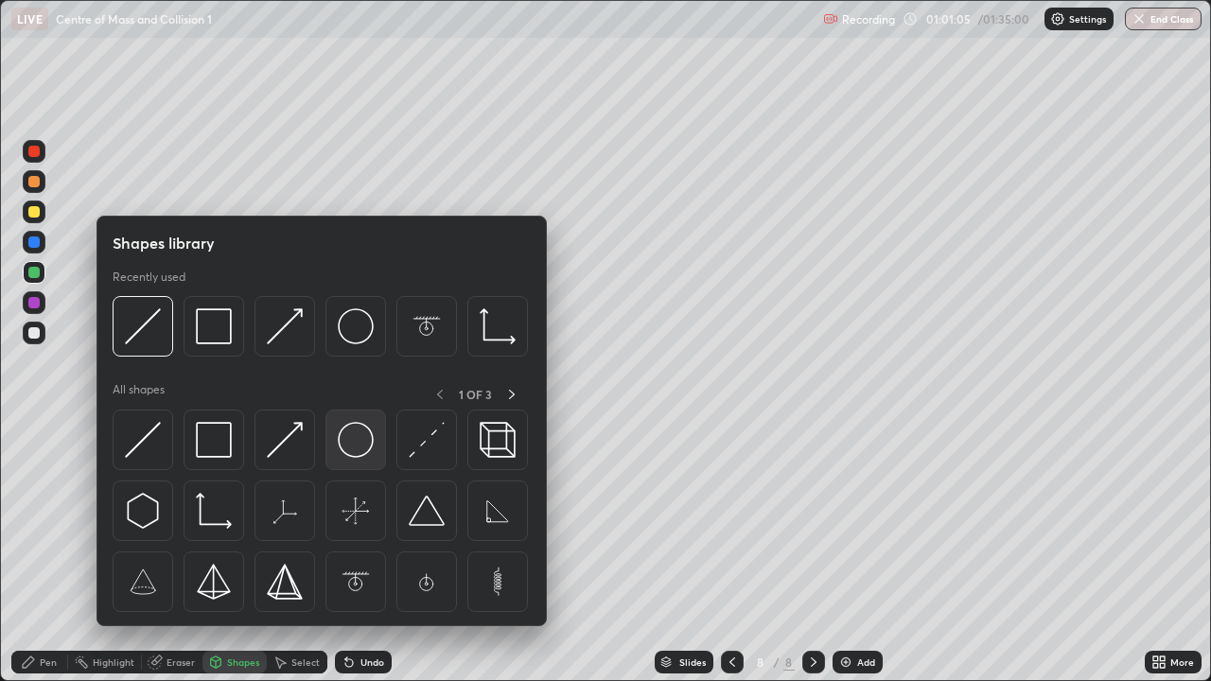
click at [346, 447] on img at bounding box center [356, 440] width 36 height 36
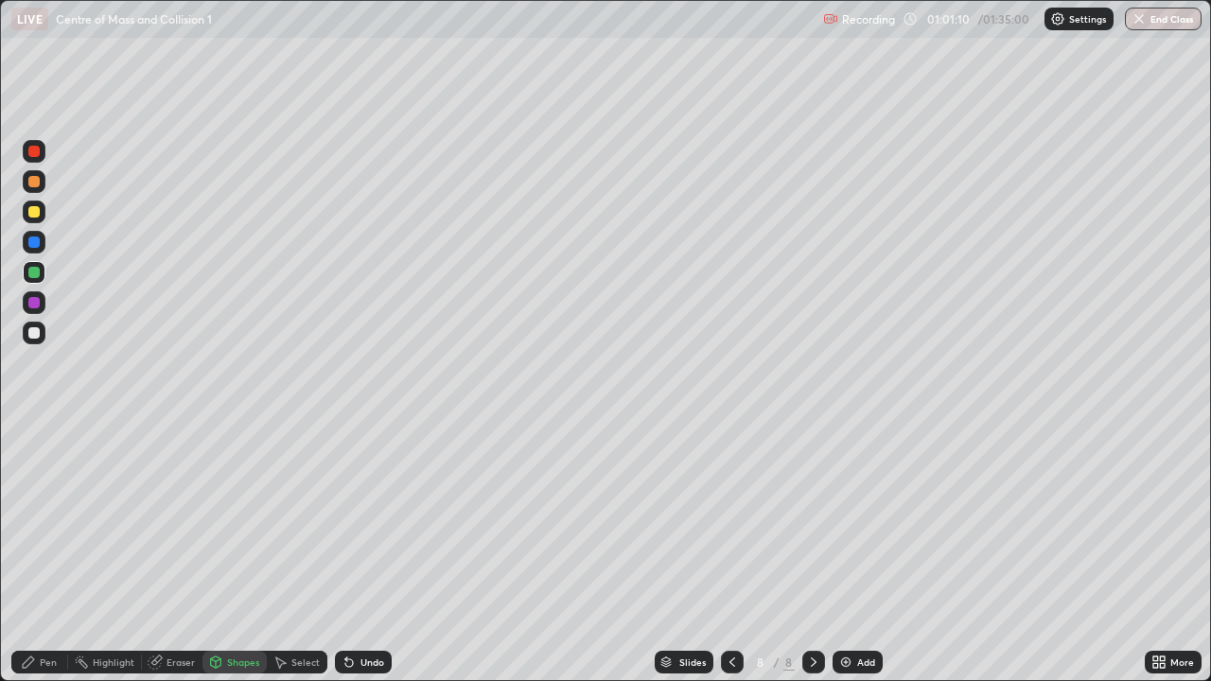
click at [48, 553] on div "Pen" at bounding box center [39, 662] width 57 height 23
click at [177, 553] on div "Eraser" at bounding box center [181, 662] width 28 height 9
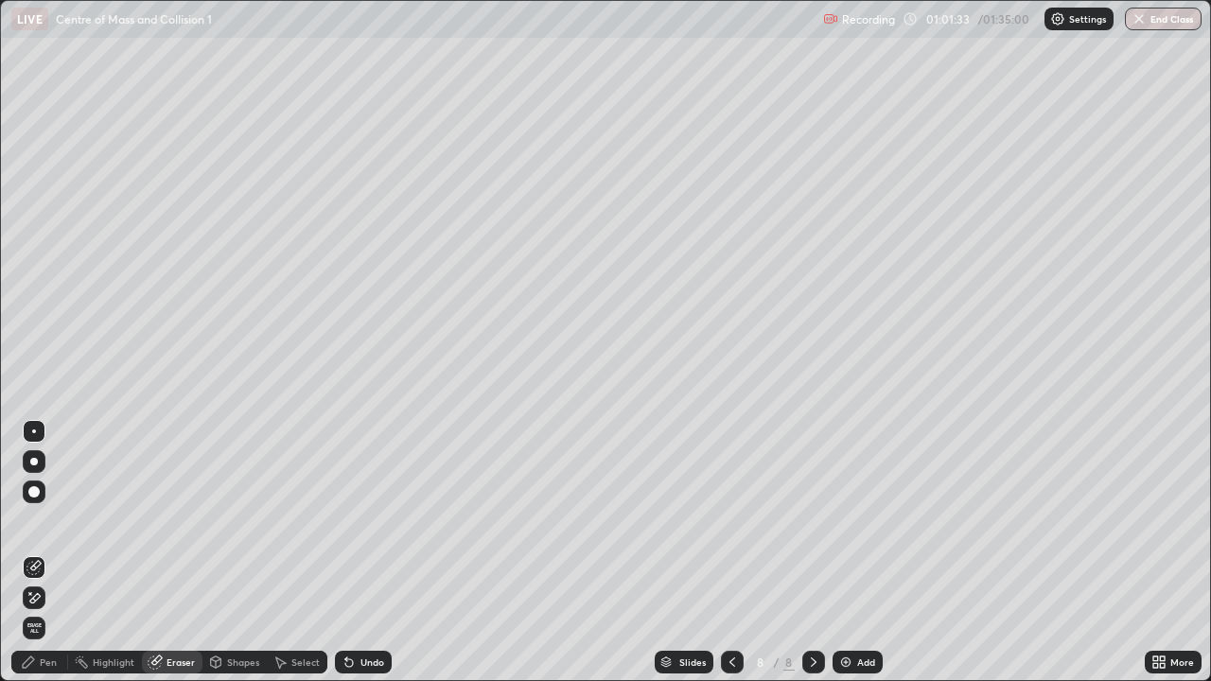
click at [49, 553] on div "Pen" at bounding box center [48, 662] width 17 height 9
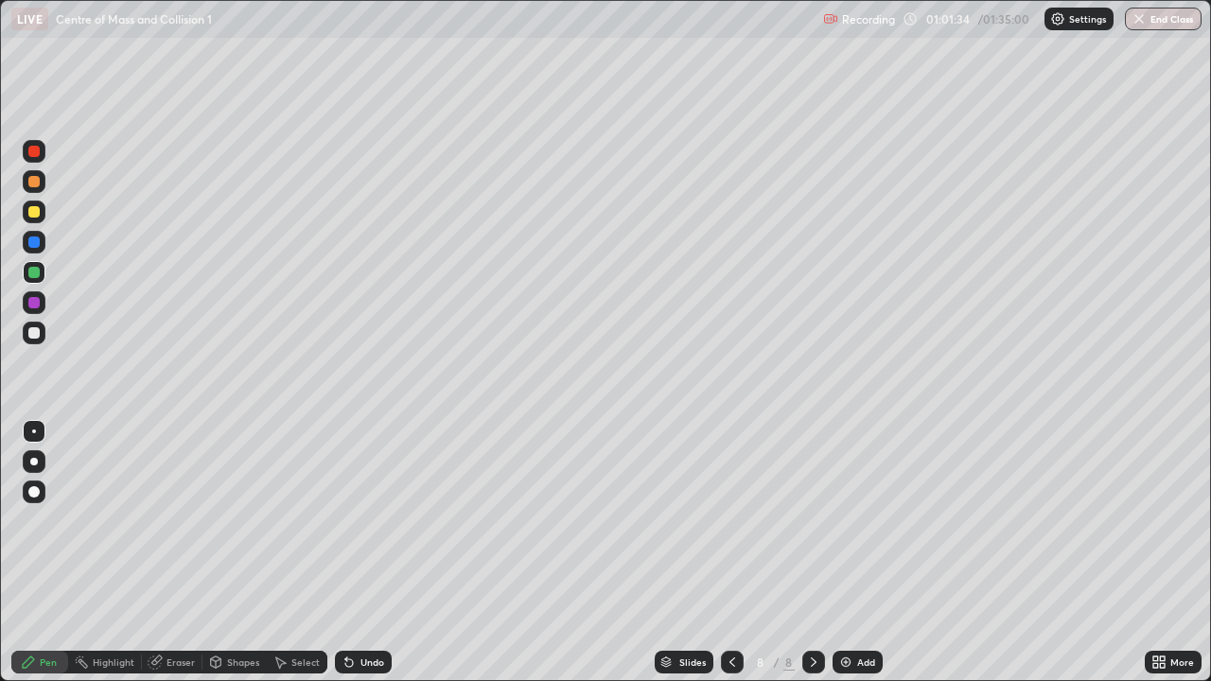
click at [40, 324] on div at bounding box center [34, 333] width 23 height 23
click at [244, 553] on div "Shapes" at bounding box center [243, 662] width 32 height 9
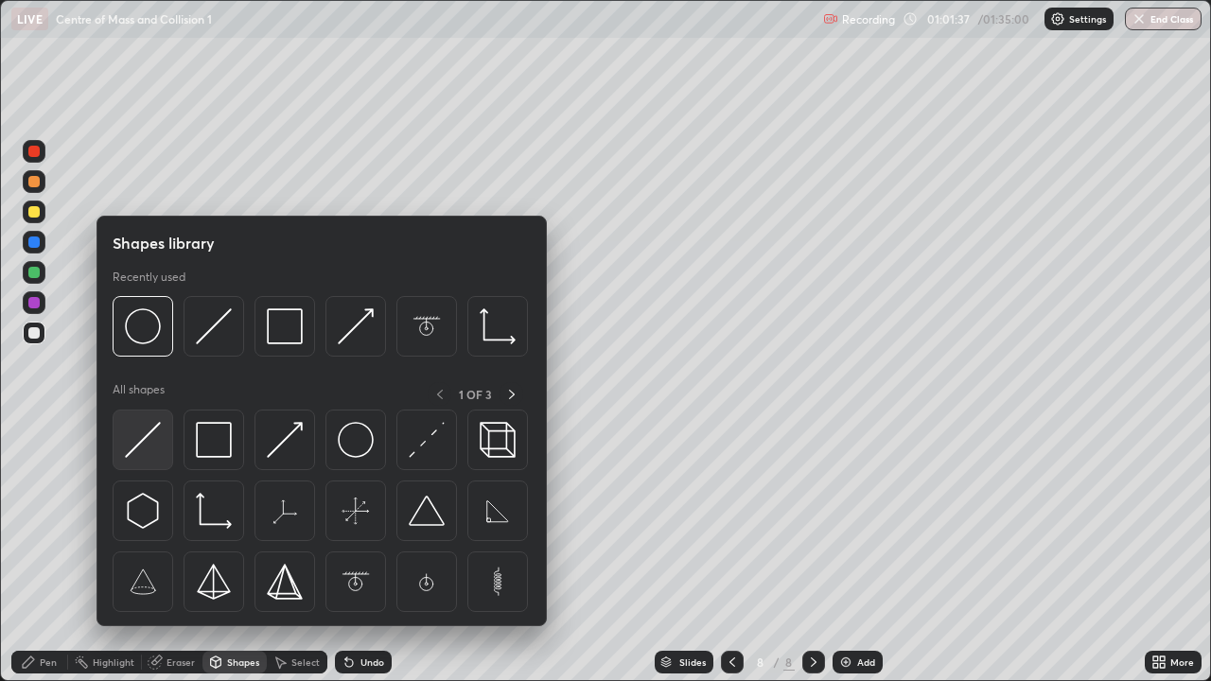
click at [142, 438] on img at bounding box center [143, 440] width 36 height 36
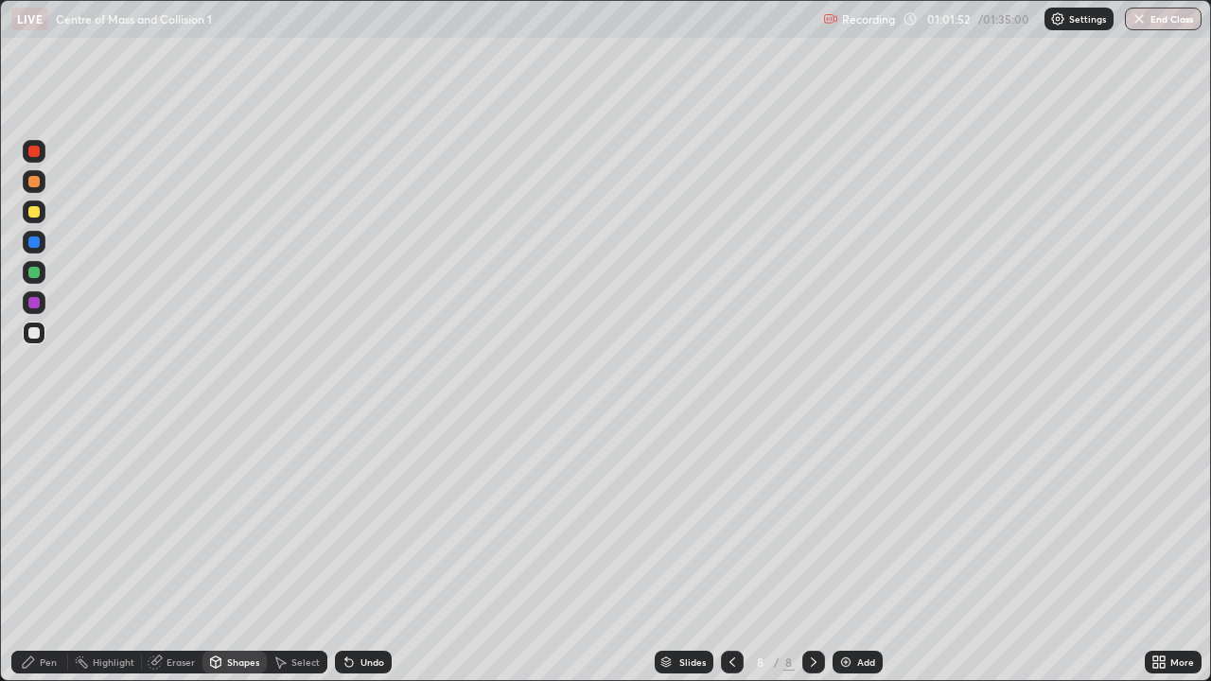
click at [34, 183] on div at bounding box center [33, 181] width 11 height 11
click at [247, 553] on div "Shapes" at bounding box center [235, 662] width 64 height 23
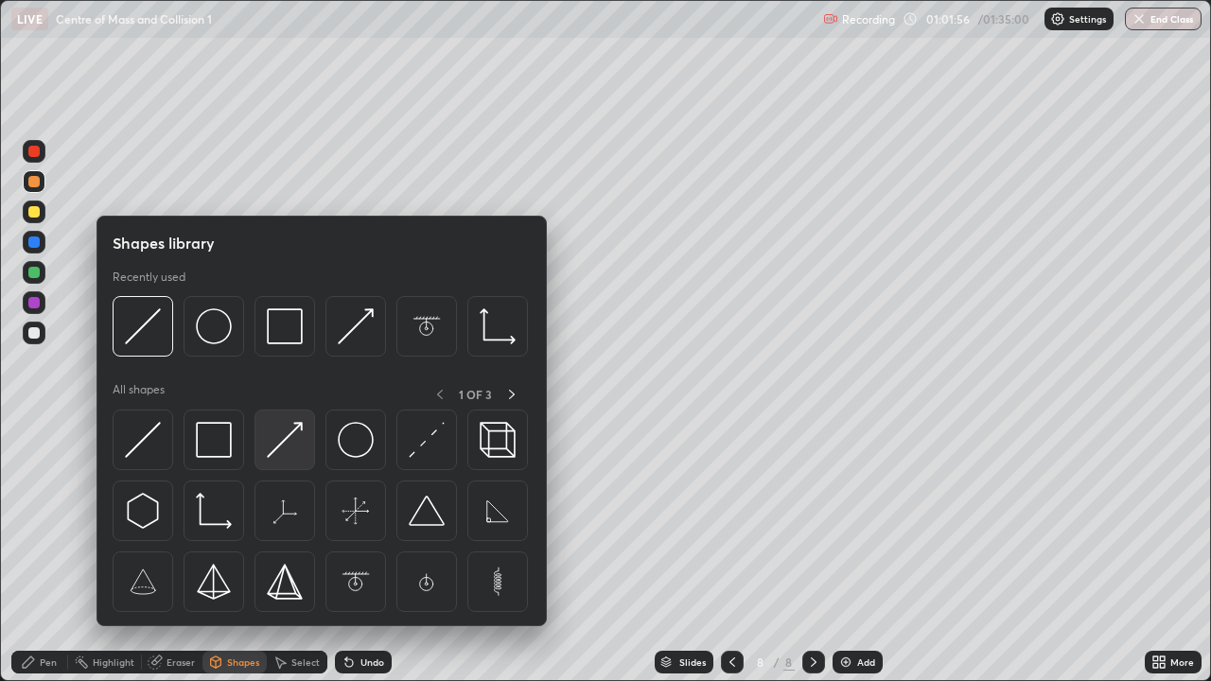
click at [281, 439] on img at bounding box center [285, 440] width 36 height 36
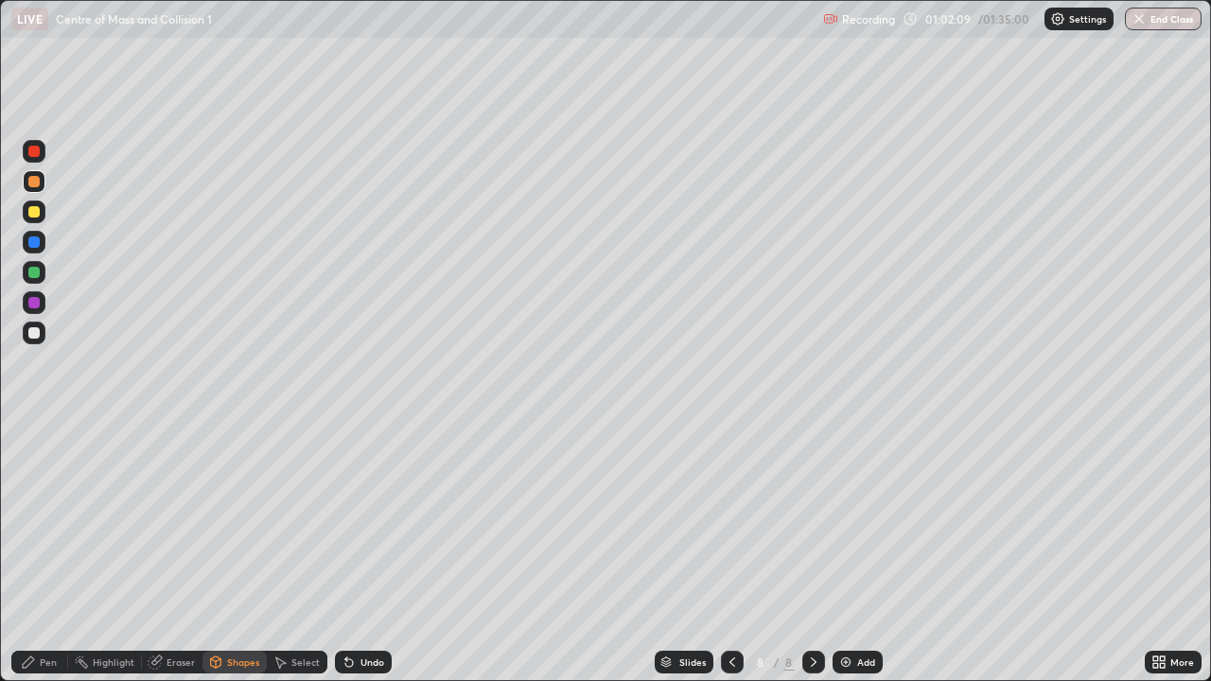
click at [56, 553] on div "Pen" at bounding box center [39, 662] width 57 height 23
click at [180, 553] on div "Eraser" at bounding box center [181, 662] width 28 height 9
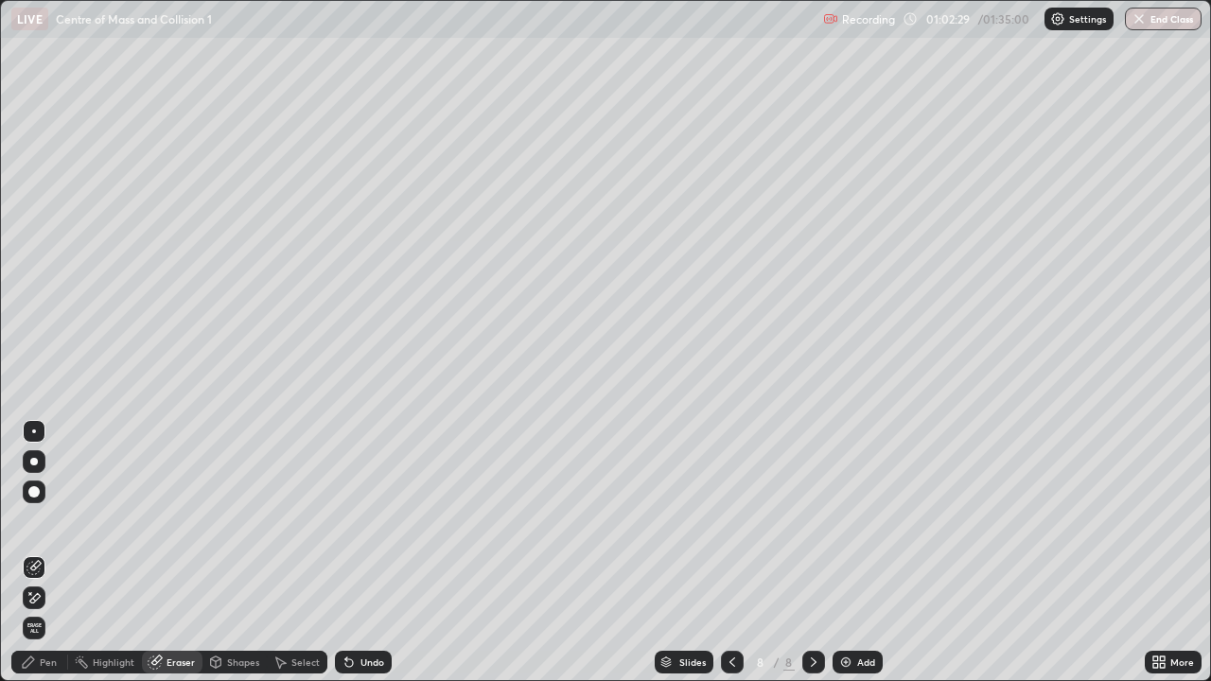
click at [53, 553] on div "Pen" at bounding box center [39, 662] width 57 height 23
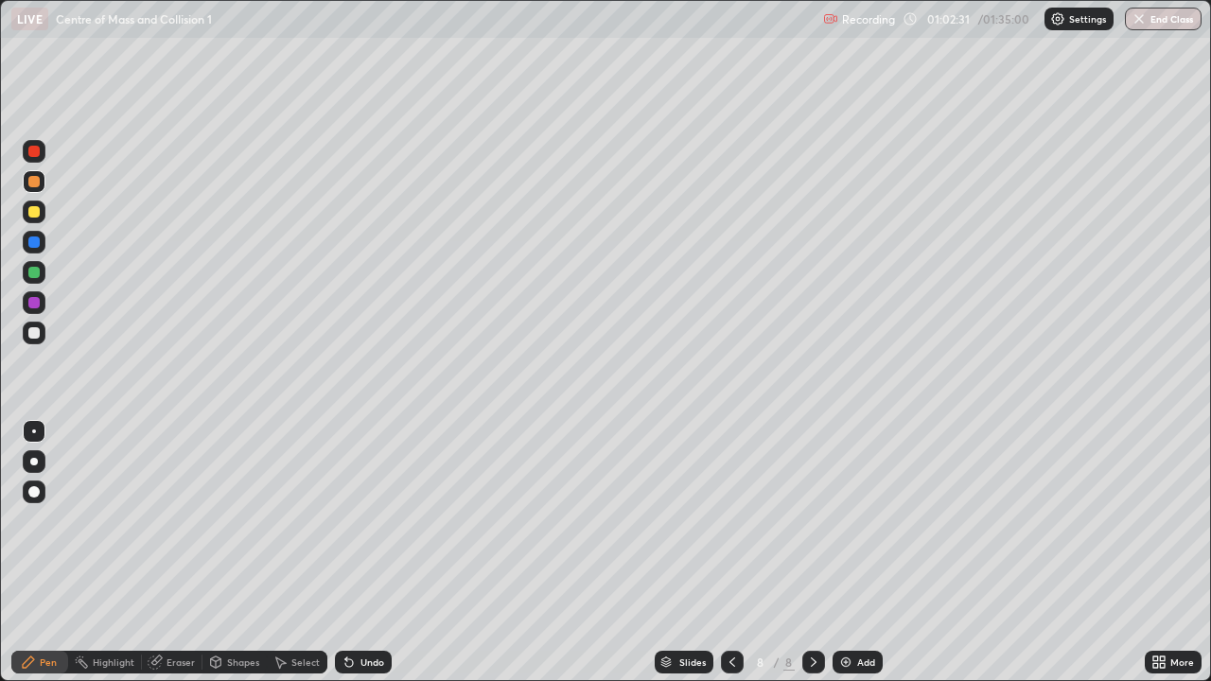
click at [32, 156] on div at bounding box center [33, 151] width 11 height 11
click at [33, 209] on div at bounding box center [33, 211] width 11 height 11
click at [178, 553] on div "Eraser" at bounding box center [181, 662] width 28 height 9
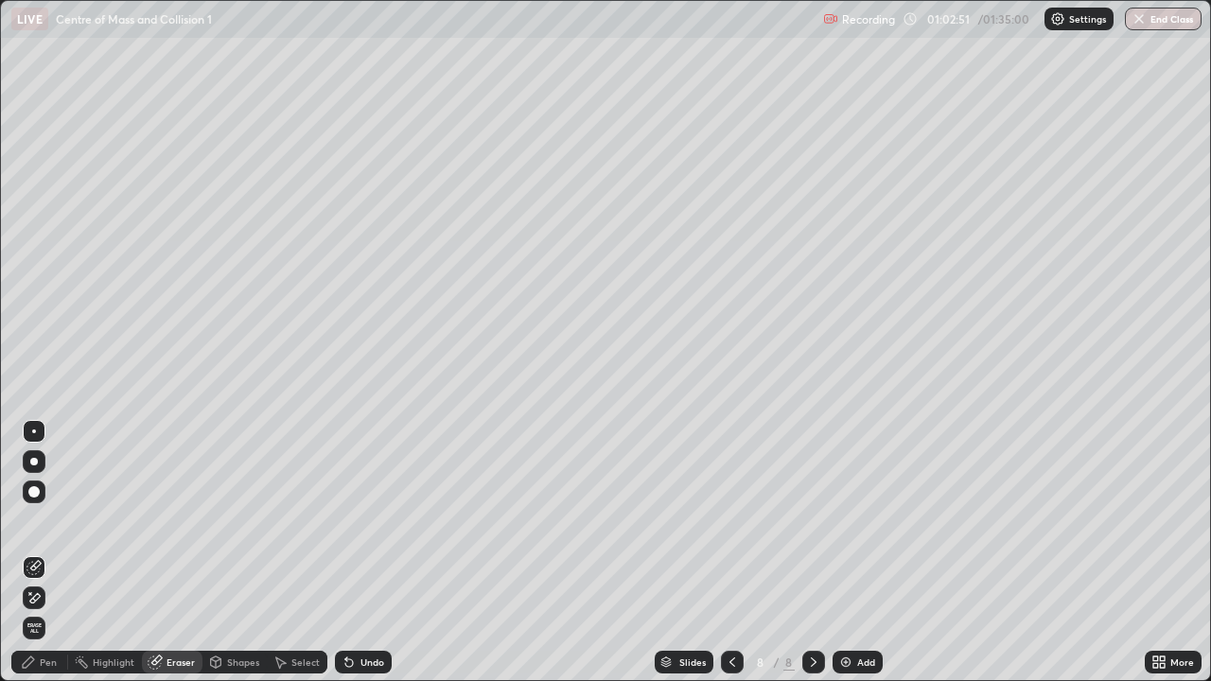
click at [230, 553] on div "Shapes" at bounding box center [243, 662] width 32 height 9
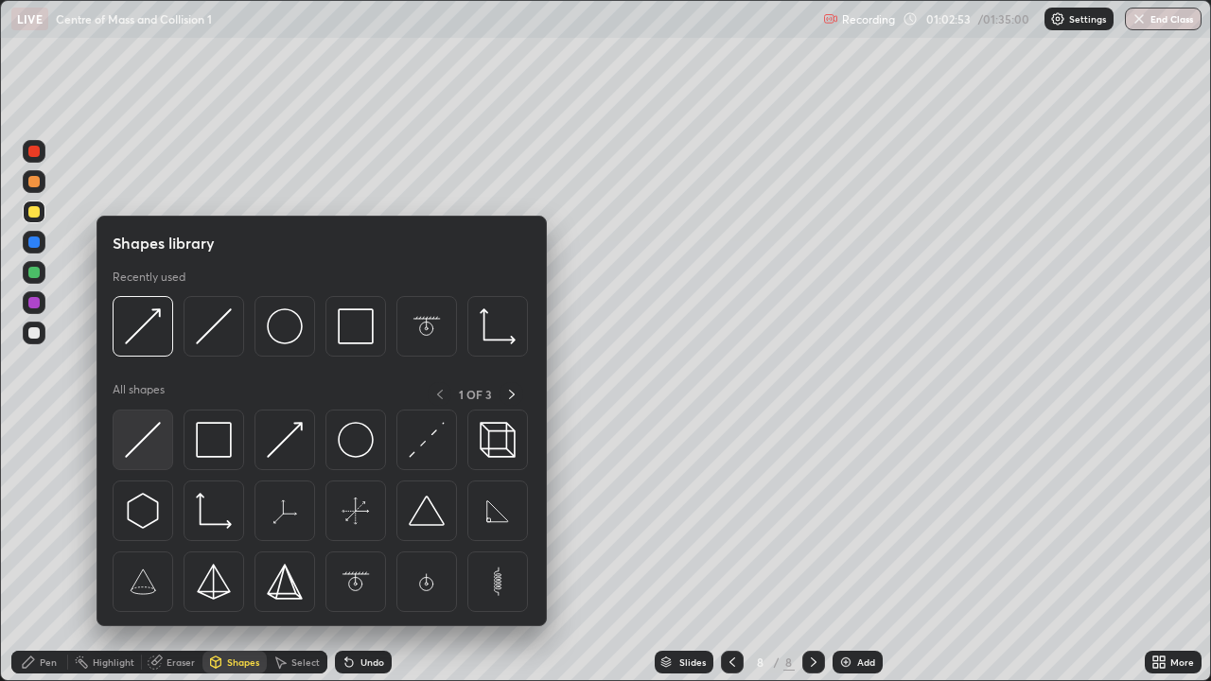
click at [143, 441] on img at bounding box center [143, 440] width 36 height 36
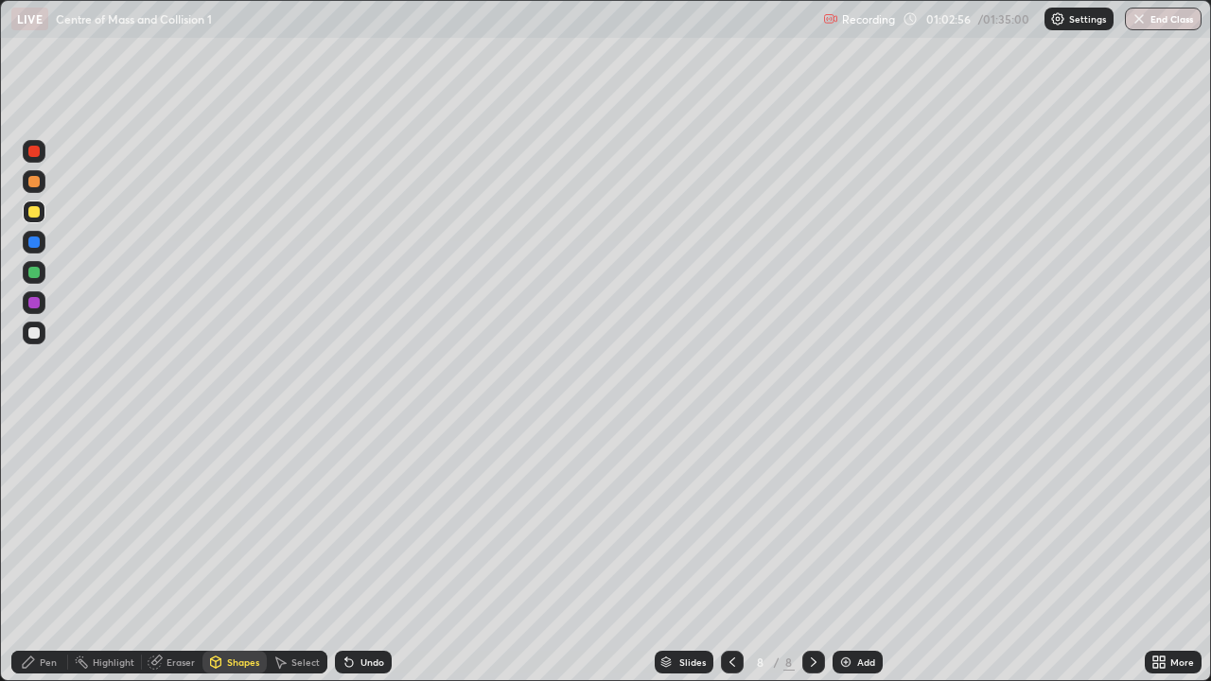
click at [53, 553] on div "Pen" at bounding box center [48, 662] width 17 height 9
click at [34, 301] on div at bounding box center [33, 302] width 11 height 11
click at [242, 553] on div "Shapes" at bounding box center [235, 662] width 64 height 23
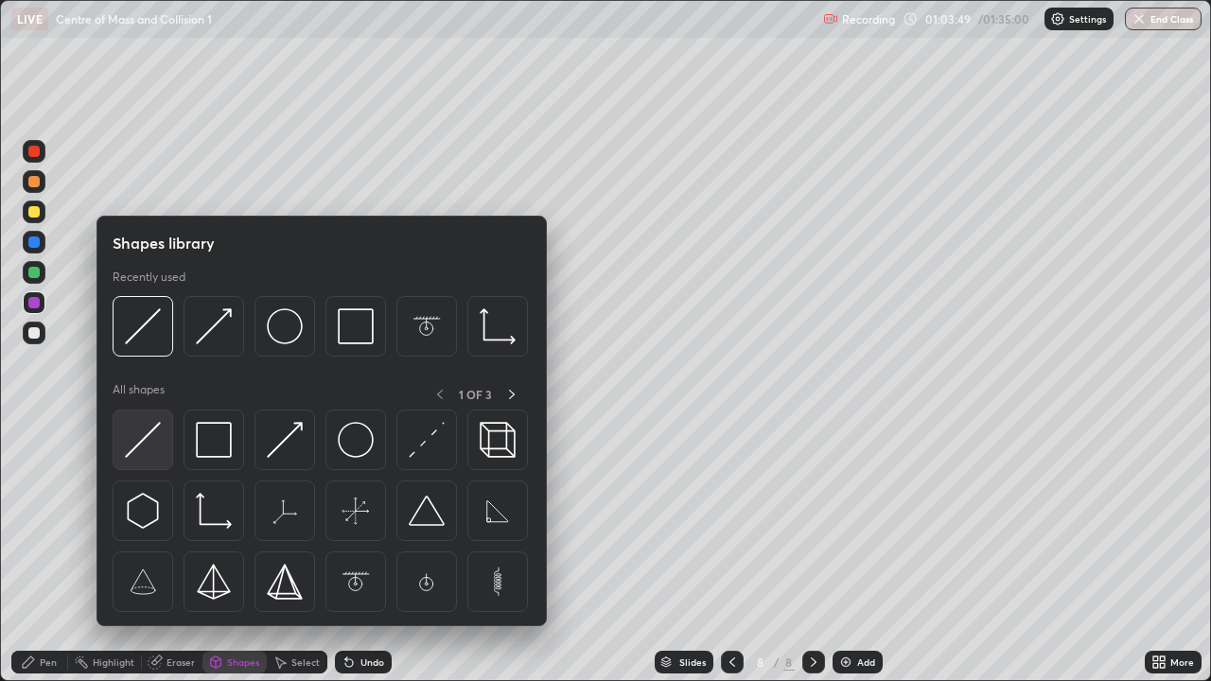
click at [134, 446] on img at bounding box center [143, 440] width 36 height 36
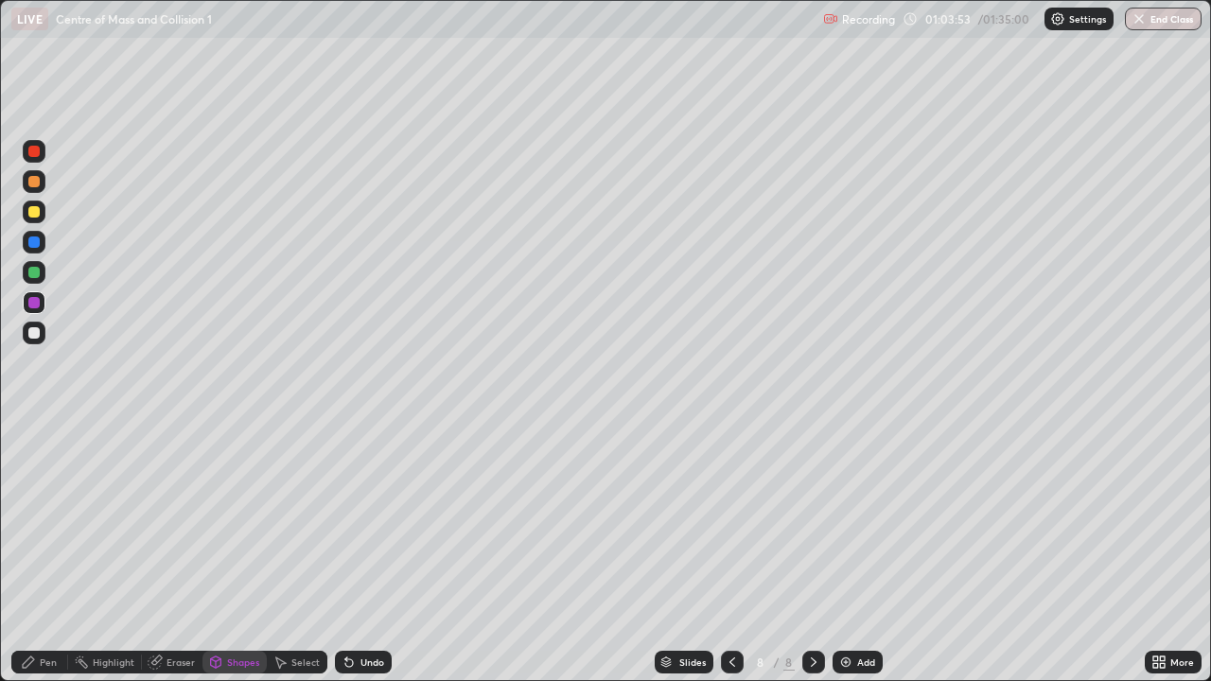
click at [185, 553] on div "Eraser" at bounding box center [181, 662] width 28 height 9
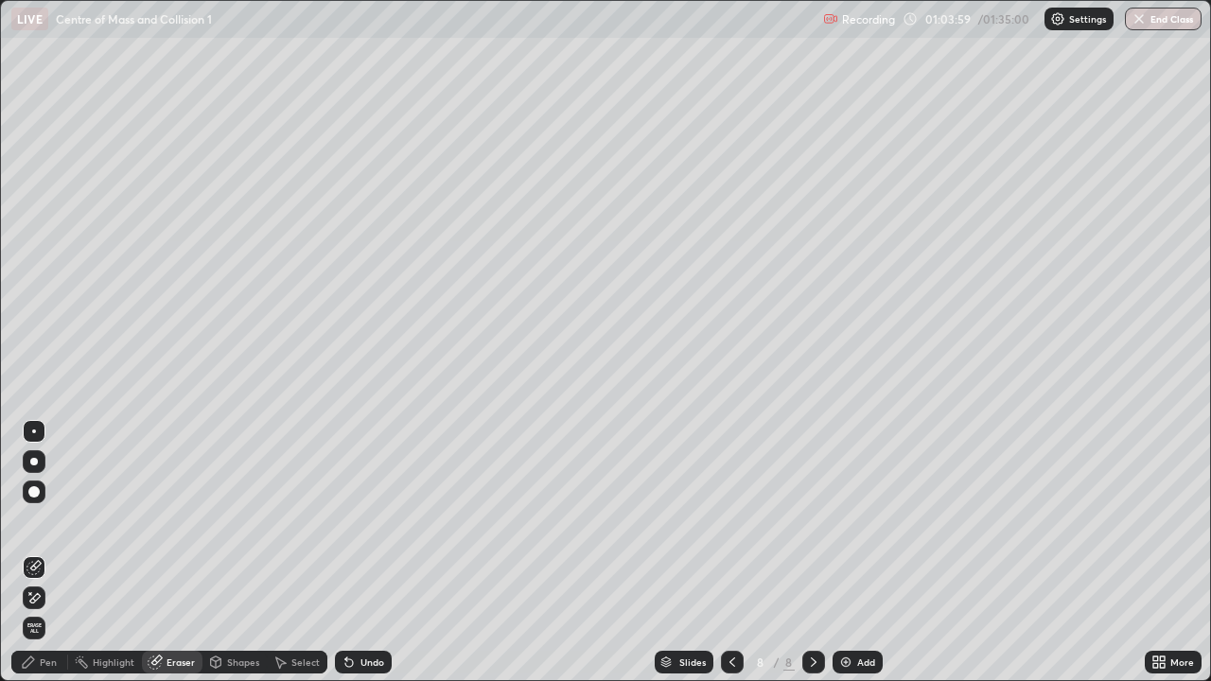
click at [48, 553] on div "Pen" at bounding box center [39, 662] width 57 height 23
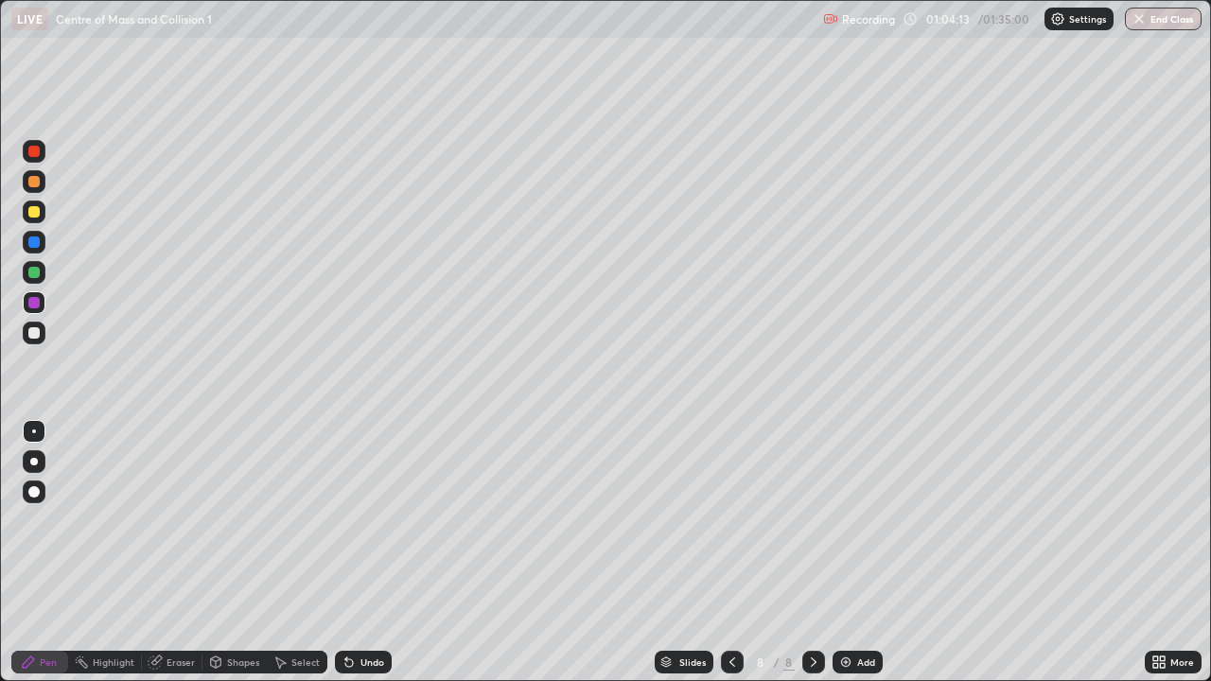
click at [35, 214] on div at bounding box center [33, 211] width 11 height 11
click at [33, 153] on div at bounding box center [33, 151] width 11 height 11
click at [37, 183] on div at bounding box center [33, 181] width 11 height 11
click at [814, 553] on icon at bounding box center [813, 662] width 15 height 15
click at [843, 553] on img at bounding box center [846, 662] width 15 height 15
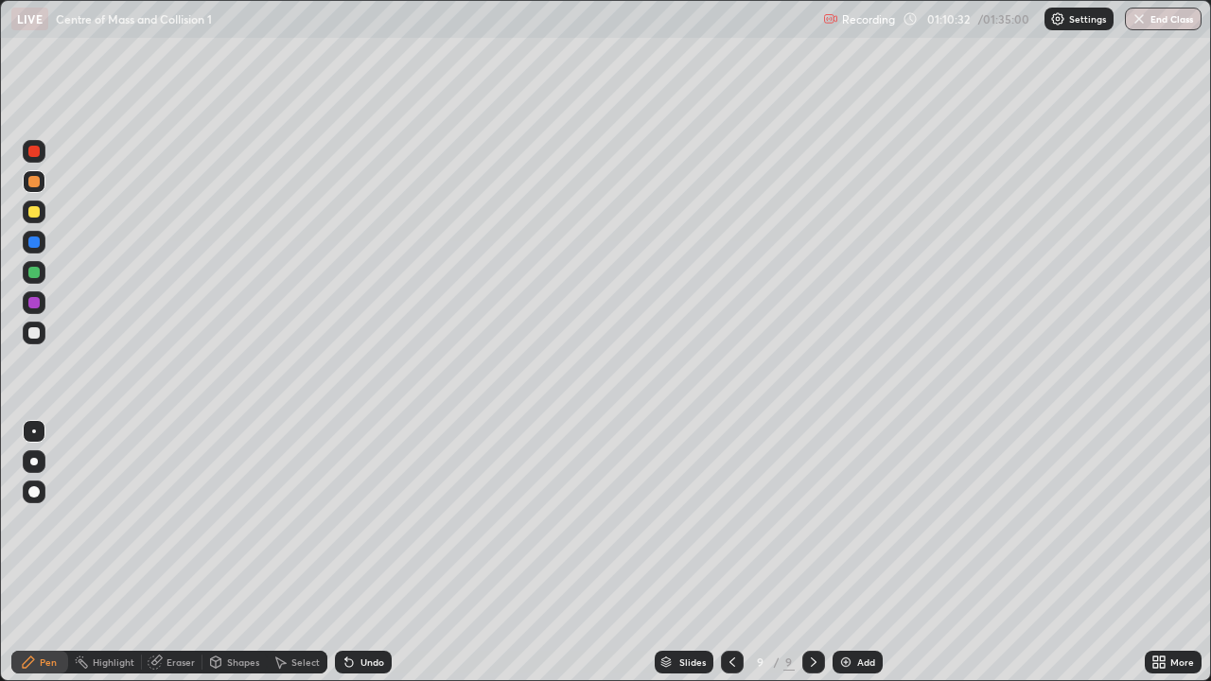
click at [731, 553] on icon at bounding box center [732, 662] width 15 height 15
click at [812, 553] on icon at bounding box center [813, 662] width 15 height 15
click at [846, 553] on img at bounding box center [846, 662] width 15 height 15
click at [34, 180] on div at bounding box center [33, 181] width 11 height 11
click at [33, 182] on div at bounding box center [33, 181] width 11 height 11
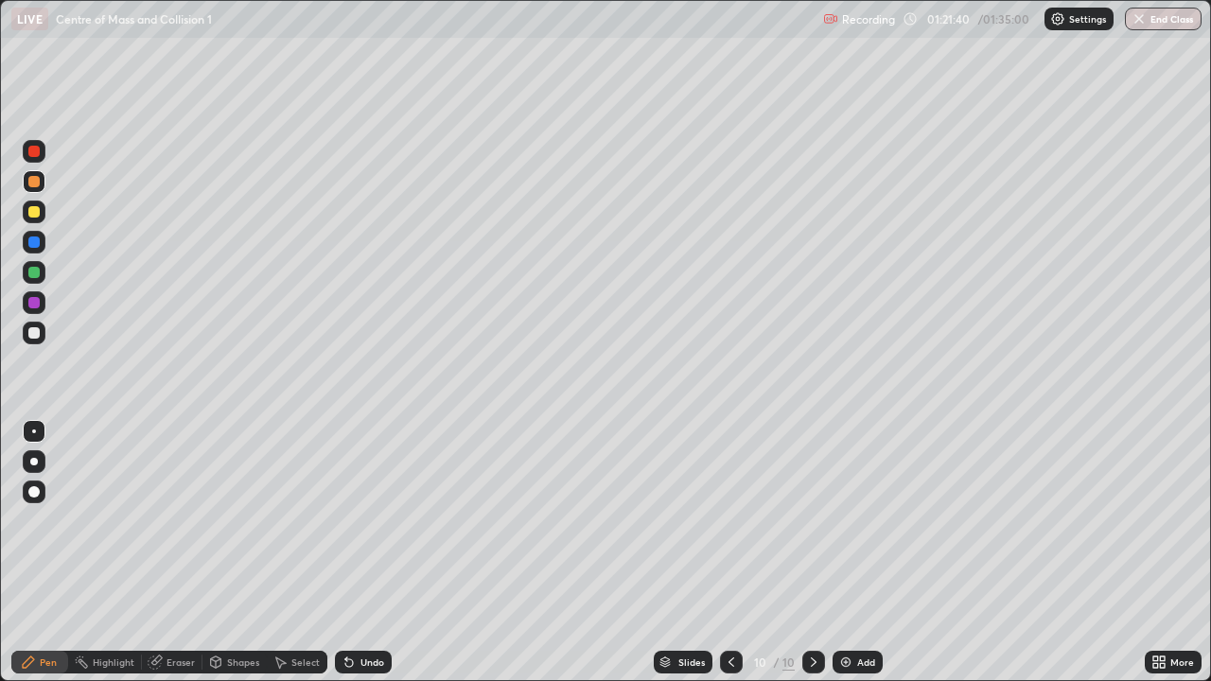
click at [238, 553] on div "Shapes" at bounding box center [243, 662] width 32 height 9
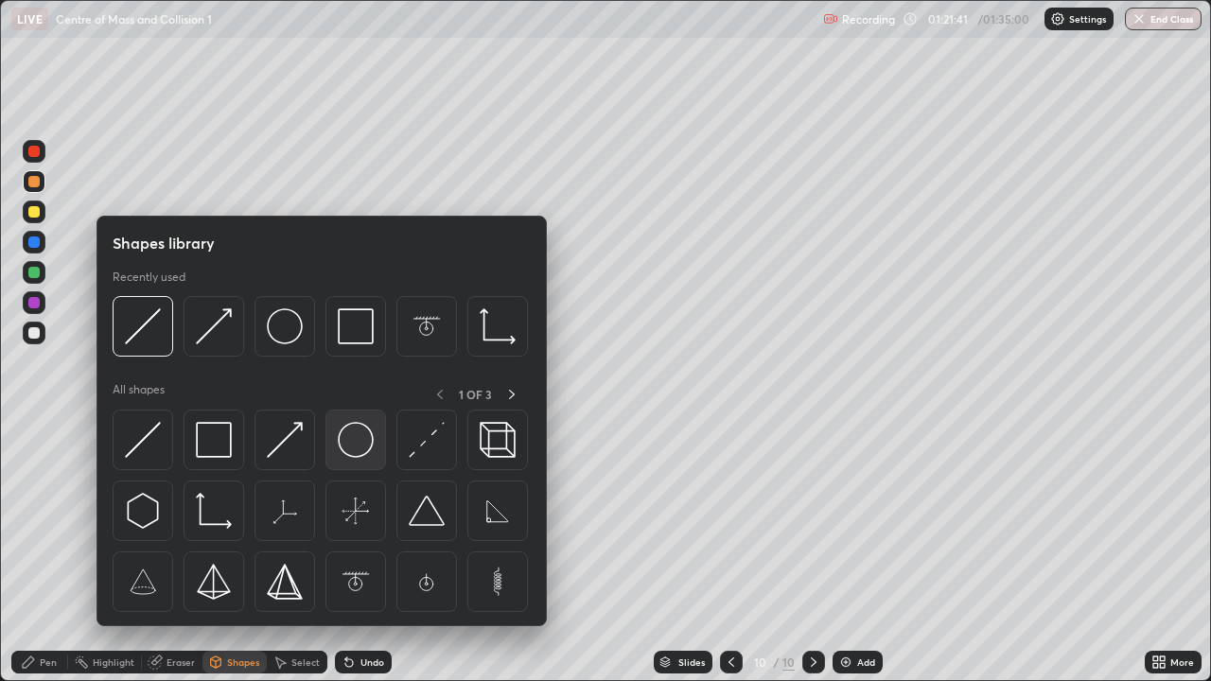
click at [350, 438] on img at bounding box center [356, 440] width 36 height 36
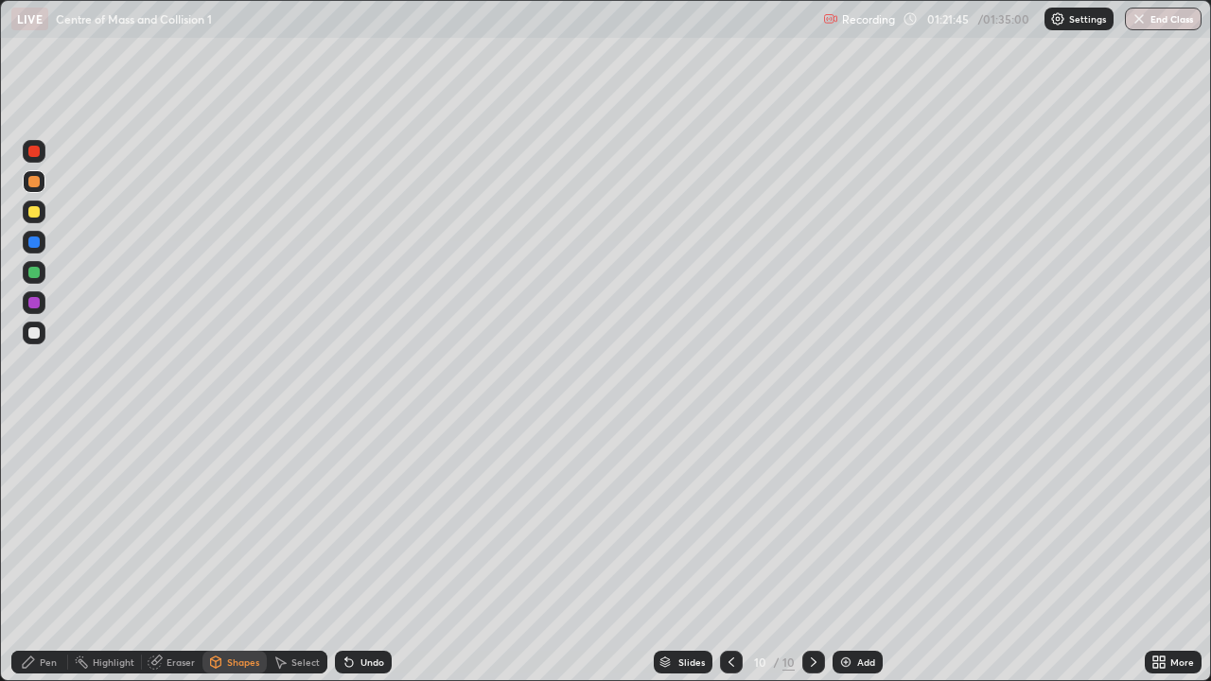
click at [30, 269] on div at bounding box center [33, 272] width 11 height 11
click at [237, 553] on div "Shapes" at bounding box center [243, 662] width 32 height 9
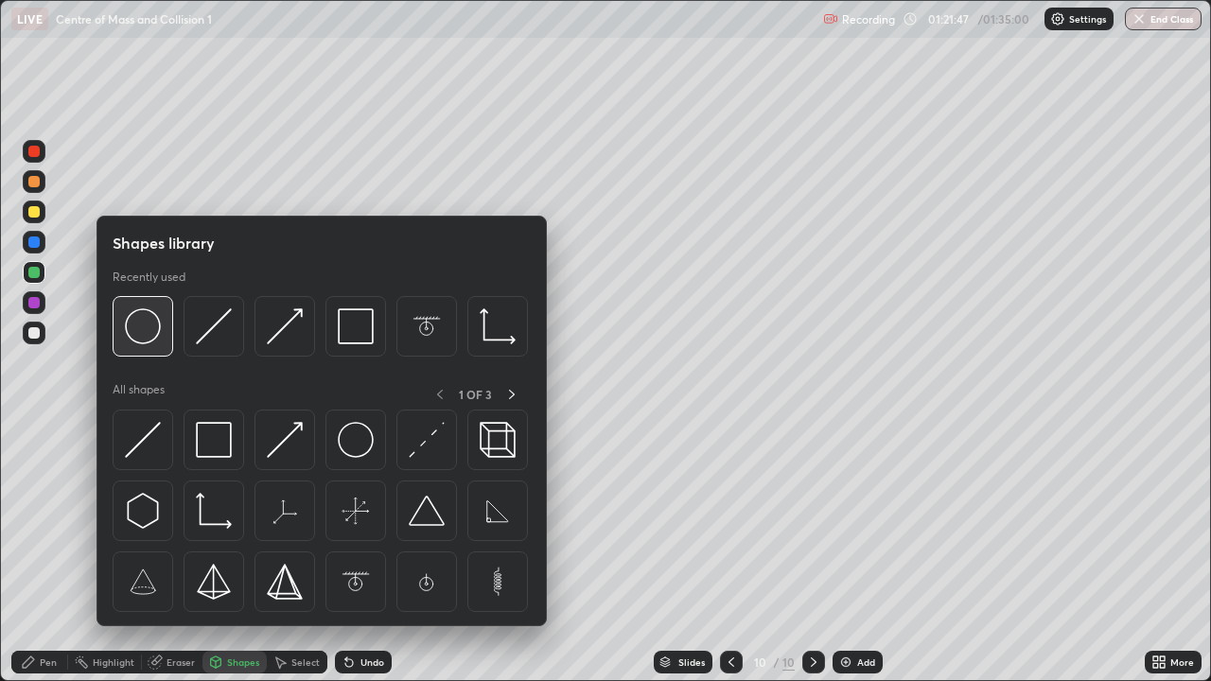
click at [145, 331] on img at bounding box center [143, 327] width 36 height 36
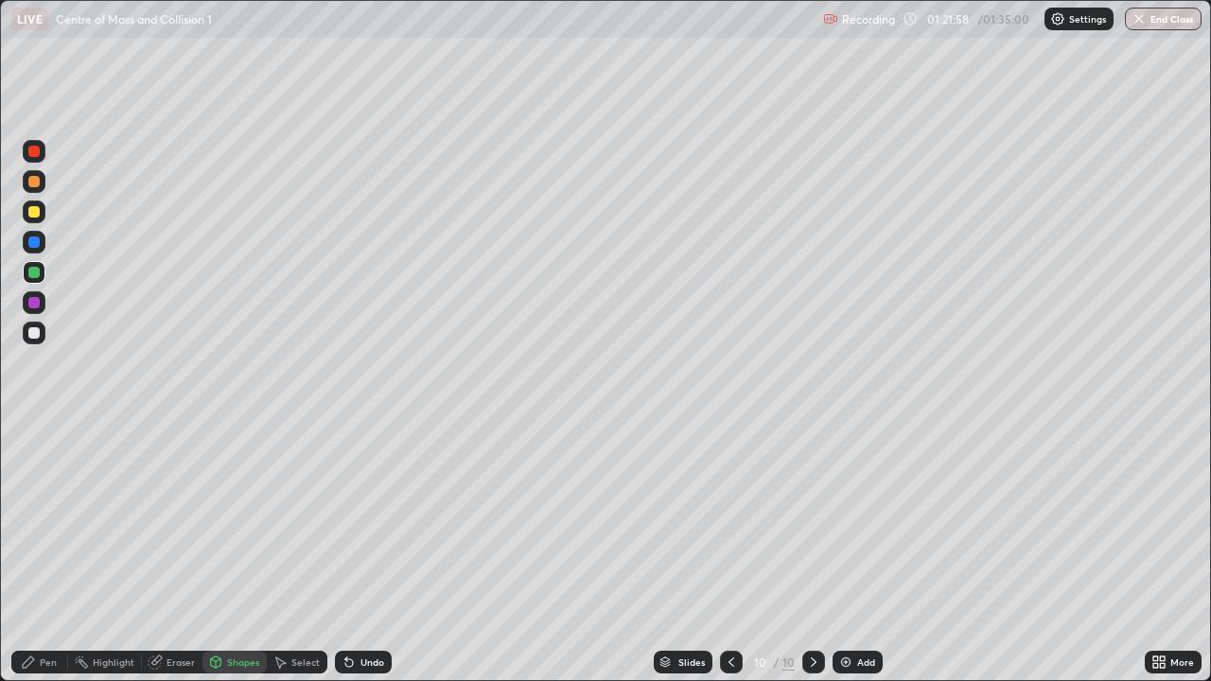
click at [181, 553] on div "Eraser" at bounding box center [181, 662] width 28 height 9
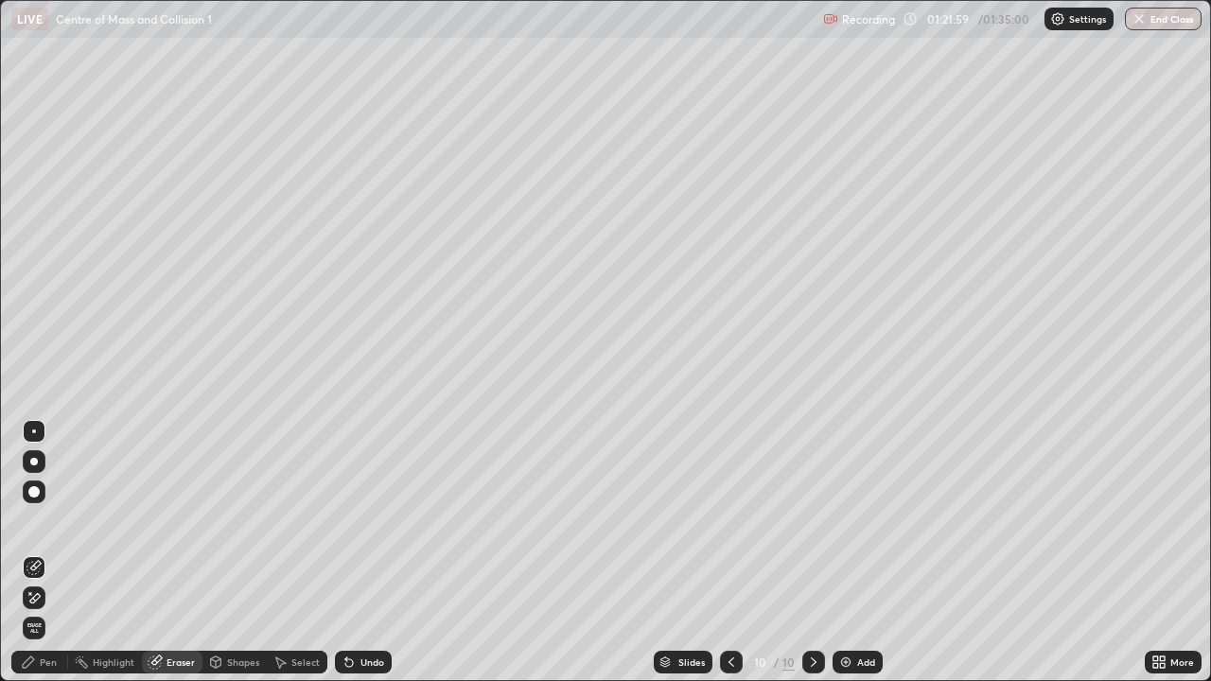
click at [238, 553] on div "Shapes" at bounding box center [243, 662] width 32 height 9
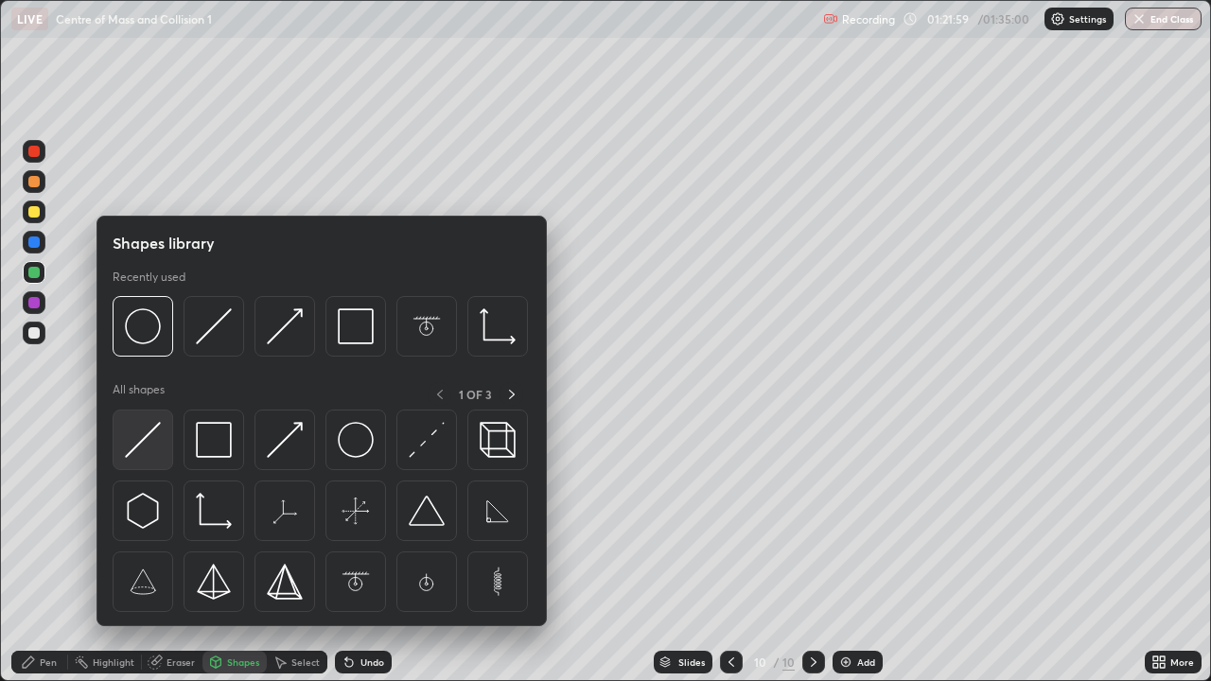
click at [145, 437] on img at bounding box center [143, 440] width 36 height 36
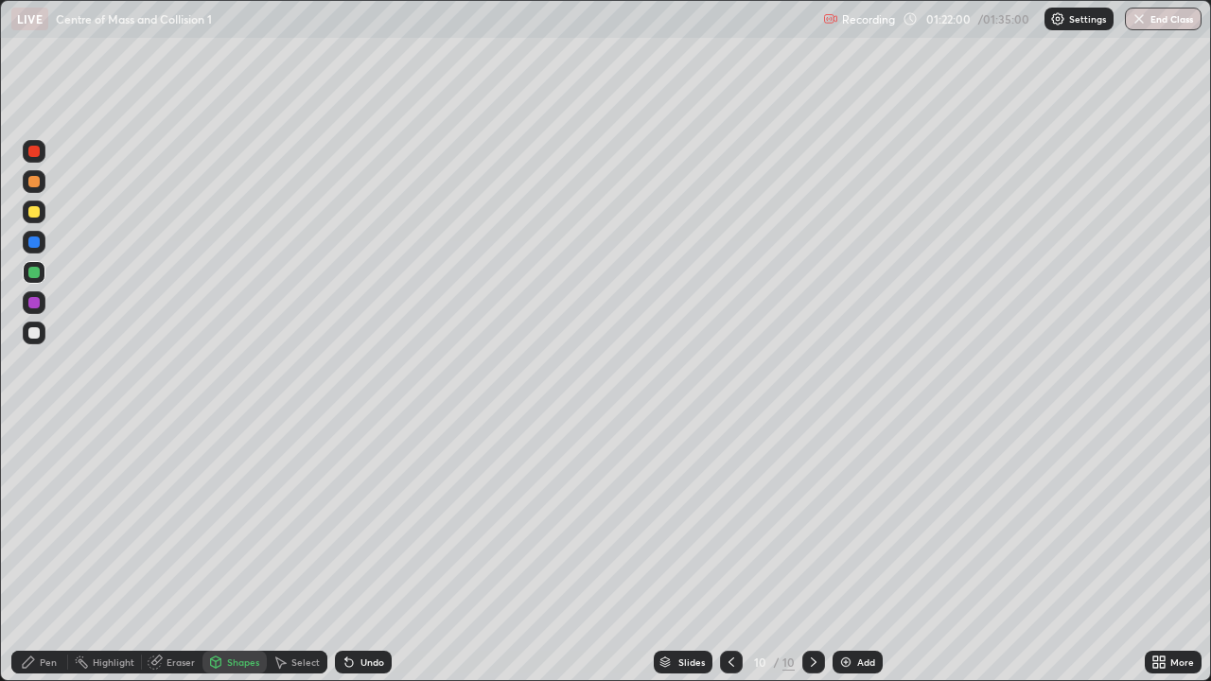
click at [34, 185] on div at bounding box center [33, 181] width 11 height 11
click at [34, 245] on div at bounding box center [33, 242] width 11 height 11
click at [52, 553] on div "Pen" at bounding box center [39, 662] width 57 height 23
click at [32, 181] on div at bounding box center [33, 181] width 11 height 11
click at [243, 553] on div "Shapes" at bounding box center [243, 662] width 32 height 9
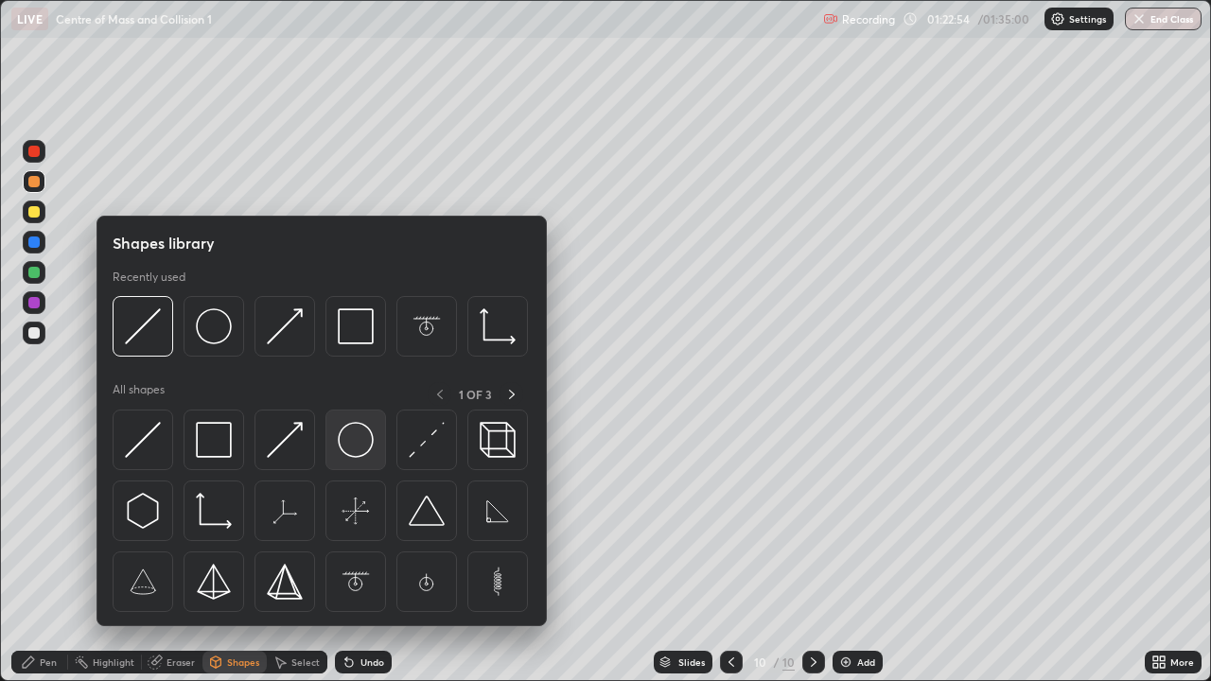
click at [338, 447] on img at bounding box center [356, 440] width 36 height 36
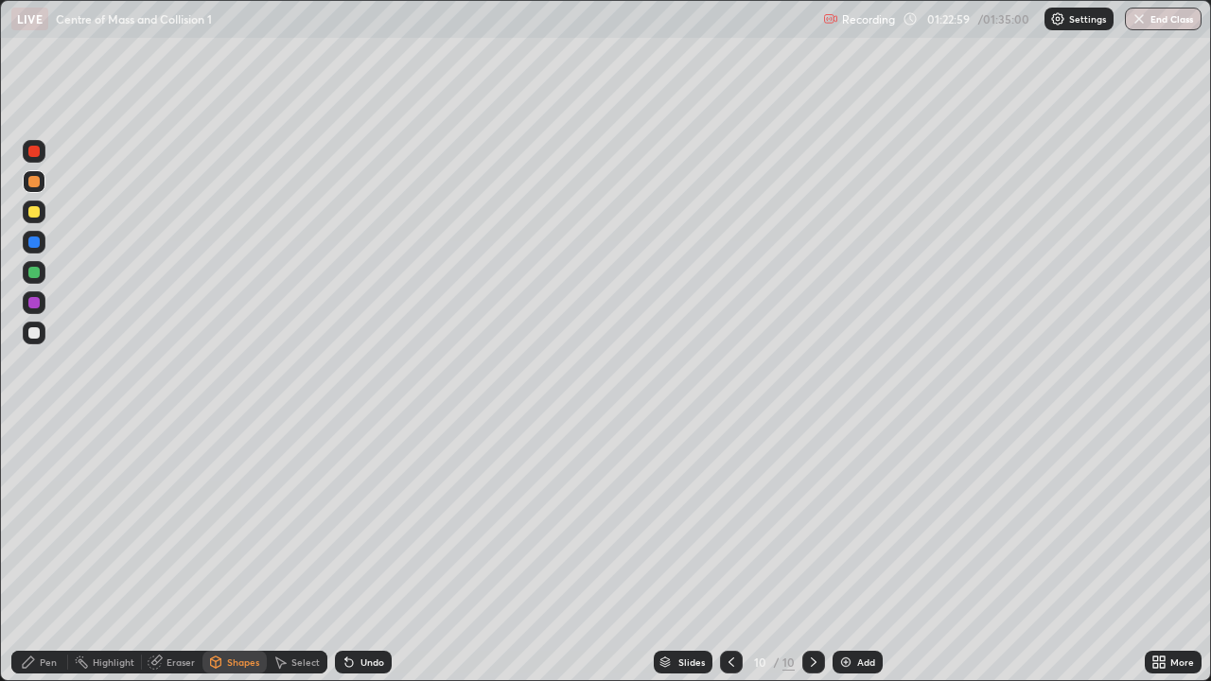
click at [231, 553] on div "Shapes" at bounding box center [235, 662] width 64 height 23
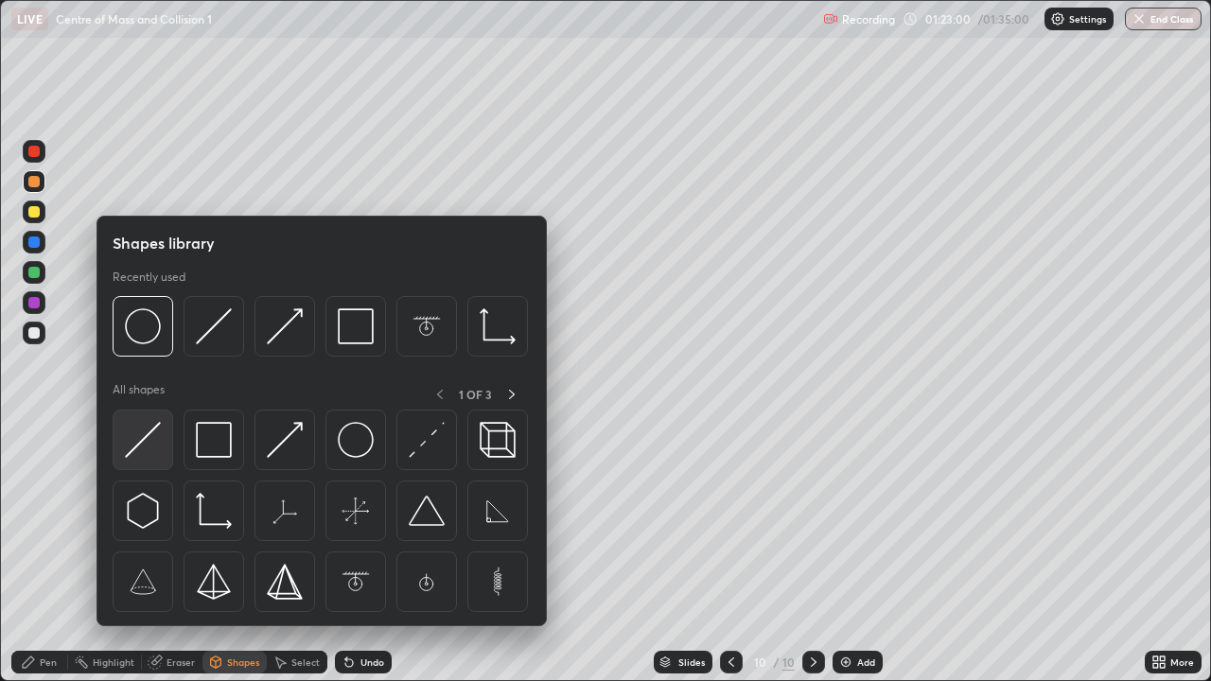
click at [157, 426] on img at bounding box center [143, 440] width 36 height 36
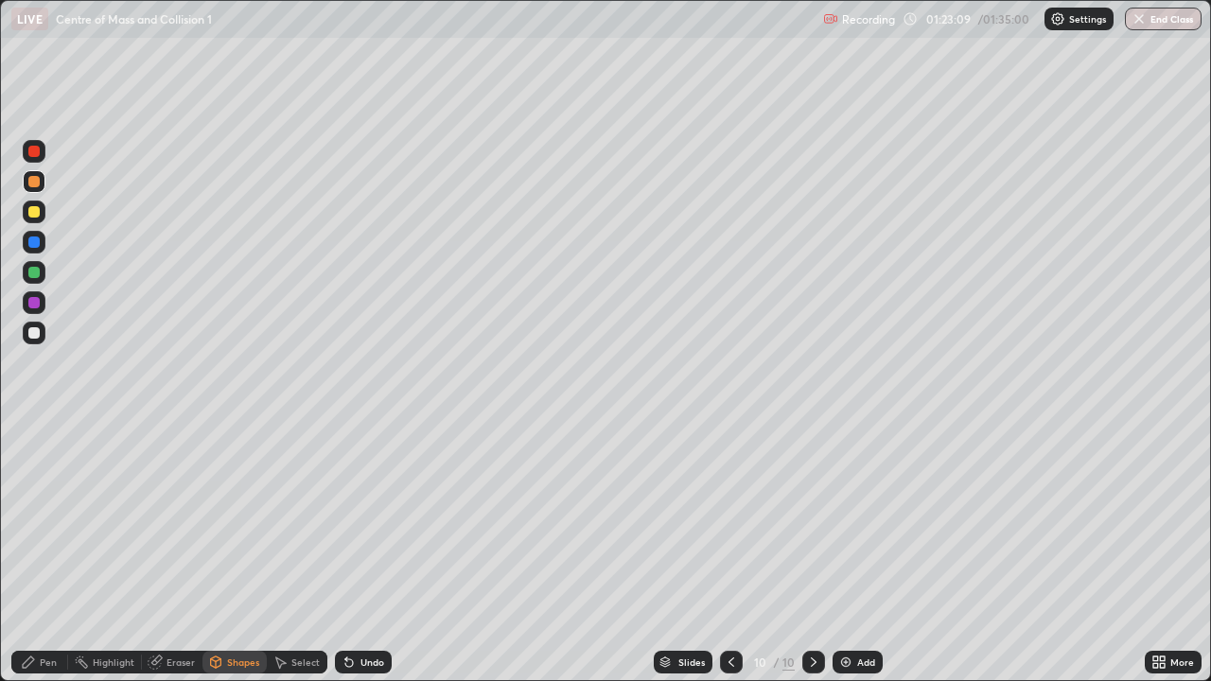
click at [36, 274] on div at bounding box center [33, 272] width 11 height 11
click at [248, 553] on div "Shapes" at bounding box center [243, 662] width 32 height 9
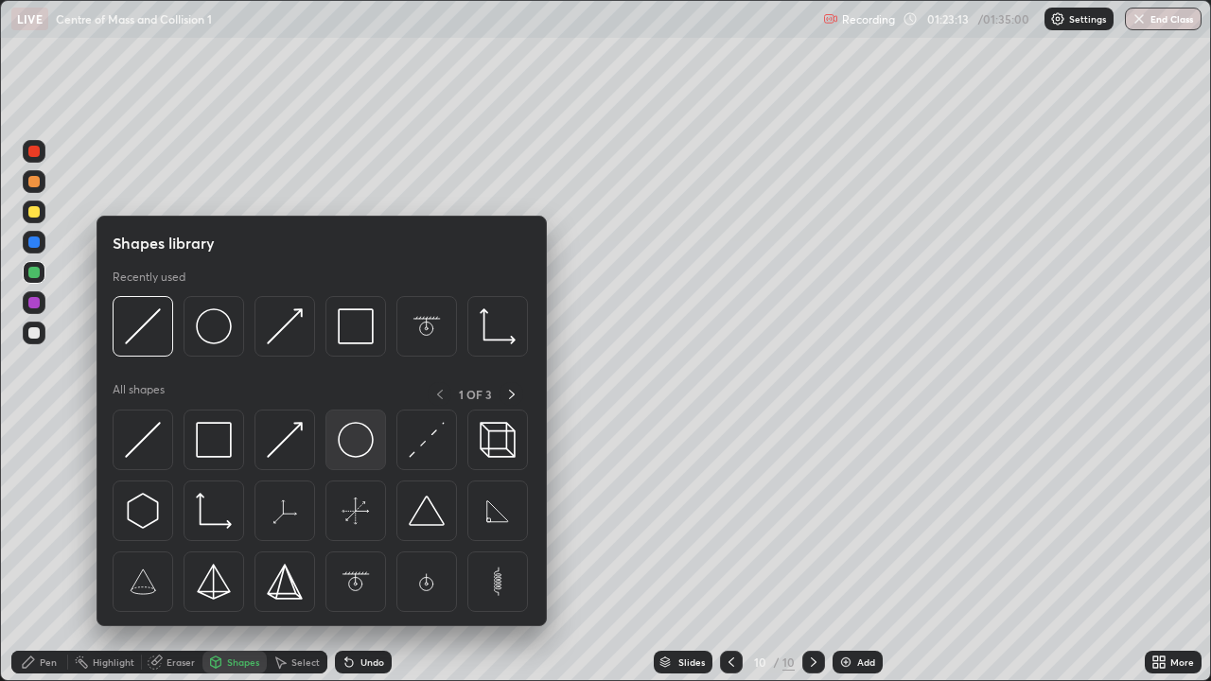
click at [354, 440] on img at bounding box center [356, 440] width 36 height 36
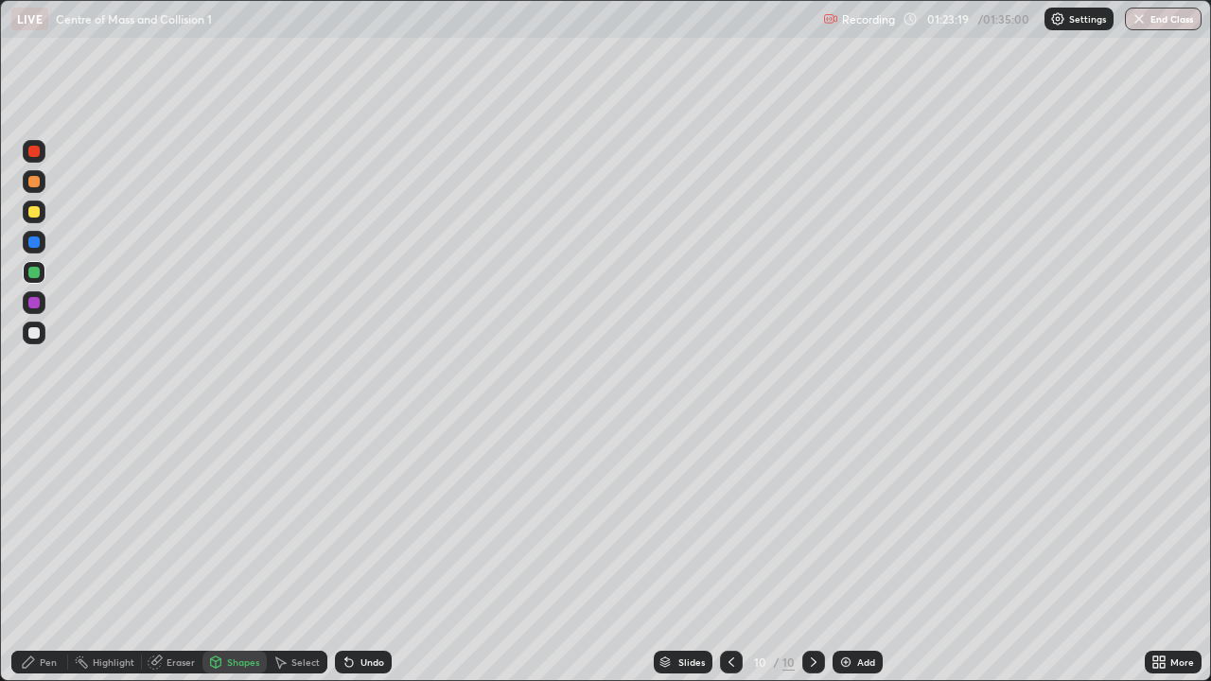
click at [237, 553] on div "Shapes" at bounding box center [243, 662] width 32 height 9
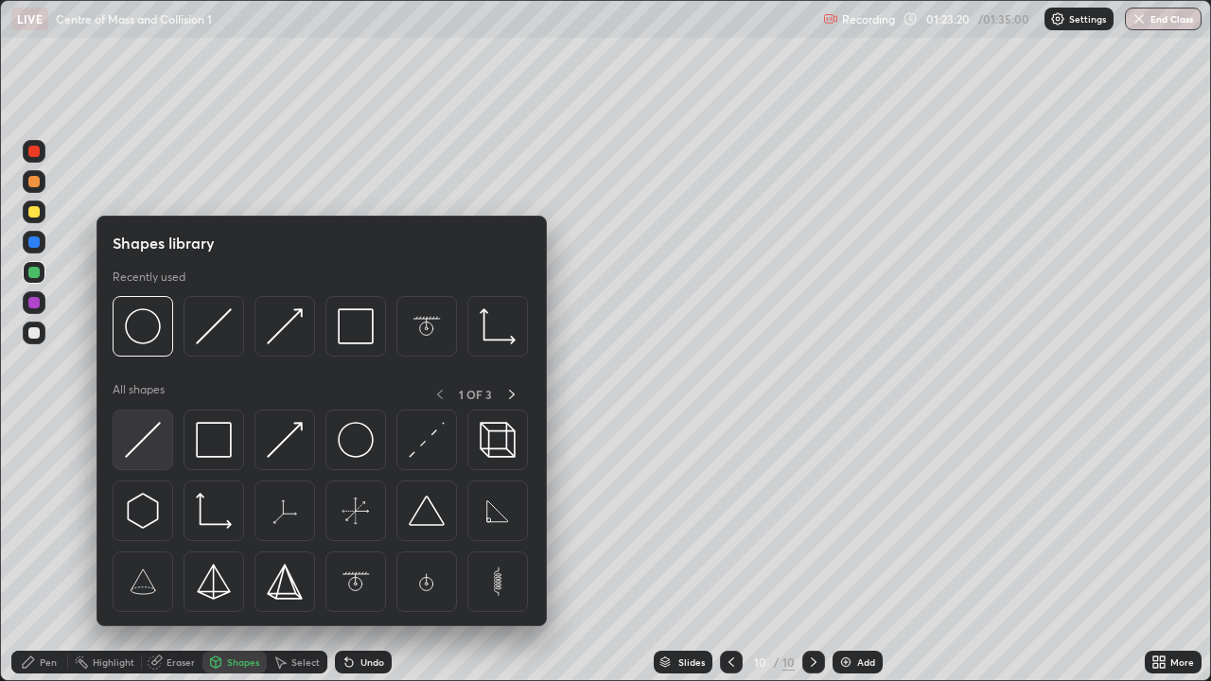
click at [149, 444] on img at bounding box center [143, 440] width 36 height 36
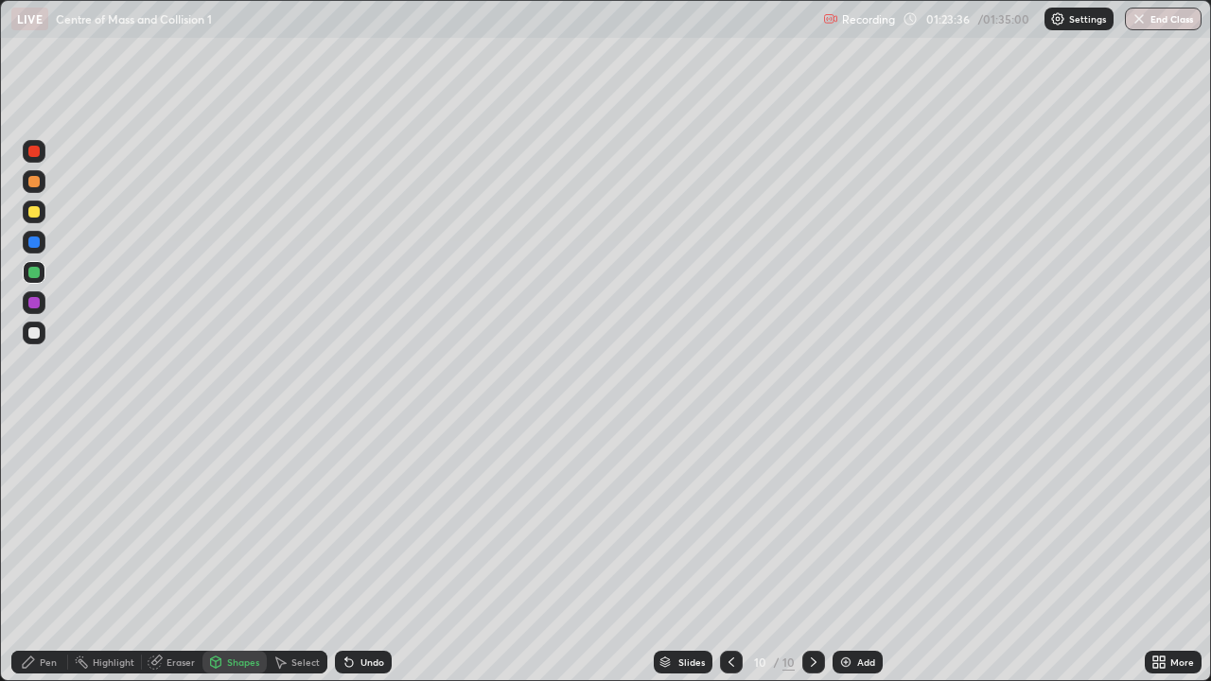
click at [238, 553] on div "Shapes" at bounding box center [243, 662] width 32 height 9
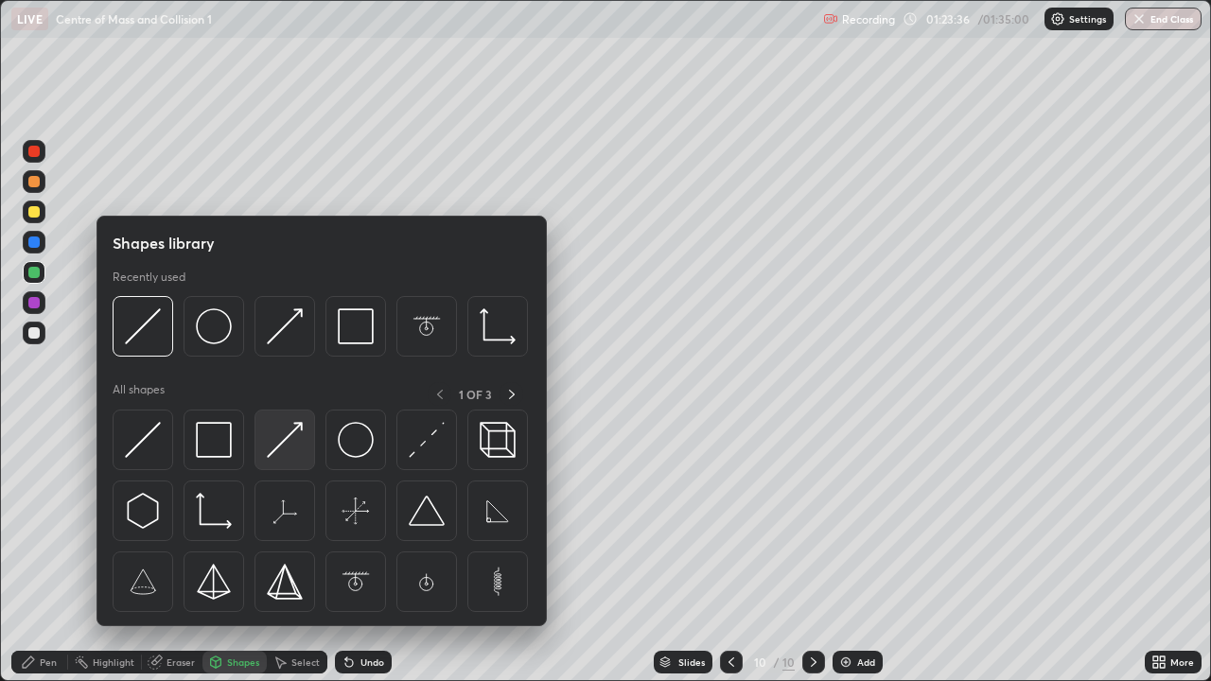
click at [287, 444] on img at bounding box center [285, 440] width 36 height 36
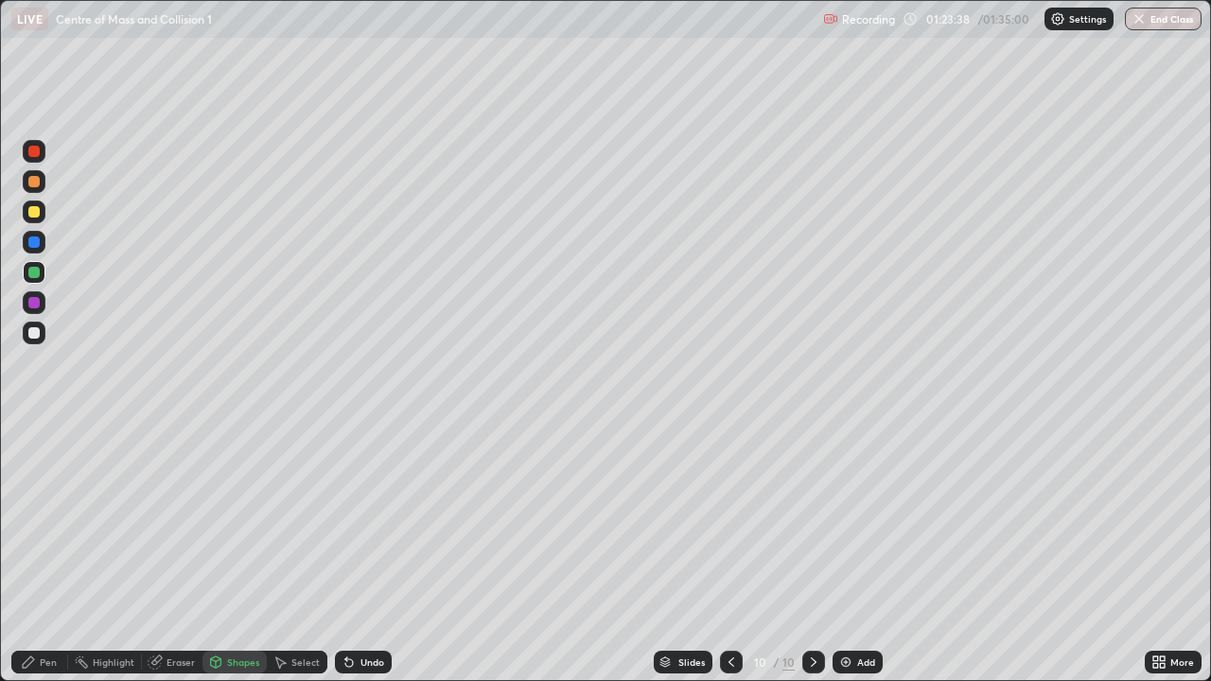
click at [34, 302] on div at bounding box center [33, 302] width 11 height 11
click at [54, 553] on div "Pen" at bounding box center [48, 662] width 17 height 9
click at [35, 154] on div at bounding box center [33, 151] width 11 height 11
click at [33, 212] on div at bounding box center [33, 211] width 11 height 11
click at [35, 330] on div at bounding box center [33, 332] width 11 height 11
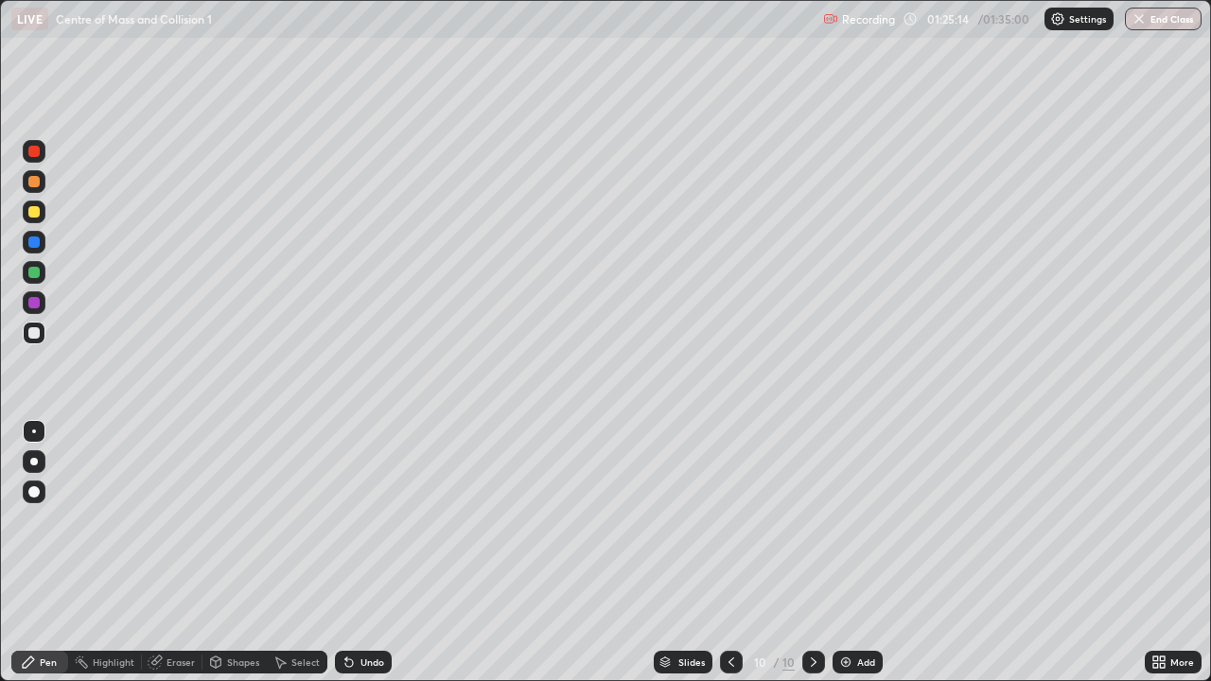
click at [180, 553] on div "Eraser" at bounding box center [181, 662] width 28 height 9
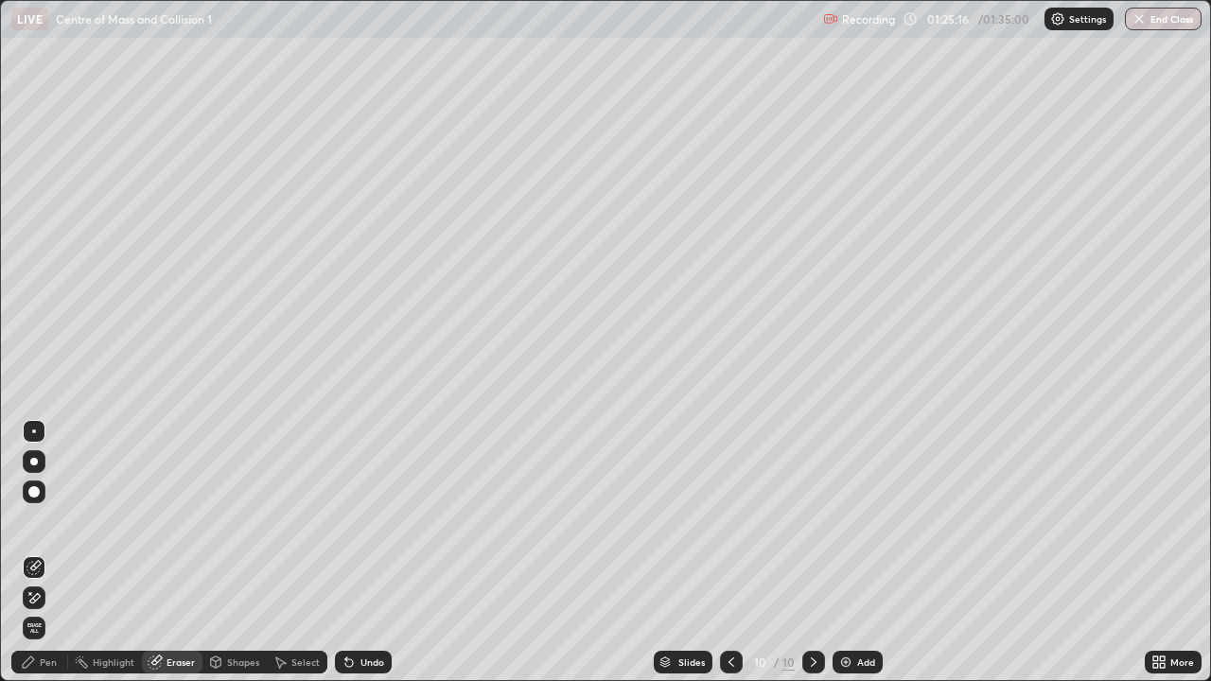
click at [55, 553] on div "Pen" at bounding box center [39, 662] width 57 height 23
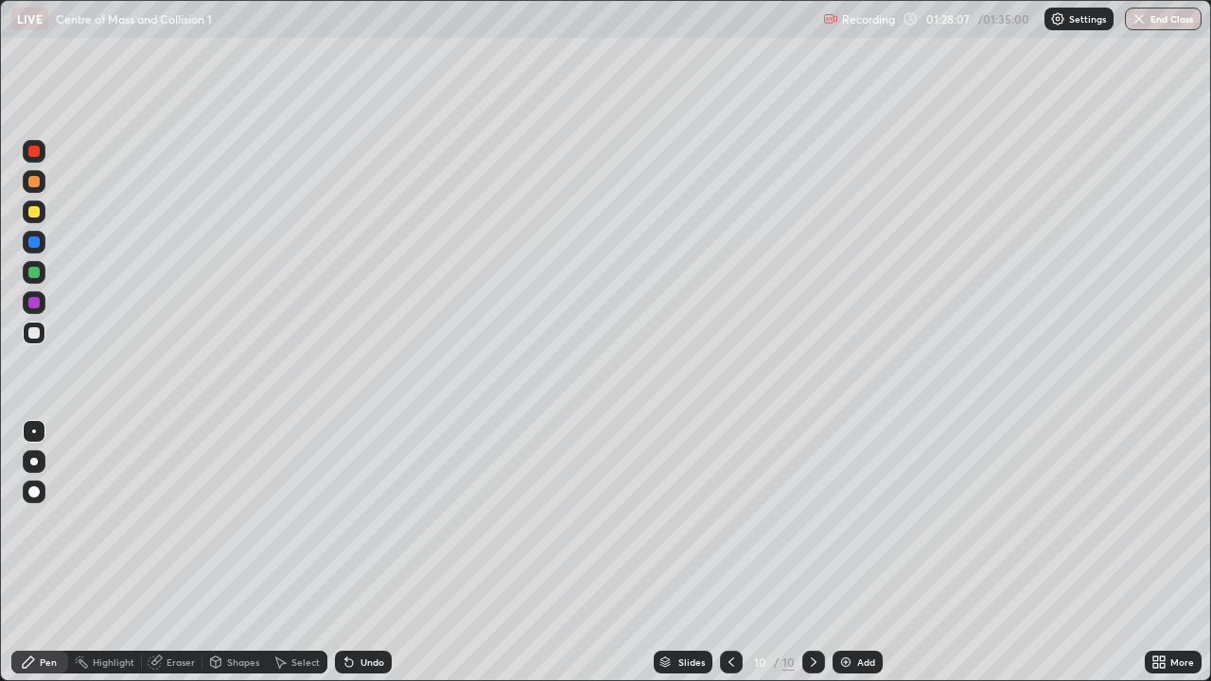
click at [241, 553] on div "Shapes" at bounding box center [235, 662] width 64 height 23
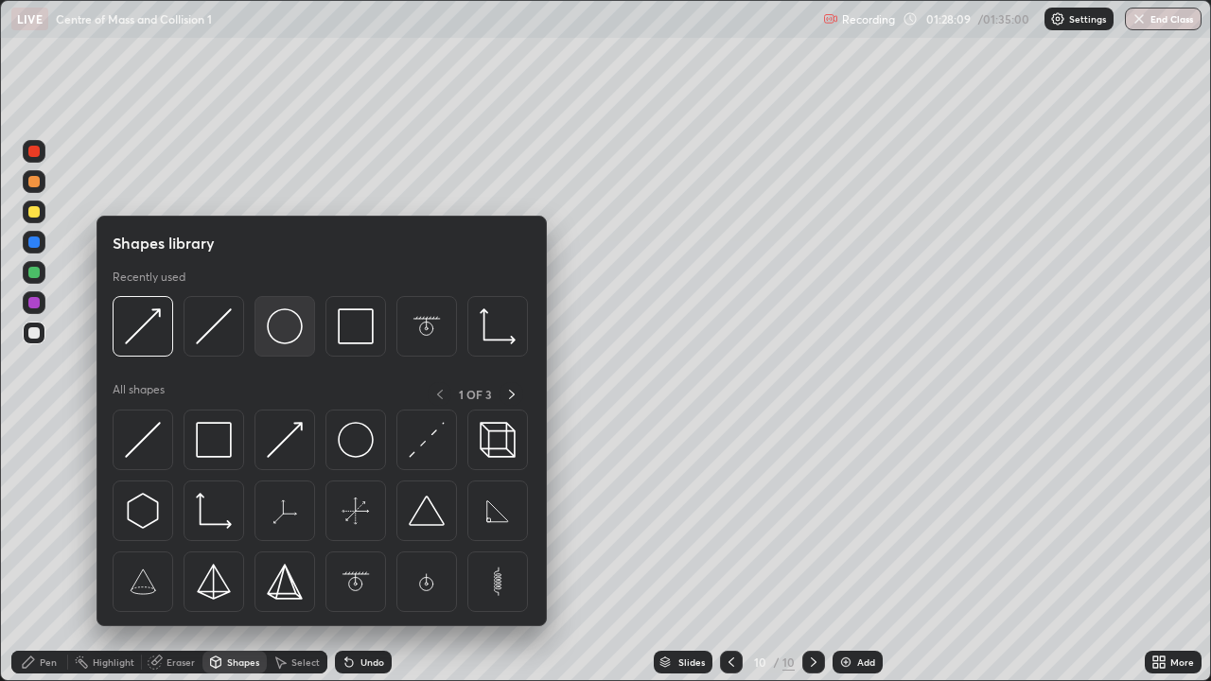
click at [284, 332] on img at bounding box center [285, 327] width 36 height 36
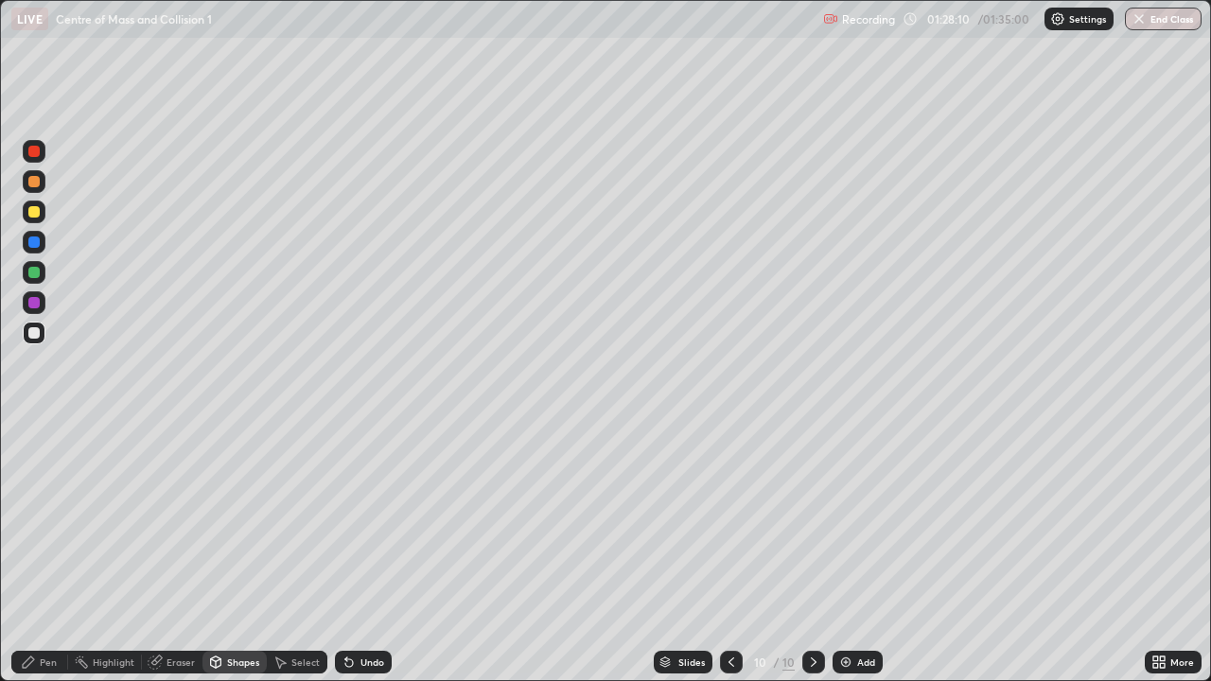
click at [31, 183] on div at bounding box center [33, 181] width 11 height 11
click at [228, 553] on div "Shapes" at bounding box center [235, 662] width 64 height 23
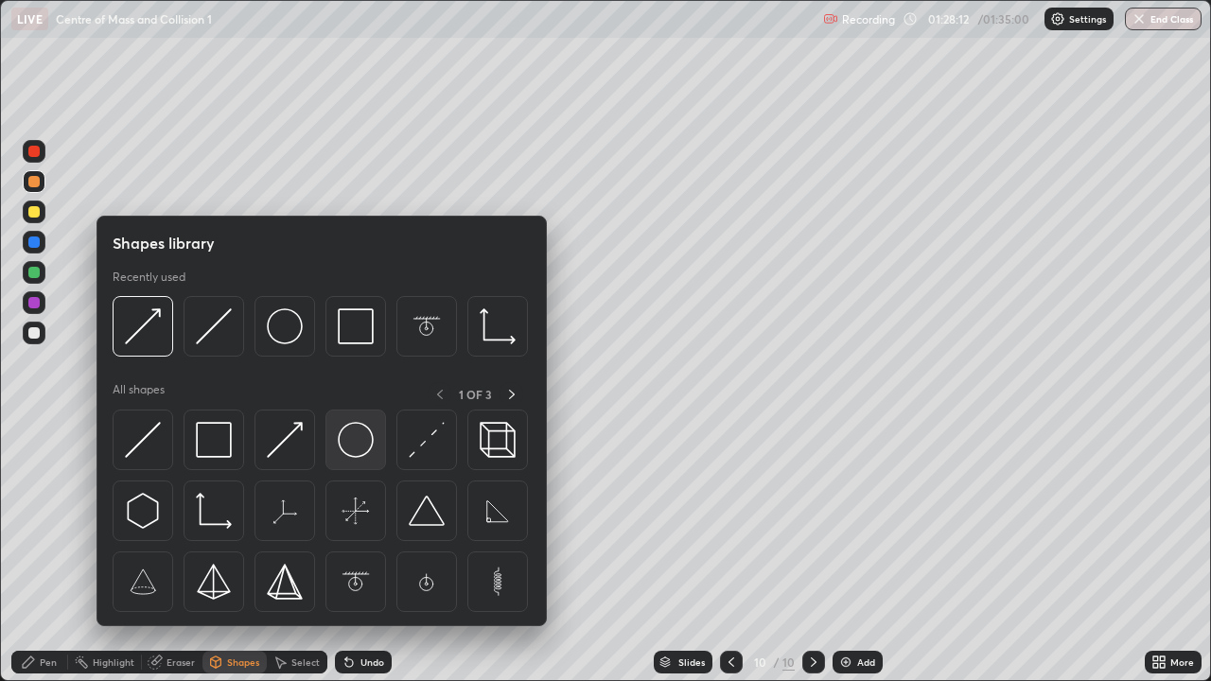
click at [346, 446] on img at bounding box center [356, 440] width 36 height 36
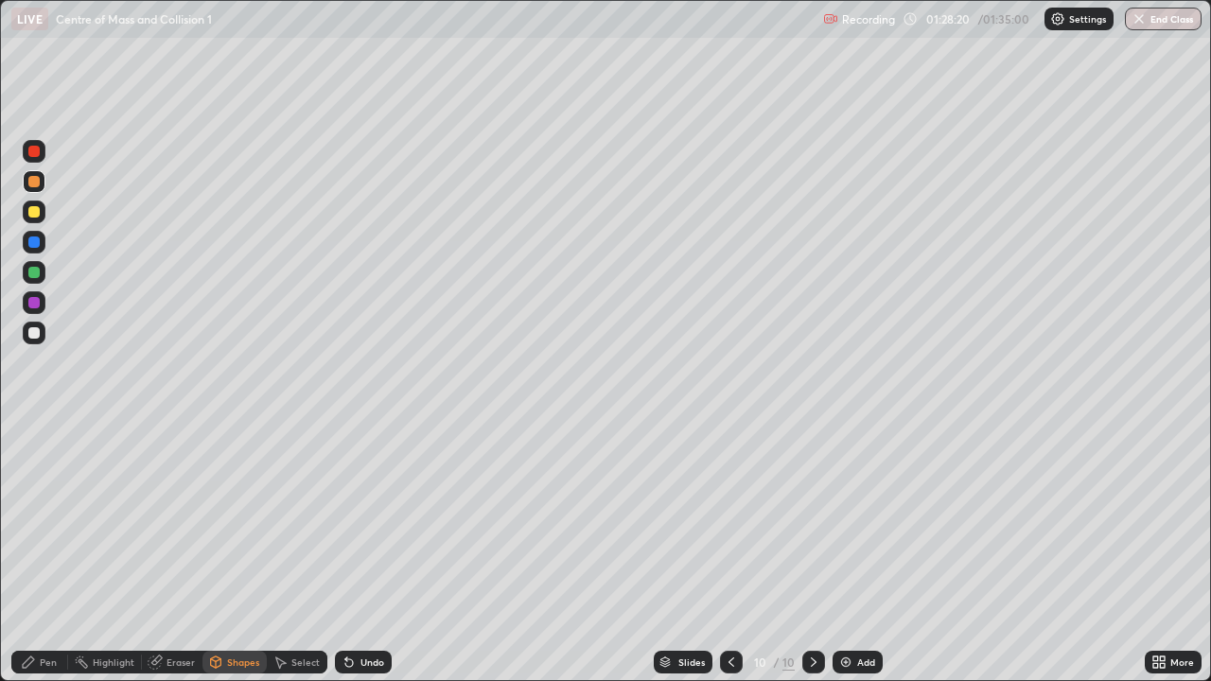
click at [29, 273] on div at bounding box center [33, 272] width 11 height 11
click at [32, 180] on div at bounding box center [33, 181] width 11 height 11
click at [45, 553] on div "Pen" at bounding box center [48, 662] width 17 height 9
click at [36, 272] on div at bounding box center [33, 272] width 11 height 11
click at [32, 211] on div at bounding box center [33, 211] width 11 height 11
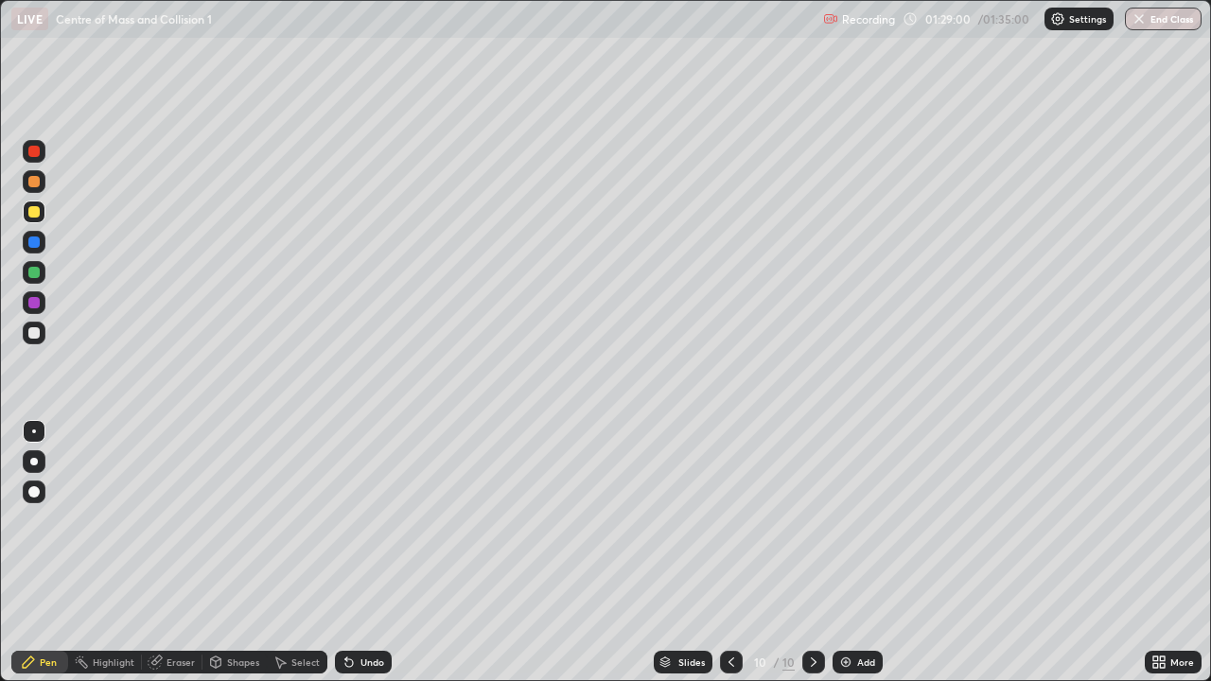
click at [246, 553] on div "Shapes" at bounding box center [243, 662] width 32 height 9
click at [239, 553] on div "Shapes" at bounding box center [243, 662] width 32 height 9
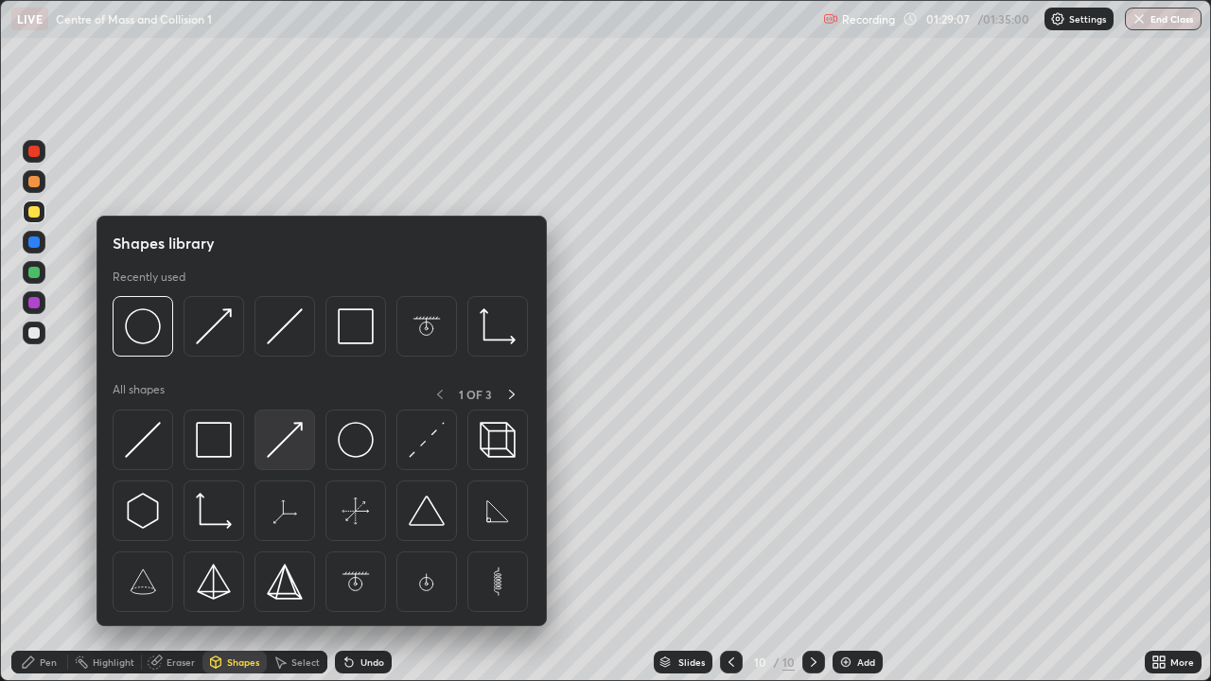
click at [273, 448] on img at bounding box center [285, 440] width 36 height 36
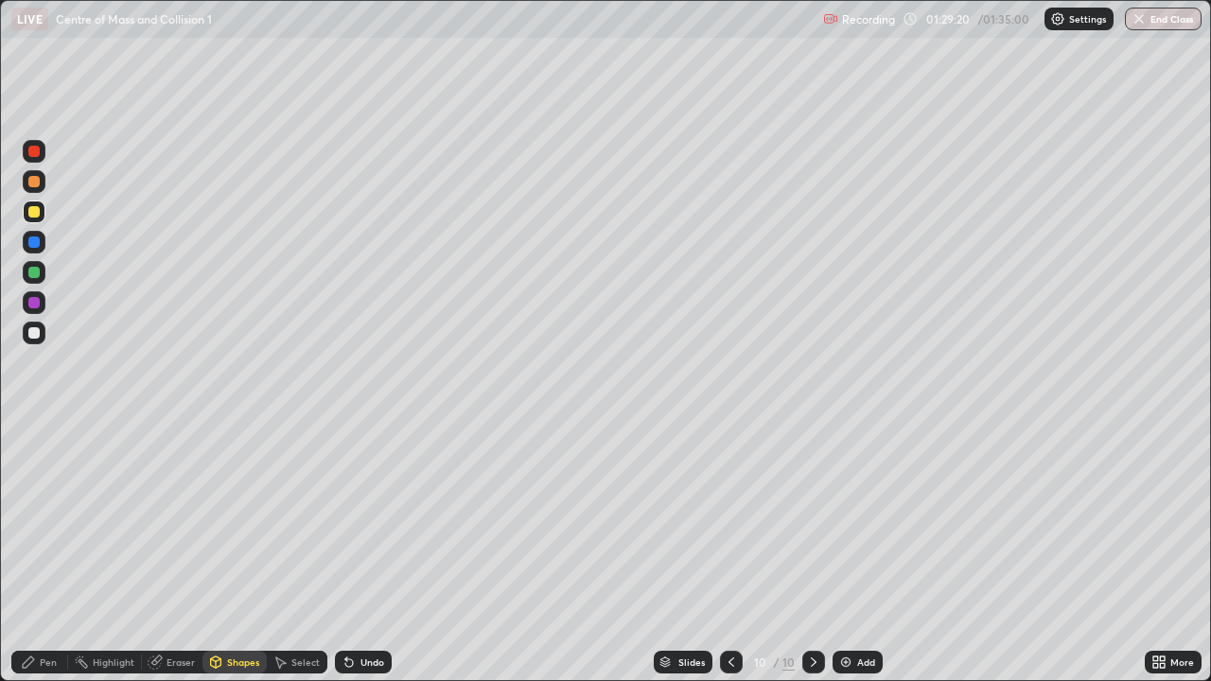
click at [52, 553] on div "Pen" at bounding box center [39, 662] width 57 height 23
click at [35, 327] on div at bounding box center [33, 332] width 11 height 11
click at [32, 147] on div at bounding box center [33, 151] width 11 height 11
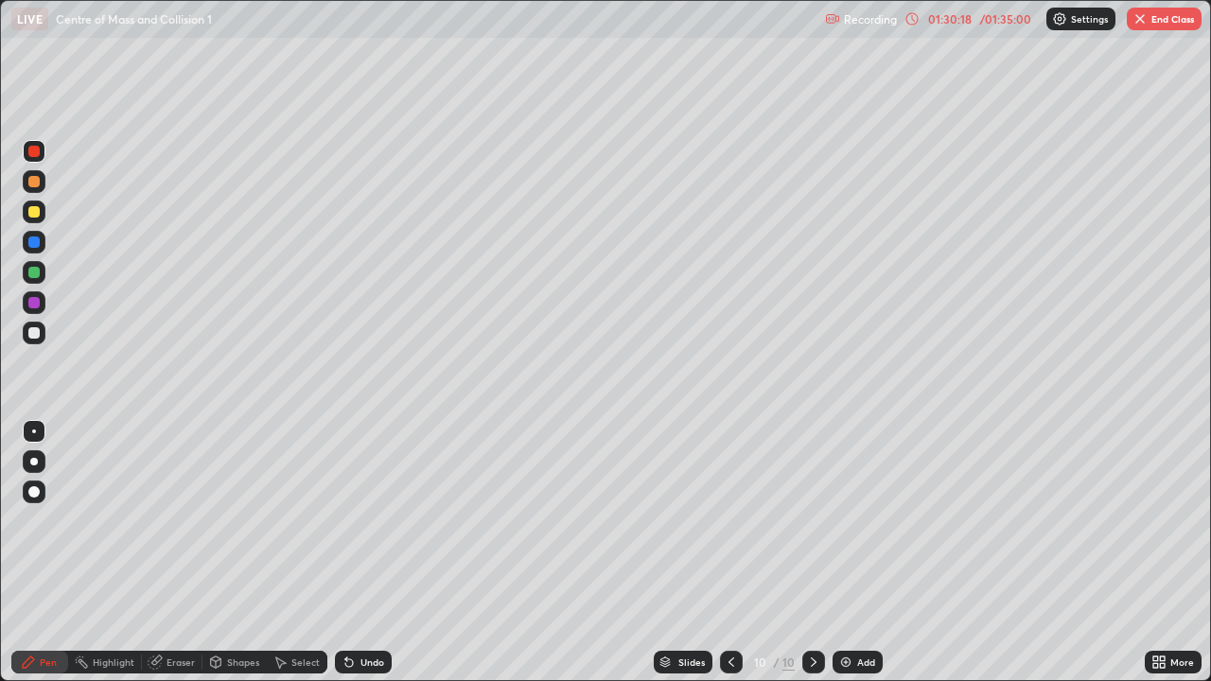
click at [38, 246] on div at bounding box center [33, 242] width 11 height 11
click at [178, 553] on div "Eraser" at bounding box center [181, 662] width 28 height 9
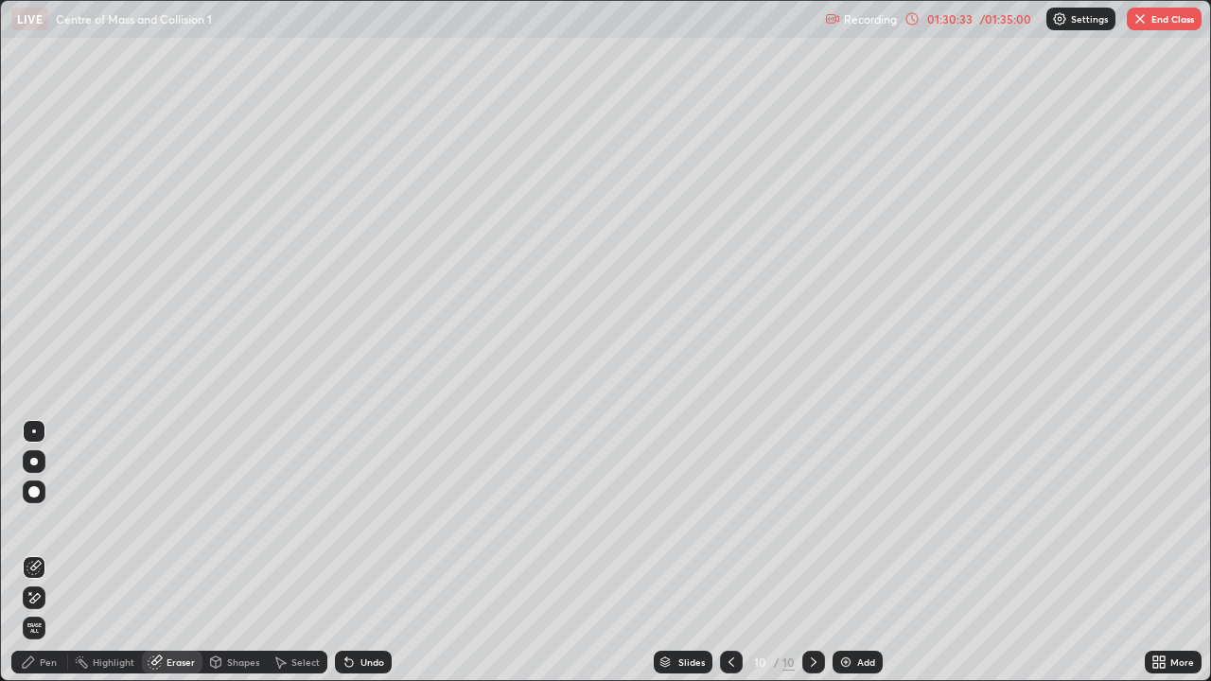
click at [45, 553] on div "Pen" at bounding box center [39, 662] width 57 height 23
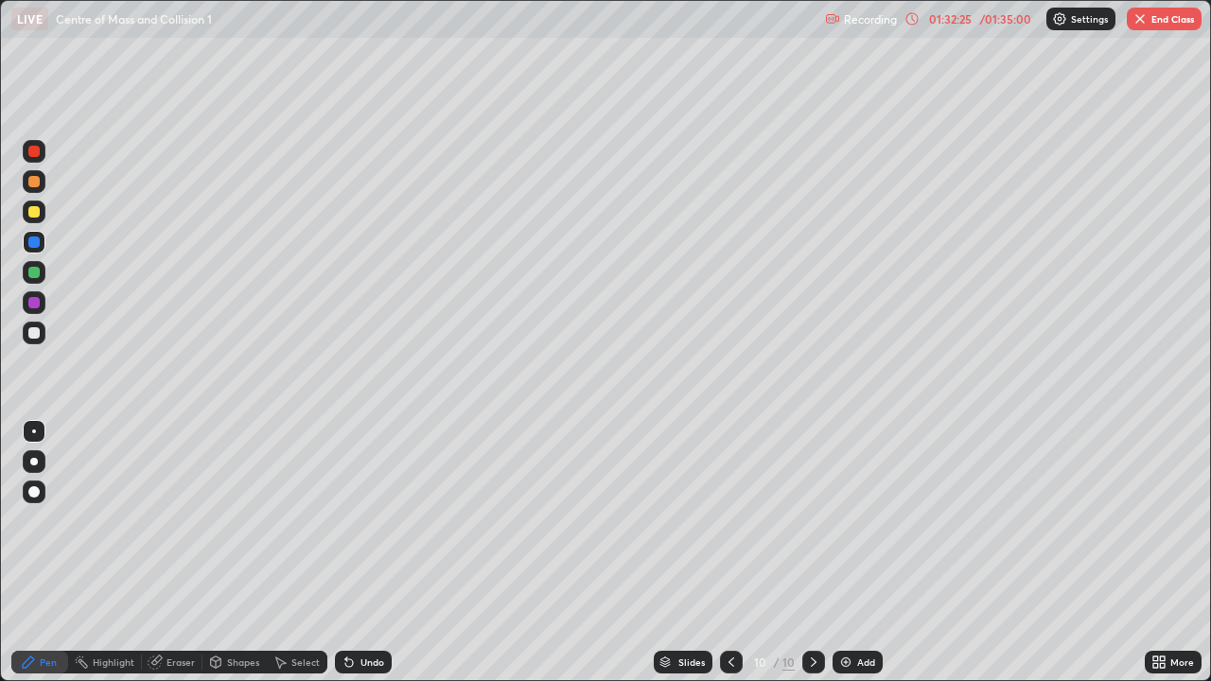
click at [1161, 21] on button "End Class" at bounding box center [1164, 19] width 75 height 23
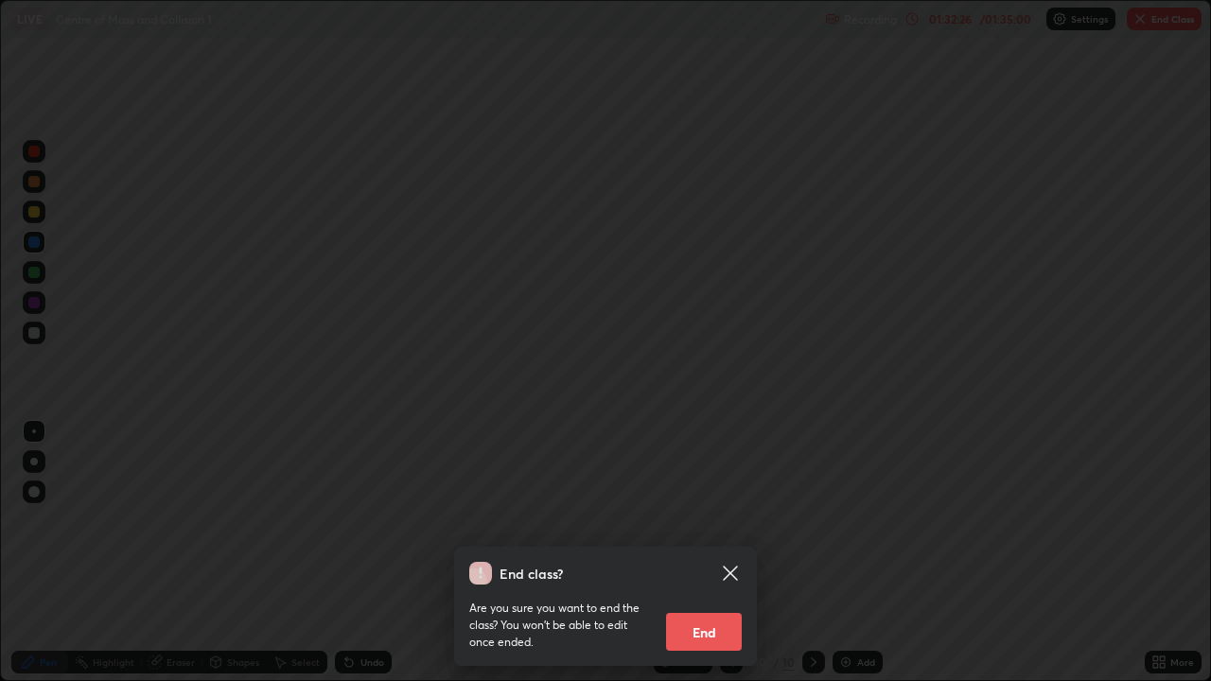
click at [736, 553] on button "End" at bounding box center [704, 632] width 76 height 38
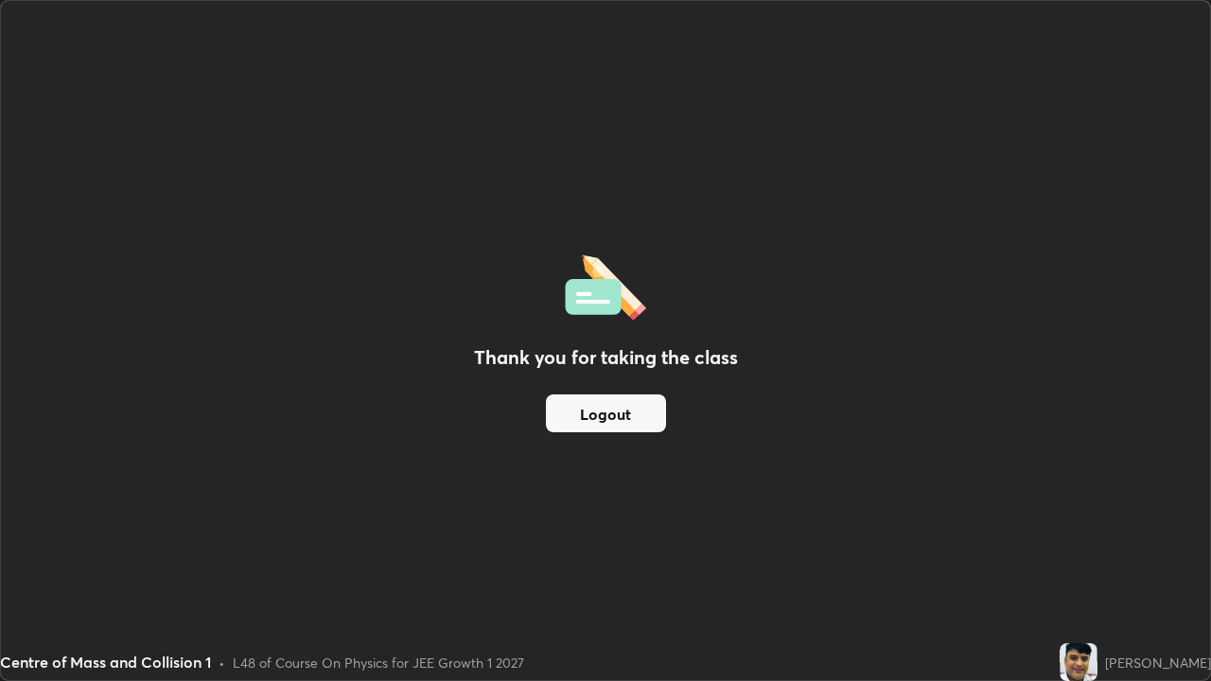
click at [644, 395] on button "Logout" at bounding box center [606, 414] width 120 height 38
click at [615, 416] on button "Logout" at bounding box center [606, 414] width 120 height 38
click at [619, 411] on button "Logout" at bounding box center [606, 414] width 120 height 38
click at [593, 12] on div "Centre of Mass and Collision 1" at bounding box center [468, 19] width 915 height 38
click at [625, 32] on div "Centre of Mass and Collision 1" at bounding box center [468, 19] width 915 height 38
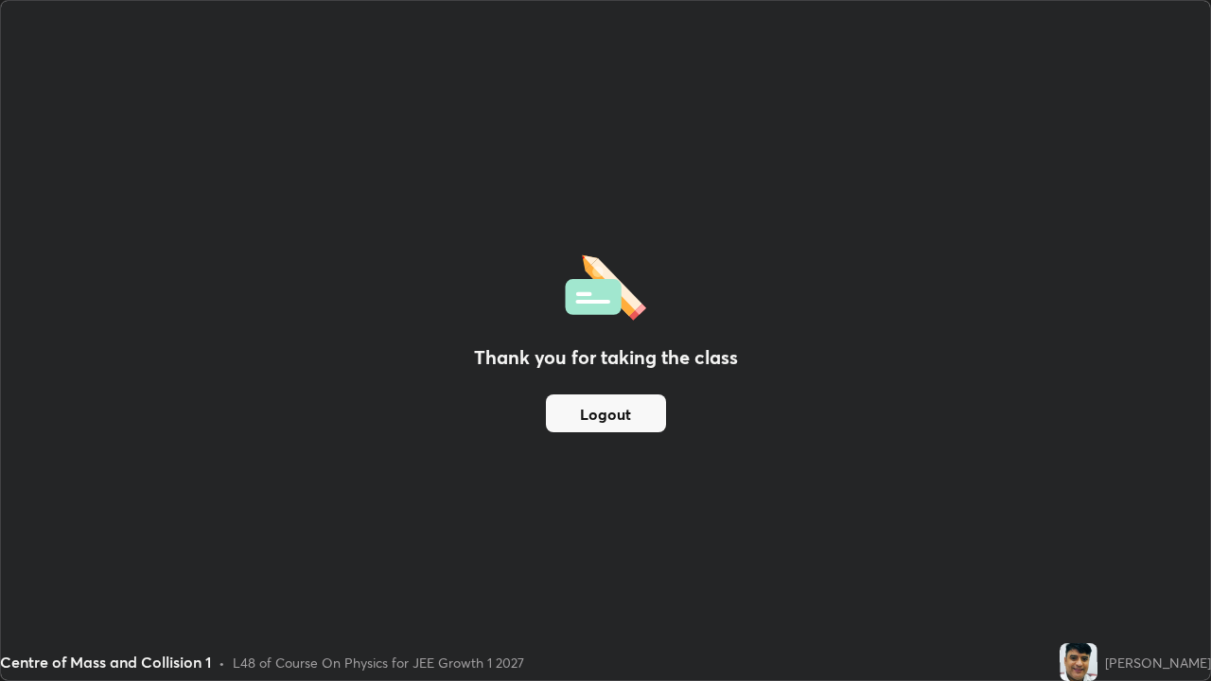
click at [662, 85] on div "Thank you for taking the class Logout" at bounding box center [606, 341] width 1210 height 680
click at [609, 89] on div "Thank you for taking the class Logout" at bounding box center [606, 341] width 1210 height 680
click at [724, 230] on div "Thank you for taking the class Logout" at bounding box center [606, 341] width 1210 height 680
click at [584, 415] on button "Logout" at bounding box center [606, 414] width 120 height 38
click at [585, 413] on button "Logout" at bounding box center [606, 414] width 120 height 38
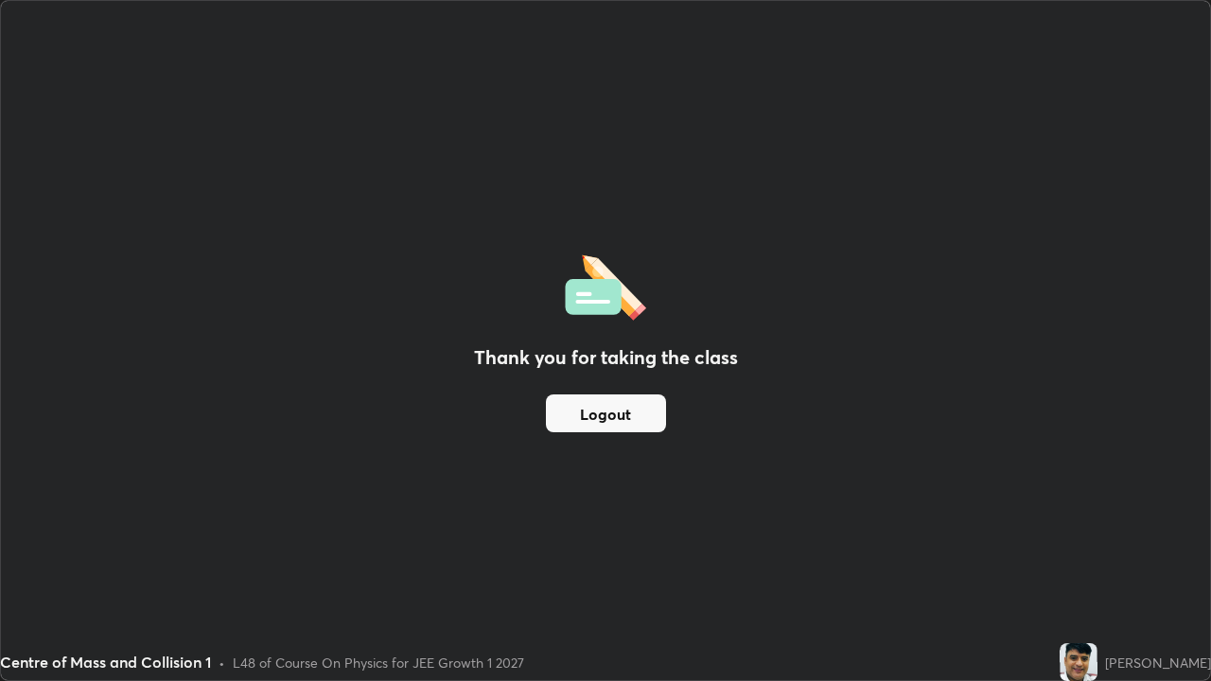
click at [396, 473] on div "Thank you for taking the class Logout" at bounding box center [606, 341] width 1210 height 680
click at [409, 462] on div "Thank you for taking the class Logout" at bounding box center [606, 341] width 1210 height 680
click at [351, 415] on div "Thank you for taking the class Logout" at bounding box center [606, 341] width 1210 height 680
click at [226, 533] on div "Thank you for taking the class Logout" at bounding box center [606, 341] width 1210 height 680
click at [556, 74] on div "Thank you for taking the class Logout" at bounding box center [606, 341] width 1210 height 680
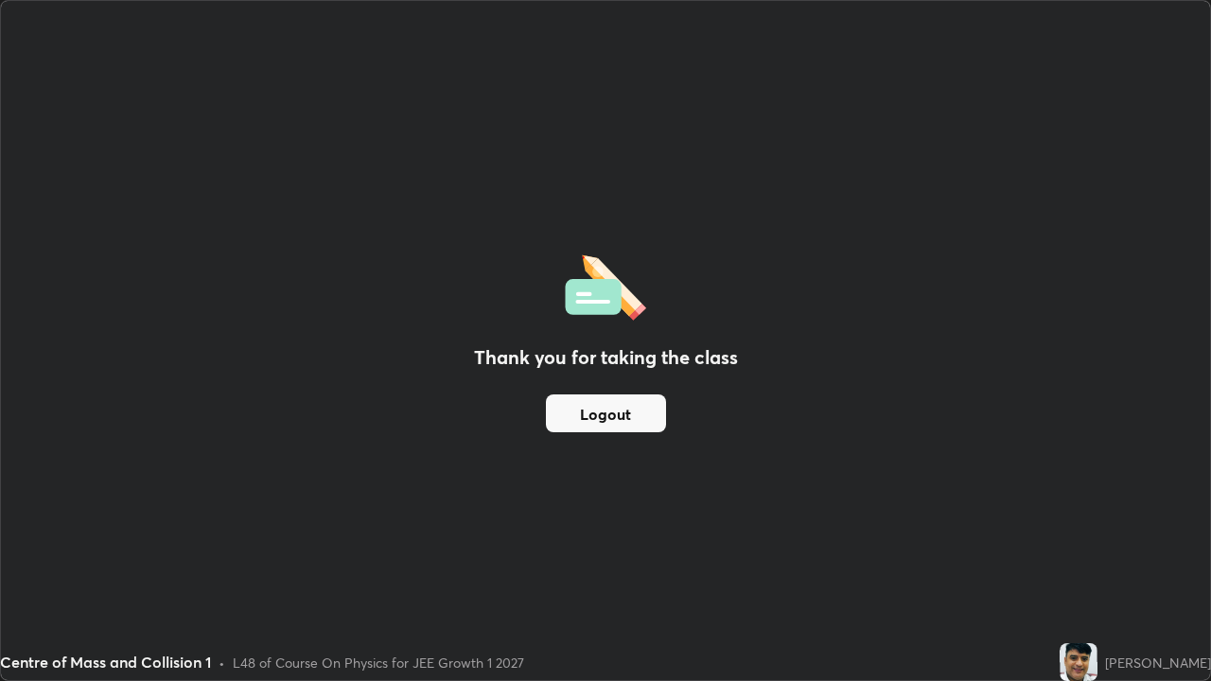
click at [559, 57] on div "Thank you for taking the class Logout" at bounding box center [606, 341] width 1210 height 680
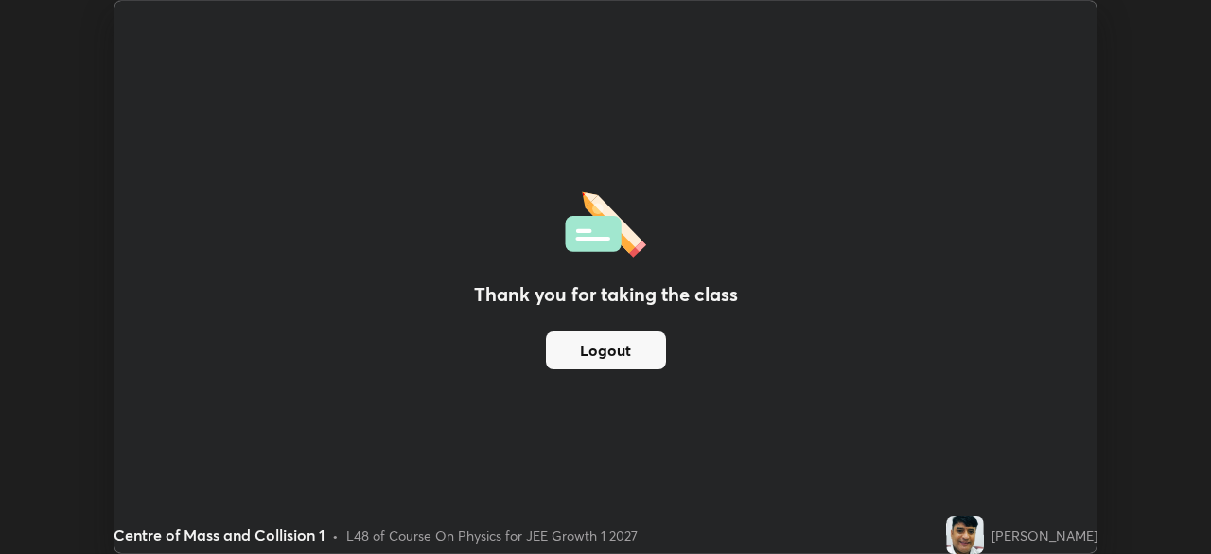
scroll to position [94088, 93430]
